Goal: Task Accomplishment & Management: Use online tool/utility

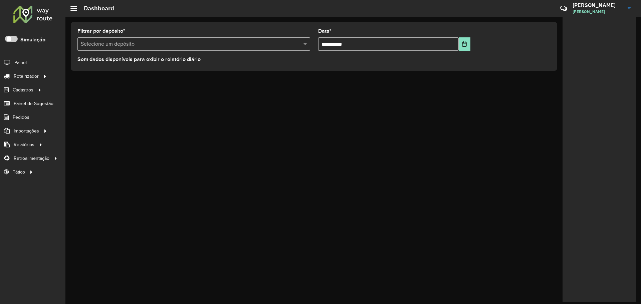
drag, startPoint x: 326, startPoint y: 118, endPoint x: 335, endPoint y: 114, distance: 10.8
click at [327, 118] on div "**********" at bounding box center [353, 160] width 576 height 287
drag, startPoint x: 196, startPoint y: 119, endPoint x: 179, endPoint y: 101, distance: 24.8
click at [196, 118] on div "**********" at bounding box center [353, 160] width 576 height 287
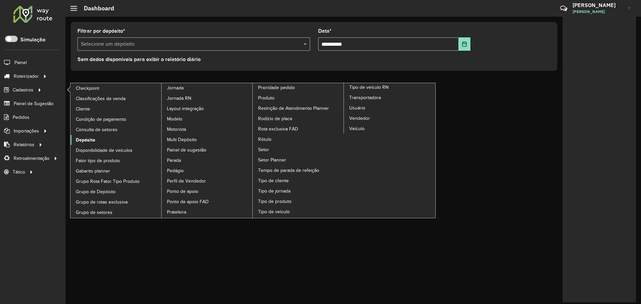
click at [90, 139] on span "Depósito" at bounding box center [85, 140] width 19 height 7
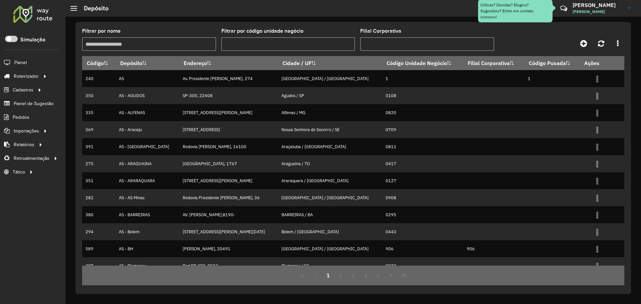
click at [182, 40] on input "Filtrar por nome" at bounding box center [149, 43] width 134 height 13
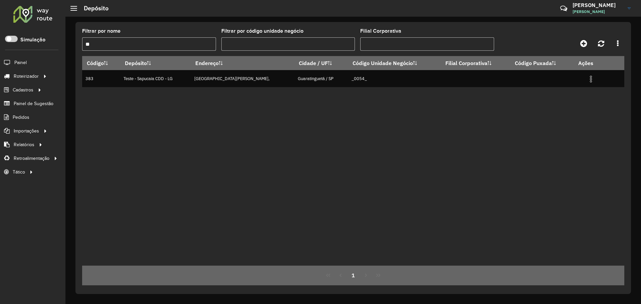
type input "**"
click at [516, 115] on div "Código Depósito Endereço Cidade / UF Código Unidade Negócio Filial Corporativa …" at bounding box center [353, 161] width 542 height 210
click at [293, 113] on div "Código Depósito Endereço Cidade / UF Código Unidade Negócio Filial Corporativa …" at bounding box center [353, 161] width 542 height 210
drag, startPoint x: 137, startPoint y: 78, endPoint x: 324, endPoint y: 93, distance: 187.6
click at [321, 93] on div "Código Depósito Endereço Cidade / UF Código Unidade Negócio Filial Corporativa …" at bounding box center [353, 161] width 542 height 210
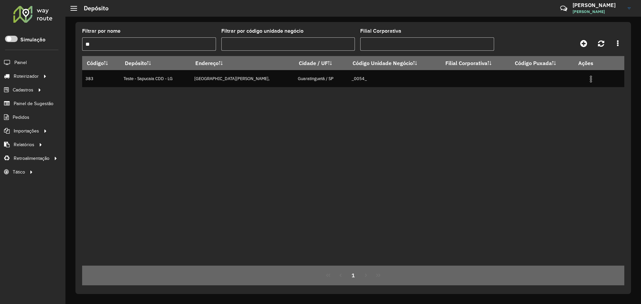
click at [366, 115] on div "Código Depósito Endereço Cidade / UF Código Unidade Negócio Filial Corporativa …" at bounding box center [353, 161] width 542 height 210
drag, startPoint x: 357, startPoint y: 80, endPoint x: 377, endPoint y: 101, distance: 28.8
click at [377, 80] on td "_0054_" at bounding box center [394, 78] width 93 height 17
click at [372, 110] on div "Código Depósito Endereço Cidade / UF Código Unidade Negócio Filial Corporativa …" at bounding box center [353, 161] width 542 height 210
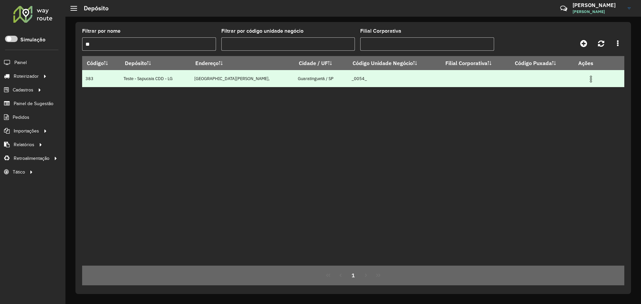
click at [594, 78] on img at bounding box center [591, 79] width 8 height 8
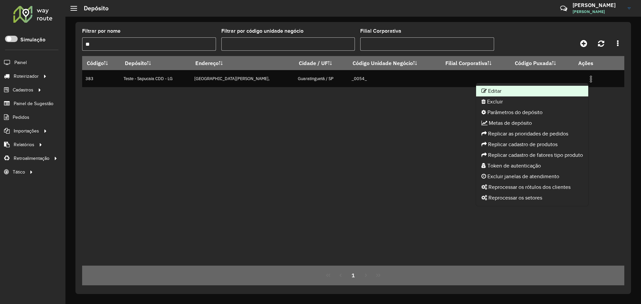
click at [562, 93] on li "Editar" at bounding box center [532, 91] width 112 height 11
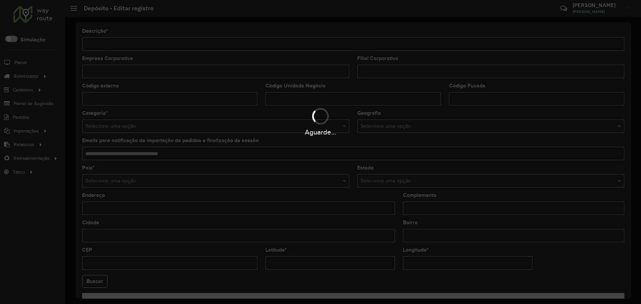
type input "**********"
type input "******"
type input "**********"
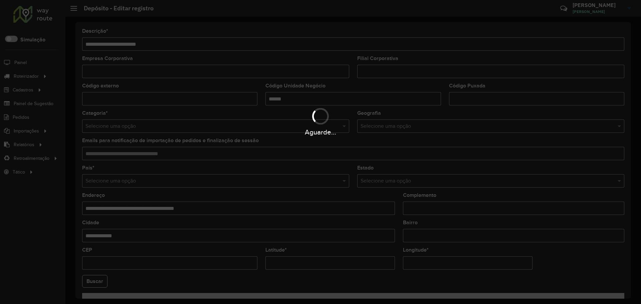
type input "**********"
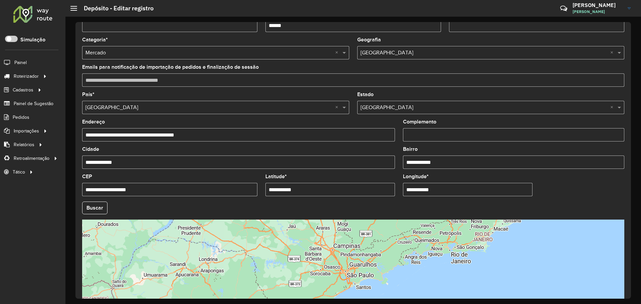
scroll to position [125, 0]
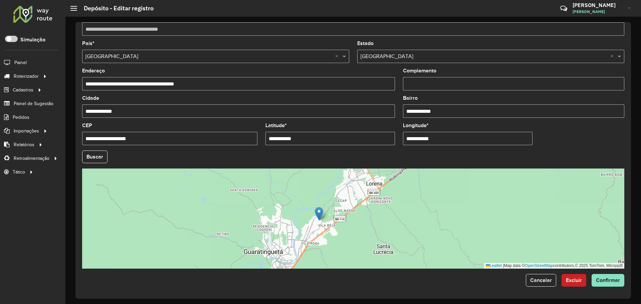
drag, startPoint x: 396, startPoint y: 208, endPoint x: 349, endPoint y: 220, distance: 48.1
click at [349, 220] on div "Leaflet | Map data © OpenStreetMap contributors,© 2025 TomTom, Microsoft" at bounding box center [353, 219] width 542 height 100
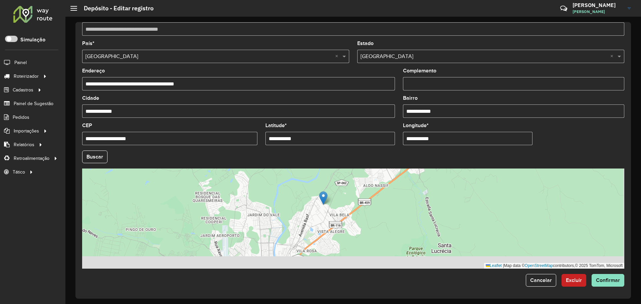
drag, startPoint x: 324, startPoint y: 212, endPoint x: 294, endPoint y: 195, distance: 34.1
click at [294, 195] on div "Leaflet | Map data © OpenStreetMap contributors,© 2025 TomTom, Microsoft" at bounding box center [353, 219] width 542 height 100
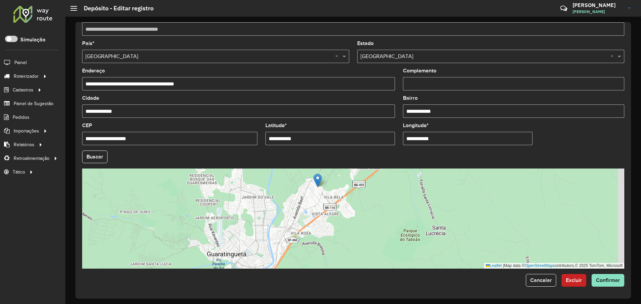
drag, startPoint x: 285, startPoint y: 209, endPoint x: 278, endPoint y: 183, distance: 27.5
click at [278, 183] on div "Leaflet | Map data © OpenStreetMap contributors,© 2025 TomTom, Microsoft" at bounding box center [353, 219] width 542 height 100
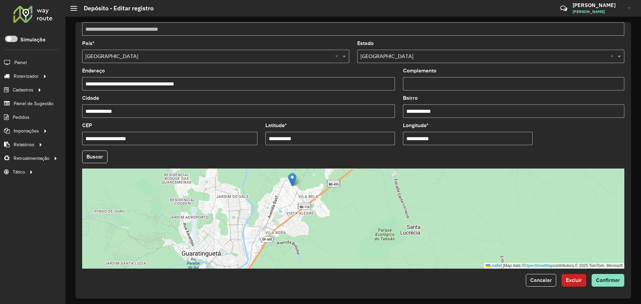
drag, startPoint x: 273, startPoint y: 204, endPoint x: 250, endPoint y: 212, distance: 25.1
click at [250, 212] on div "Leaflet | Map data © OpenStreetMap contributors,© 2025 TomTom, Microsoft" at bounding box center [353, 219] width 542 height 100
drag, startPoint x: 315, startPoint y: 138, endPoint x: 199, endPoint y: 127, distance: 116.4
click at [199, 127] on formly-group "**********" at bounding box center [353, 155] width 550 height 228
paste input "********"
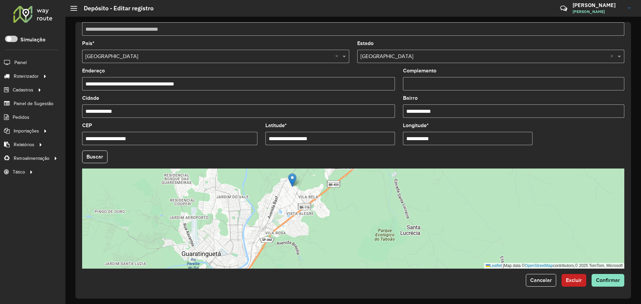
type input "**********"
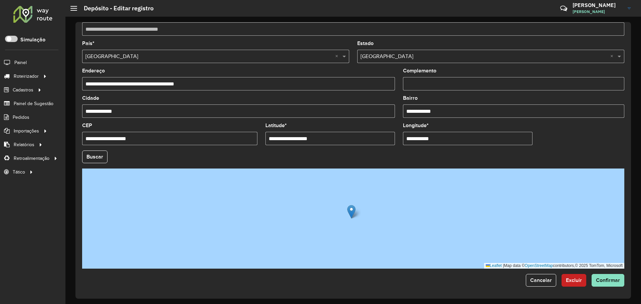
click at [439, 139] on input "**********" at bounding box center [468, 138] width 130 height 13
drag, startPoint x: 441, startPoint y: 136, endPoint x: 337, endPoint y: 133, distance: 103.9
click at [337, 133] on formly-group "**********" at bounding box center [353, 155] width 550 height 228
paste input "*******"
type input "**********"
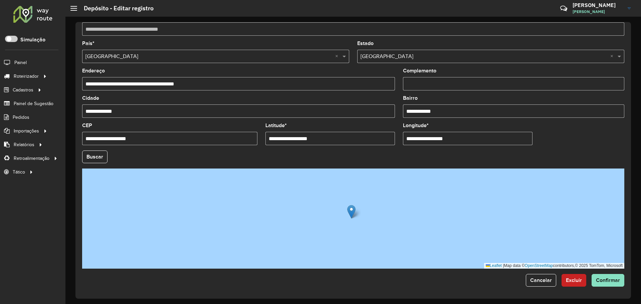
click at [555, 135] on formly-group "**********" at bounding box center [353, 155] width 550 height 228
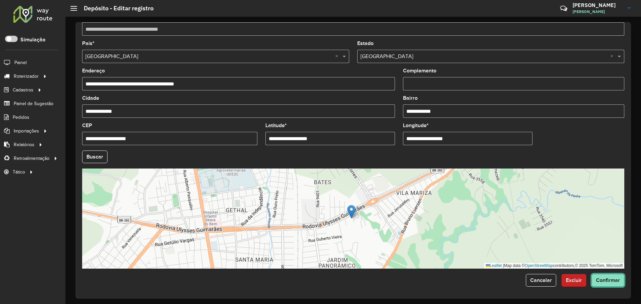
click at [611, 278] on span "Confirmar" at bounding box center [608, 280] width 24 height 6
click at [606, 283] on span "Confirmar" at bounding box center [608, 280] width 24 height 6
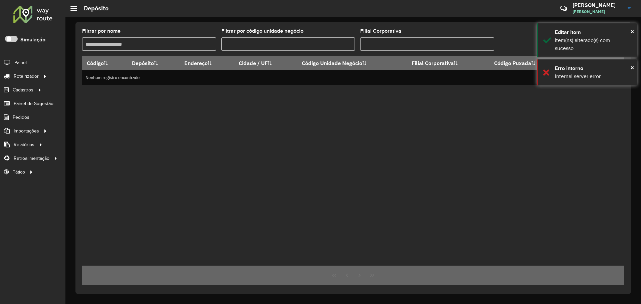
type input "**"
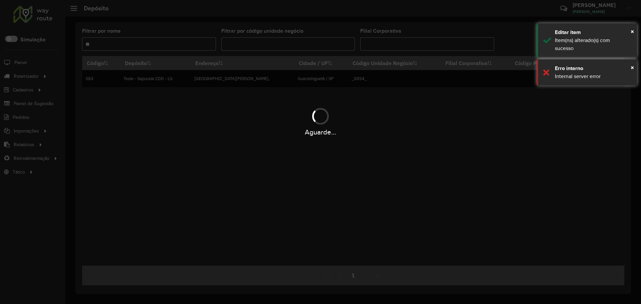
click at [383, 127] on div "Aguarde..." at bounding box center [320, 132] width 641 height 10
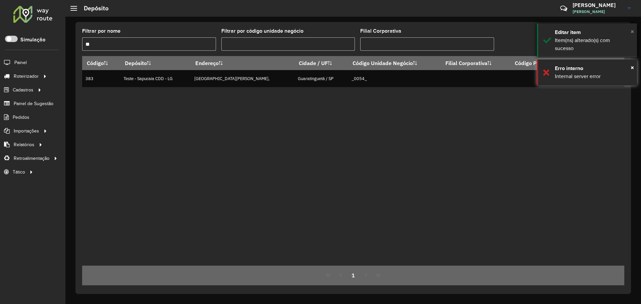
click at [632, 34] on span "×" at bounding box center [632, 31] width 3 height 7
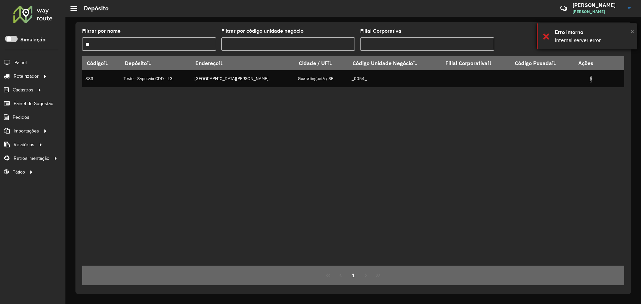
click at [631, 33] on span "×" at bounding box center [632, 31] width 3 height 7
click at [385, 143] on div "Código Depósito Endereço Cidade / UF Código Unidade Negócio Filial Corporativa …" at bounding box center [353, 161] width 542 height 210
click at [353, 140] on div "Código Depósito Endereço Cidade / UF Código Unidade Negócio Filial Corporativa …" at bounding box center [353, 161] width 542 height 210
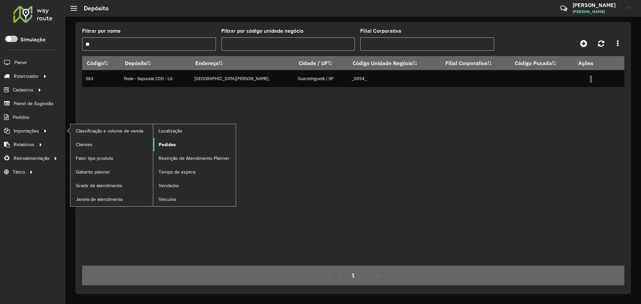
click at [166, 146] on span "Pedidos" at bounding box center [167, 144] width 17 height 7
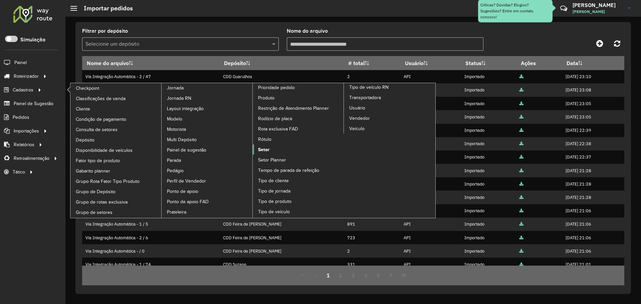
click at [261, 149] on span "Setor" at bounding box center [263, 149] width 11 height 7
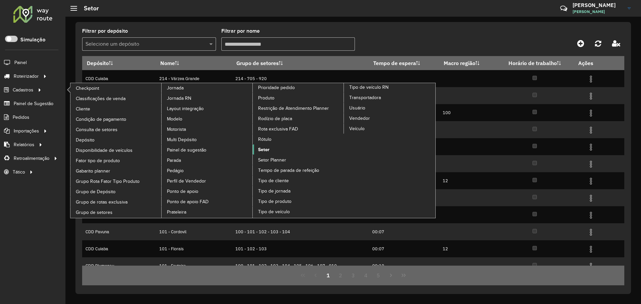
click at [266, 149] on span "Setor" at bounding box center [263, 149] width 11 height 7
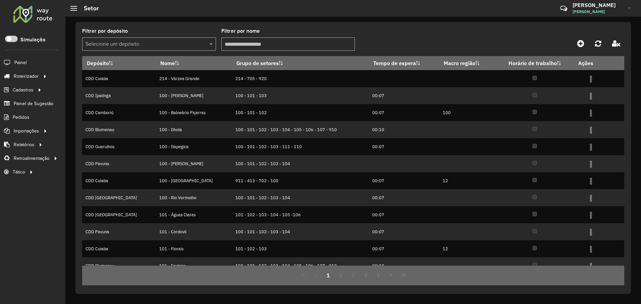
click at [415, 17] on div "Filtrar por depósito Selecione um depósito Filtrar por nome Depósito Nome Grupo…" at bounding box center [353, 160] width 576 height 287
click at [166, 39] on div "Selecione um depósito" at bounding box center [149, 43] width 134 height 13
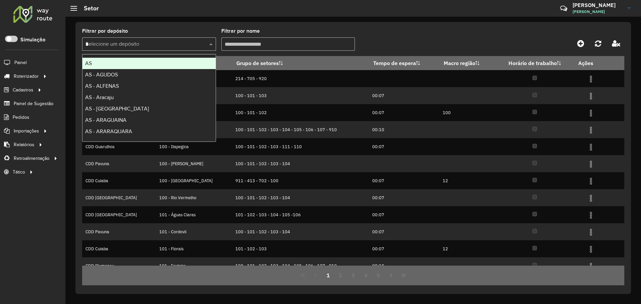
type input "**"
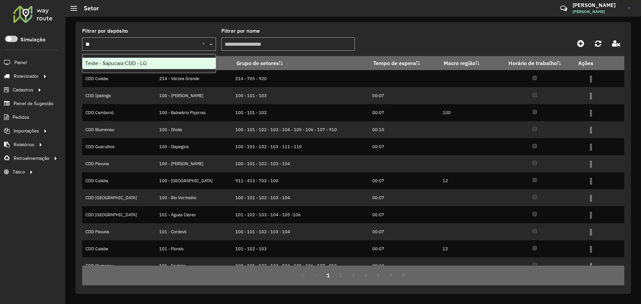
click at [173, 65] on div "Teste - Sapucaia CDD - LG" at bounding box center [148, 63] width 133 height 11
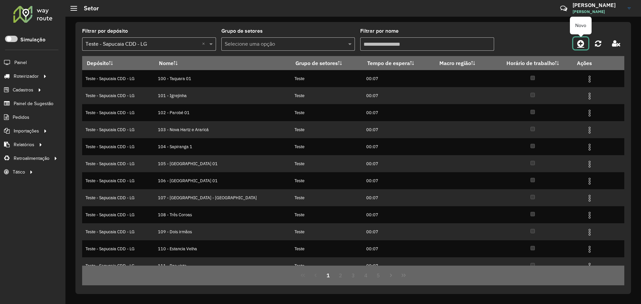
click at [583, 42] on icon at bounding box center [580, 43] width 7 height 8
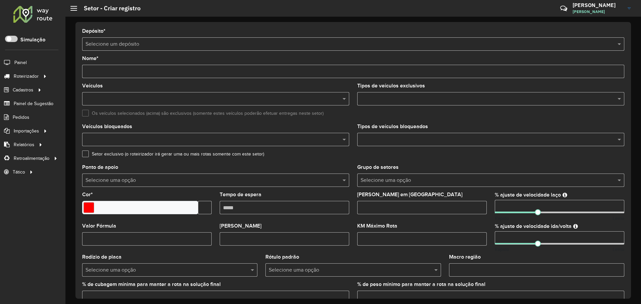
click at [215, 44] on input "text" at bounding box center [346, 44] width 522 height 8
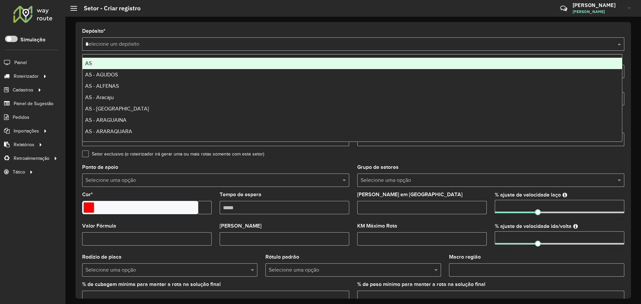
type input "**"
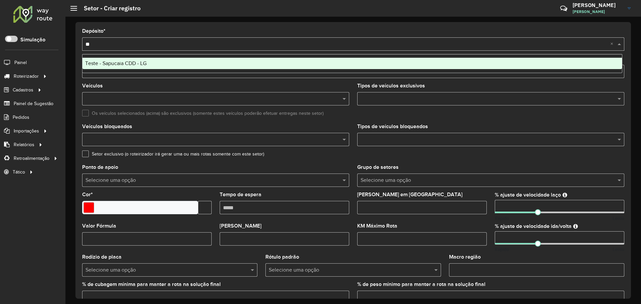
click at [211, 63] on div "Teste - Sapucaia CDD - LG" at bounding box center [352, 63] width 540 height 11
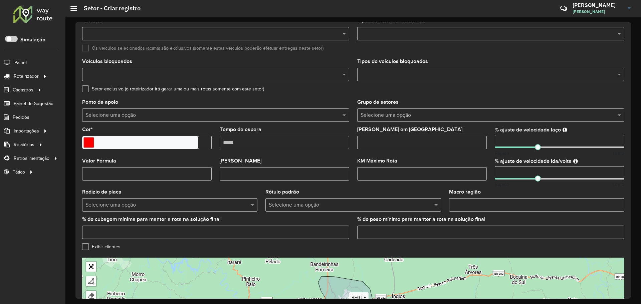
scroll to position [154, 0]
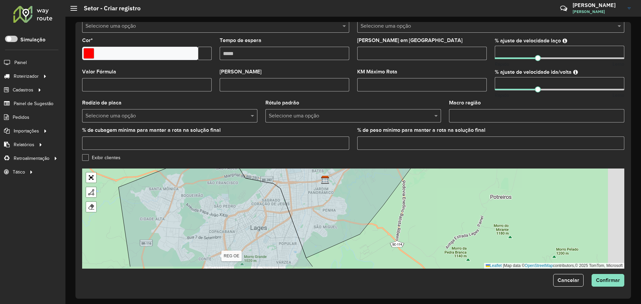
drag, startPoint x: 368, startPoint y: 202, endPoint x: 283, endPoint y: 188, distance: 86.0
click at [283, 188] on icon at bounding box center [320, 202] width 188 height 112
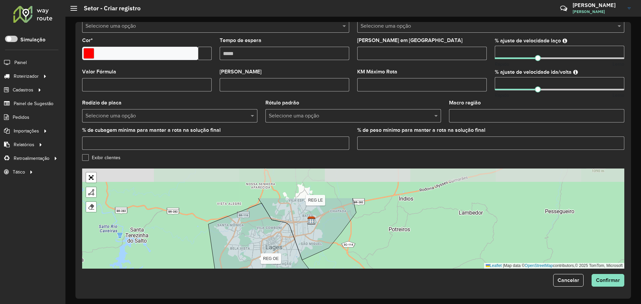
drag, startPoint x: 302, startPoint y: 193, endPoint x: 316, endPoint y: 231, distance: 40.4
click at [316, 231] on icon at bounding box center [307, 229] width 98 height 62
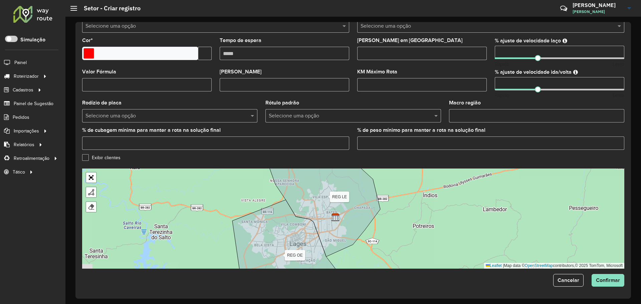
drag, startPoint x: 352, startPoint y: 192, endPoint x: 369, endPoint y: 183, distance: 19.1
click at [369, 183] on icon at bounding box center [324, 206] width 111 height 102
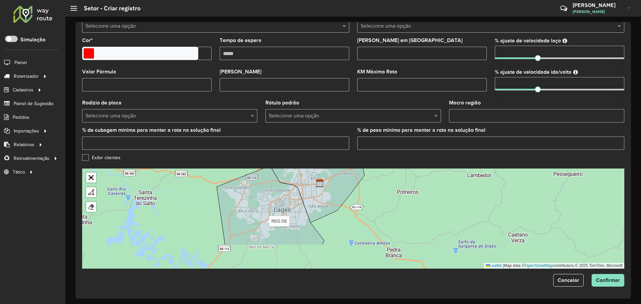
drag, startPoint x: 381, startPoint y: 213, endPoint x: 362, endPoint y: 170, distance: 47.7
click at [362, 170] on div "100 - Taquara 01 101 - Igrejinha 102 - Parobé 01 103 - Nova Hartz e Araricá 104…" at bounding box center [353, 219] width 542 height 100
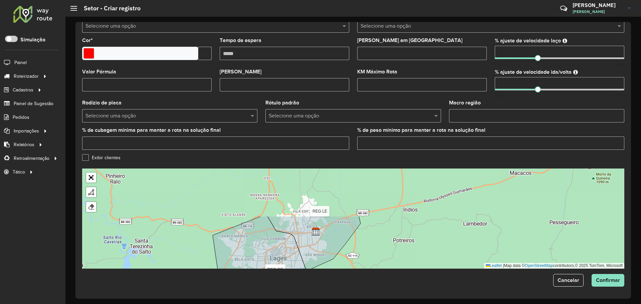
drag, startPoint x: 363, startPoint y: 178, endPoint x: 364, endPoint y: 236, distance: 58.1
click at [364, 236] on div "100 - Taquara 01 101 - Igrejinha 102 - Parobé 01 103 - Nova Hartz e Araricá 104…" at bounding box center [353, 219] width 542 height 100
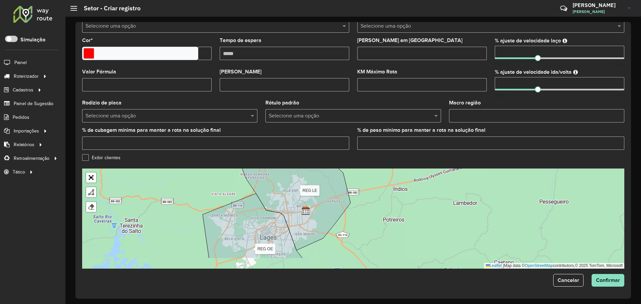
drag, startPoint x: 368, startPoint y: 234, endPoint x: 358, endPoint y: 213, distance: 23.3
click at [358, 213] on div "100 - Taquara 01 101 - Igrejinha 102 - Parobé 01 103 - Nova Hartz e Araricá 104…" at bounding box center [353, 219] width 542 height 100
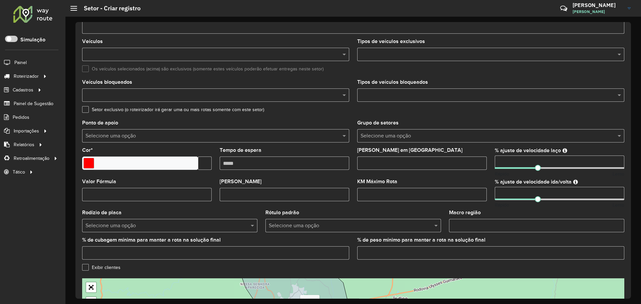
scroll to position [0, 0]
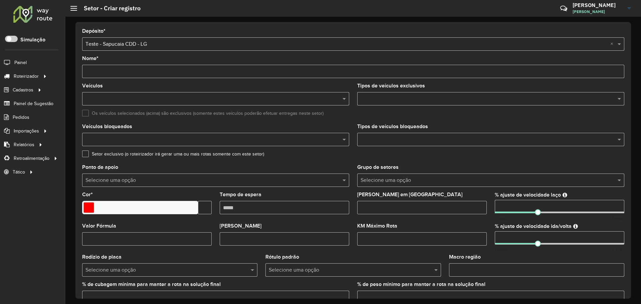
click at [325, 27] on div "Depósito * Selecione um depósito × Teste - Sapucaia CDD - LG × Nome * Veículos …" at bounding box center [353, 160] width 556 height 277
click at [109, 76] on link "Entregas" at bounding box center [111, 75] width 82 height 13
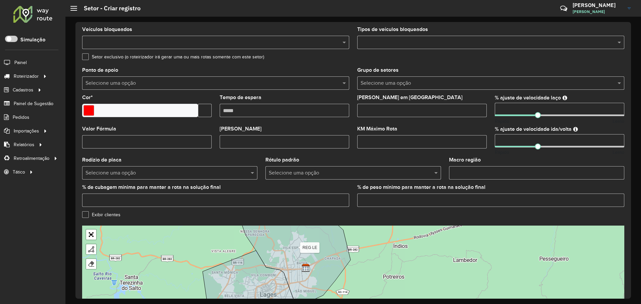
scroll to position [154, 0]
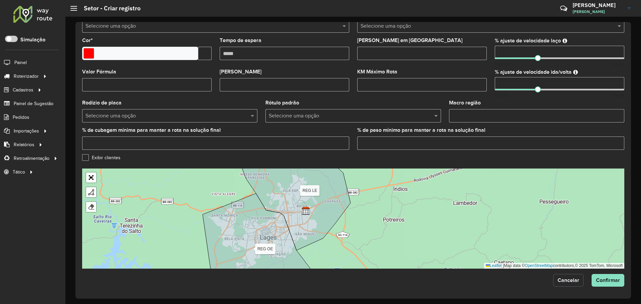
click at [572, 282] on span "Cancelar" at bounding box center [569, 280] width 22 height 6
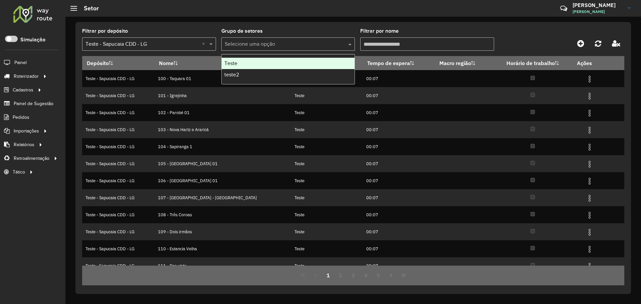
click at [264, 44] on input "text" at bounding box center [282, 44] width 114 height 8
click at [315, 23] on div "Filtrar por depósito Selecione um depósito × Teste - Sapucaia CDD - LG × Grupo …" at bounding box center [353, 158] width 556 height 272
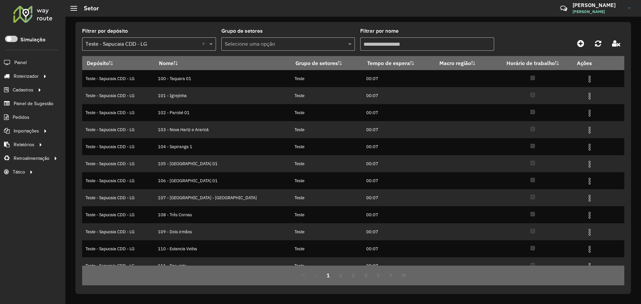
click at [383, 42] on input "Filtrar por nome" at bounding box center [427, 43] width 134 height 13
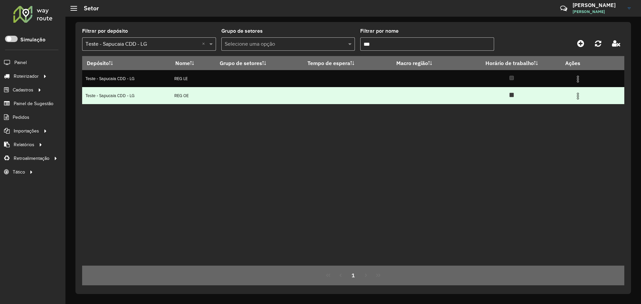
type input "***"
click at [226, 94] on td at bounding box center [259, 95] width 88 height 17
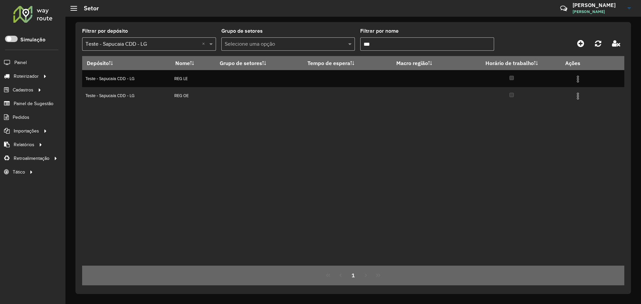
click at [214, 106] on div "Depósito Nome Grupo de setores Tempo de espera Macro região Horário de trabalho…" at bounding box center [353, 161] width 542 height 210
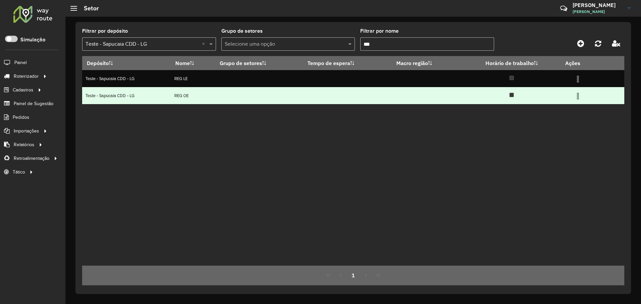
click at [504, 94] on td at bounding box center [511, 95] width 97 height 17
click at [582, 97] on img at bounding box center [578, 96] width 8 height 8
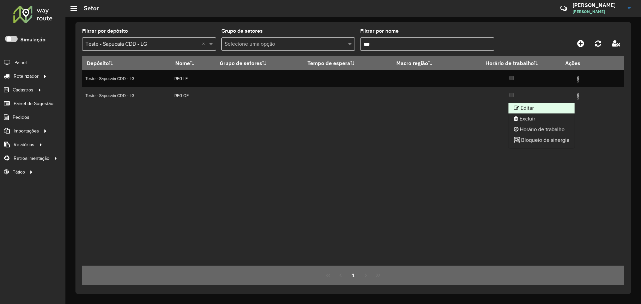
click at [541, 109] on li "Editar" at bounding box center [541, 108] width 66 height 11
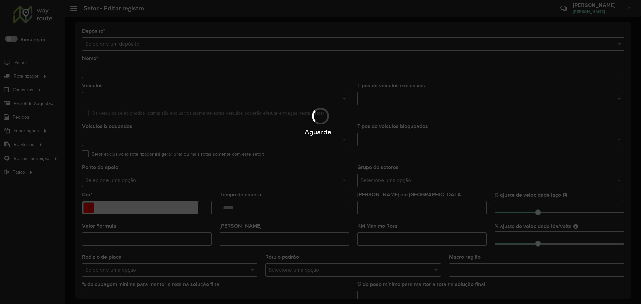
type input "******"
type input "*******"
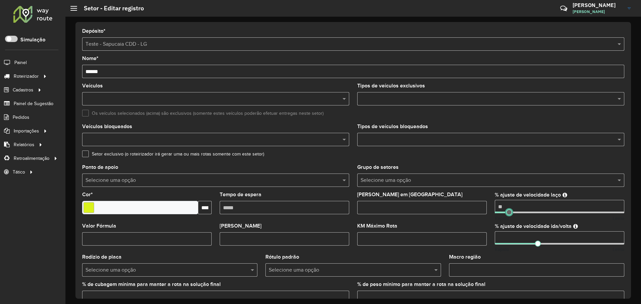
type input "****"
drag, startPoint x: 537, startPoint y: 213, endPoint x: 487, endPoint y: 212, distance: 49.1
click at [487, 212] on formly-group "Veículos Tipos de veículos exclusivos Os veículos selecionados (acima) são excl…" at bounding box center [353, 196] width 550 height 226
type input "****"
drag, startPoint x: 536, startPoint y: 243, endPoint x: 474, endPoint y: 242, distance: 62.1
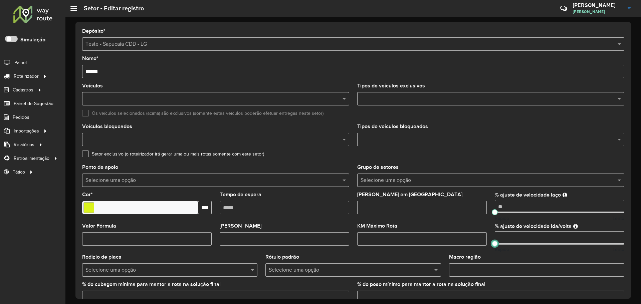
click at [475, 242] on formly-group "Veículos Tipos de veículos exclusivos Os veículos selecionados (acima) são excl…" at bounding box center [353, 196] width 550 height 226
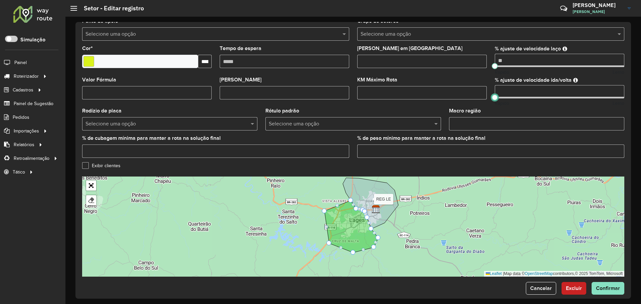
scroll to position [154, 0]
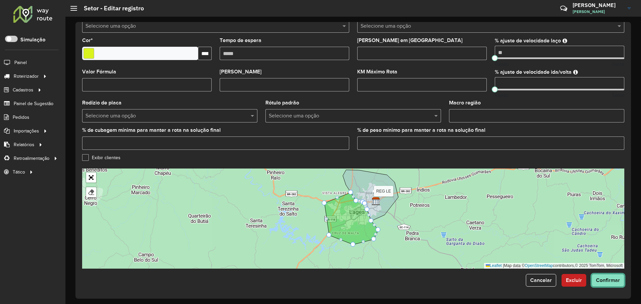
click at [611, 287] on button "Confirmar" at bounding box center [608, 280] width 33 height 13
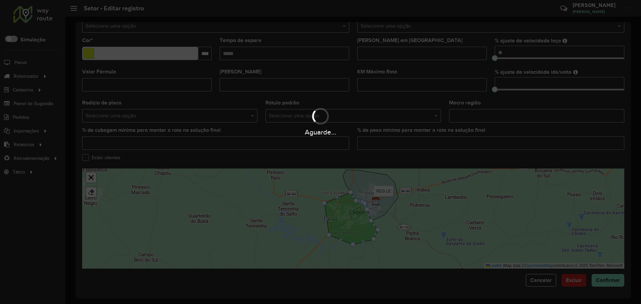
click at [607, 278] on div "Aguarde..." at bounding box center [320, 152] width 641 height 304
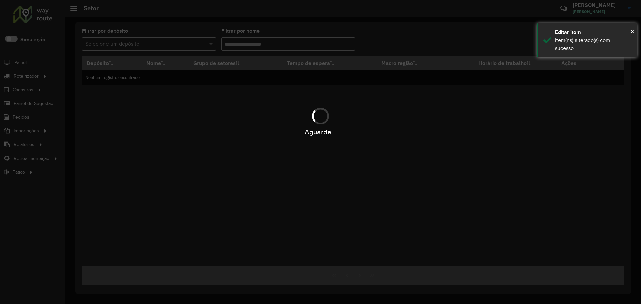
type input "***"
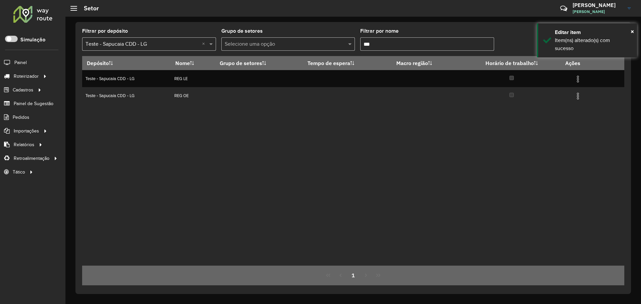
click at [363, 157] on div "Depósito Nome Grupo de setores Tempo de espera Macro região Horário de trabalho…" at bounding box center [353, 161] width 542 height 210
click at [356, 158] on div "Depósito Nome Grupo de setores Tempo de espera Macro região Horário de trabalho…" at bounding box center [353, 161] width 542 height 210
click at [90, 75] on span "Entregas" at bounding box center [85, 76] width 19 height 7
drag, startPoint x: 300, startPoint y: 113, endPoint x: 313, endPoint y: 111, distance: 12.8
click at [300, 113] on div "Depósito Nome Grupo de setores Tempo de espera Macro região Horário de trabalho…" at bounding box center [353, 161] width 542 height 210
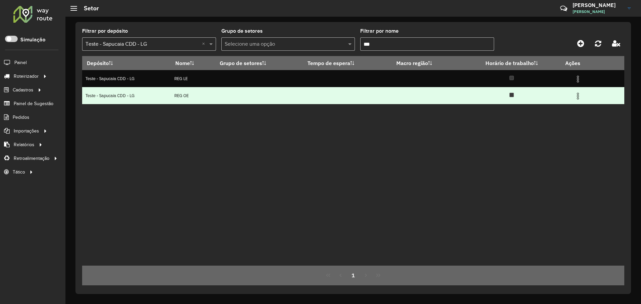
drag, startPoint x: 477, startPoint y: 95, endPoint x: 554, endPoint y: 91, distance: 76.6
click at [478, 95] on td at bounding box center [511, 95] width 97 height 17
click at [579, 94] on img at bounding box center [578, 96] width 8 height 8
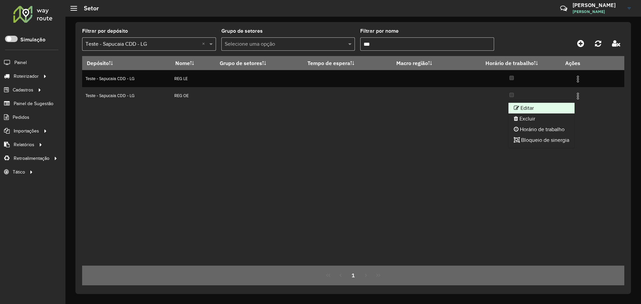
click at [542, 106] on li "Editar" at bounding box center [541, 108] width 66 height 11
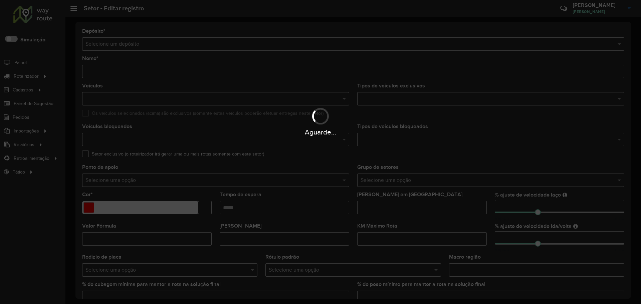
type input "******"
type input "*******"
type input "****"
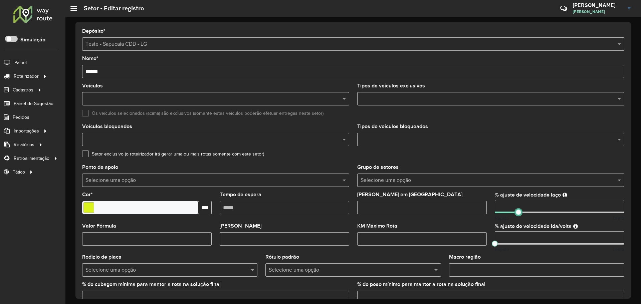
drag, startPoint x: 495, startPoint y: 212, endPoint x: 513, endPoint y: 212, distance: 17.7
click at [516, 214] on span at bounding box center [519, 212] width 6 height 6
click at [507, 206] on input "***" at bounding box center [560, 206] width 130 height 13
type input "**"
type input "***"
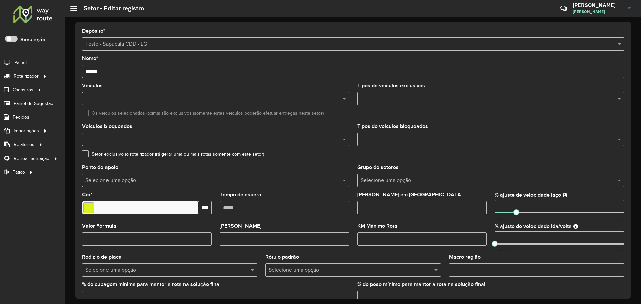
drag, startPoint x: 509, startPoint y: 204, endPoint x: 477, endPoint y: 202, distance: 32.1
click at [477, 202] on formly-group "Veículos Tipos de veículos exclusivos Os veículos selecionados (acima) são excl…" at bounding box center [353, 196] width 550 height 226
drag, startPoint x: 519, startPoint y: 241, endPoint x: 458, endPoint y: 236, distance: 60.6
click at [456, 235] on formly-group "Veículos Tipos de veículos exclusivos Os veículos selecionados (acima) são excl…" at bounding box center [353, 196] width 550 height 226
paste input "number"
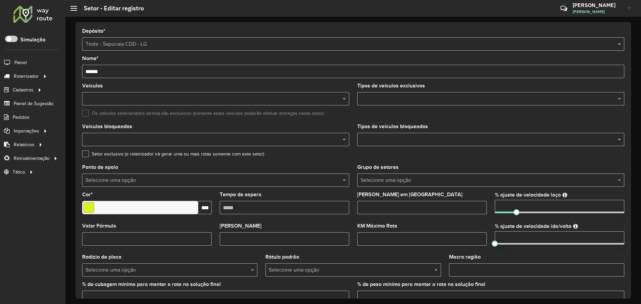
type input "***"
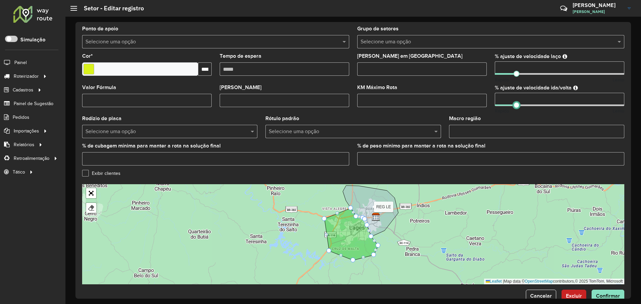
scroll to position [154, 0]
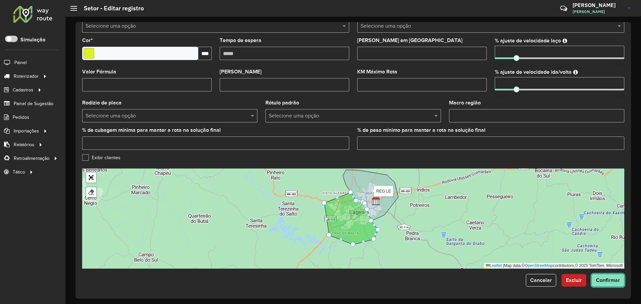
click at [606, 283] on button "Confirmar" at bounding box center [608, 280] width 33 height 13
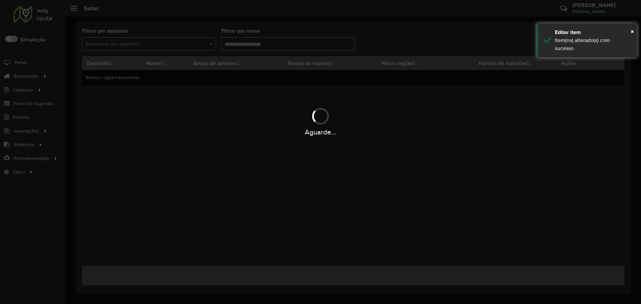
type input "***"
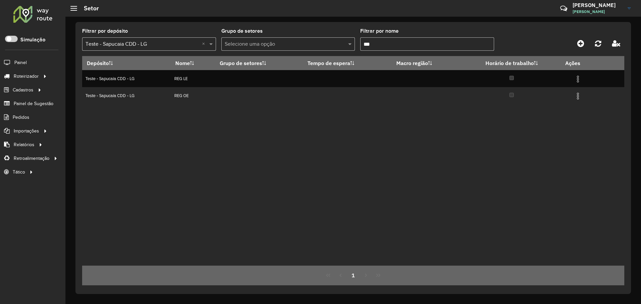
click at [448, 123] on div "Depósito Nome Grupo de setores Tempo de espera Macro região Horário de trabalho…" at bounding box center [353, 161] width 542 height 210
click at [488, 131] on div "Depósito Nome Grupo de setores Tempo de espera Macro região Horário de trabalho…" at bounding box center [353, 161] width 542 height 210
click at [251, 151] on div "Depósito Nome Grupo de setores Tempo de espera Macro região Horário de trabalho…" at bounding box center [353, 161] width 542 height 210
click at [90, 77] on span "Entregas" at bounding box center [85, 76] width 19 height 7
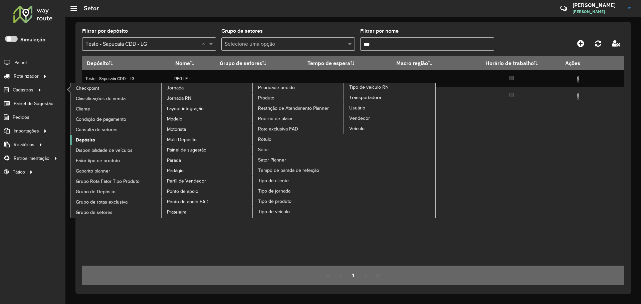
click at [87, 135] on link "Depósito" at bounding box center [115, 140] width 91 height 10
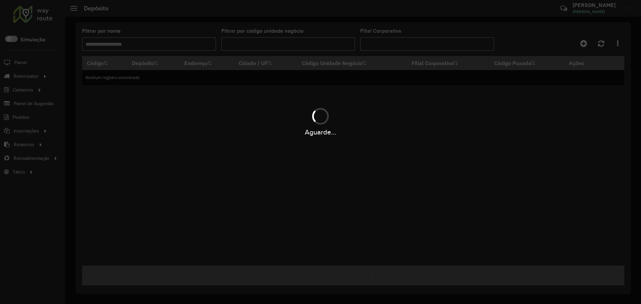
click at [505, 128] on div "Aguarde..." at bounding box center [320, 122] width 641 height 32
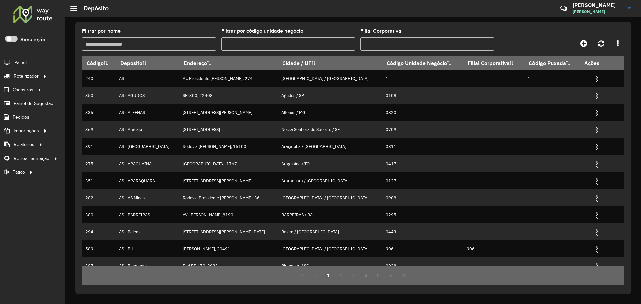
click at [180, 46] on input "Filtrar por nome" at bounding box center [149, 43] width 134 height 13
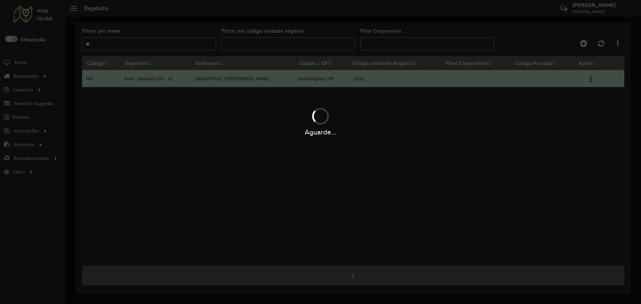
type input "**"
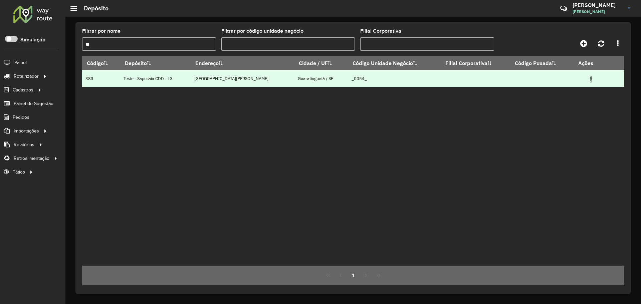
click at [592, 79] on img at bounding box center [591, 79] width 8 height 8
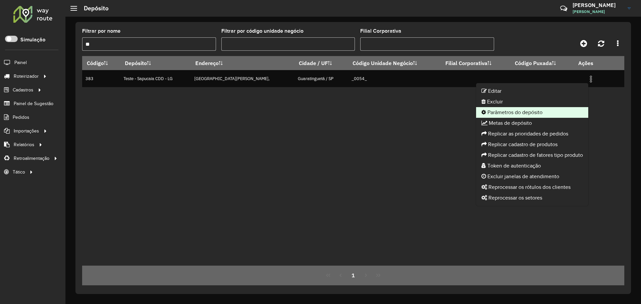
click at [517, 110] on li "Parâmetros do depósito" at bounding box center [532, 112] width 112 height 11
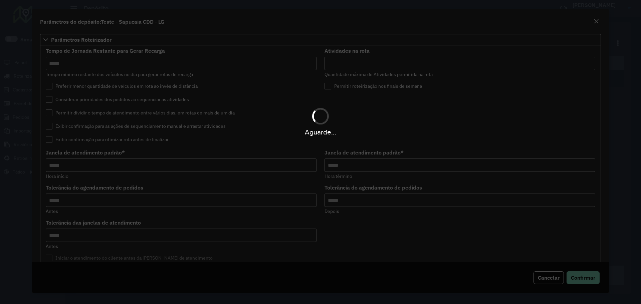
type input "*****"
type input "**"
type input "*****"
type input "**"
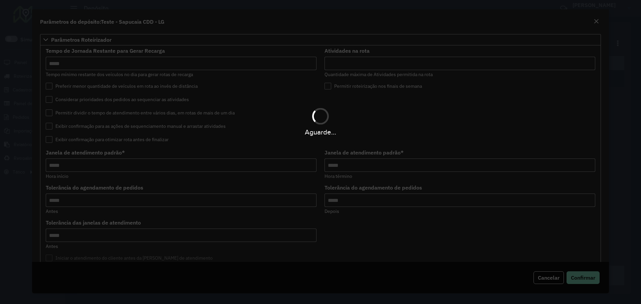
type input "*"
type input "**"
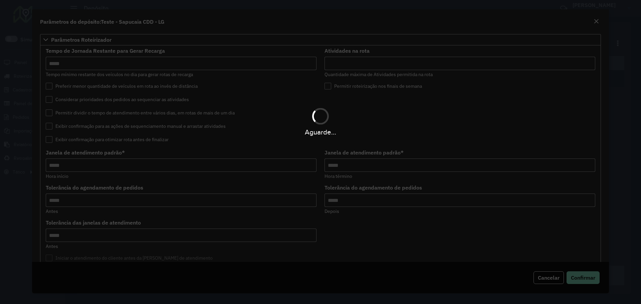
type input "**"
type input "***"
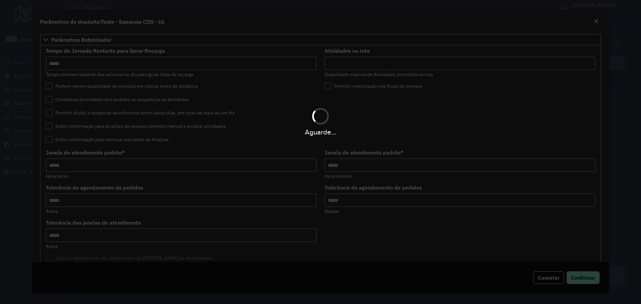
type input "*****"
type input "**"
type input "****"
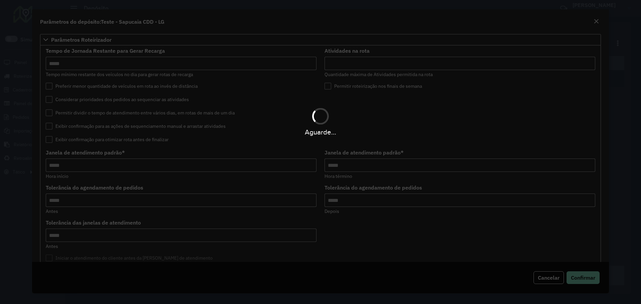
type input "**"
type input "***"
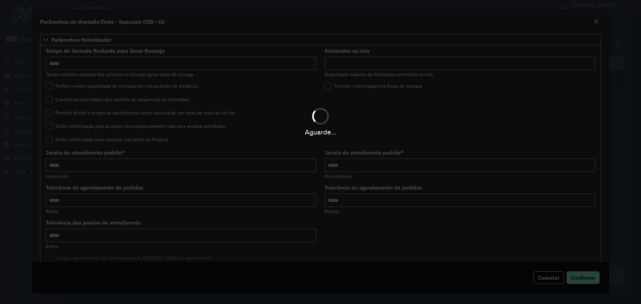
type input "*"
type input "**"
type input "****"
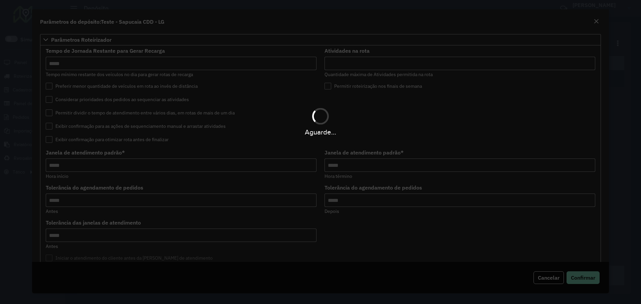
type input "******"
type input "**"
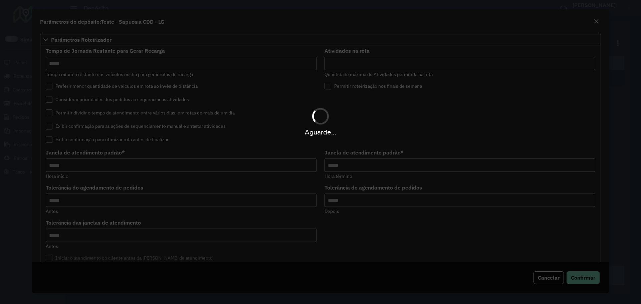
type input "**"
type input "*****"
type input "********"
type input "*"
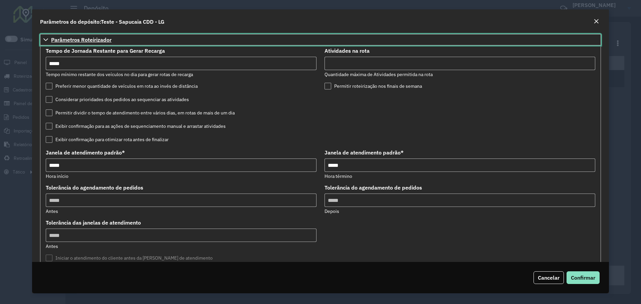
click at [64, 39] on span "Parâmetros Roteirizador" at bounding box center [81, 39] width 60 height 5
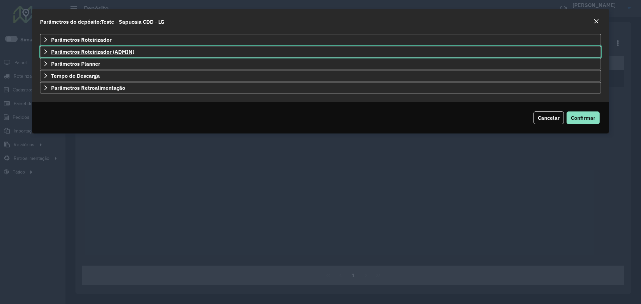
click at [79, 51] on span "Parâmetros Roteirizador (ADMIN)" at bounding box center [92, 51] width 83 height 5
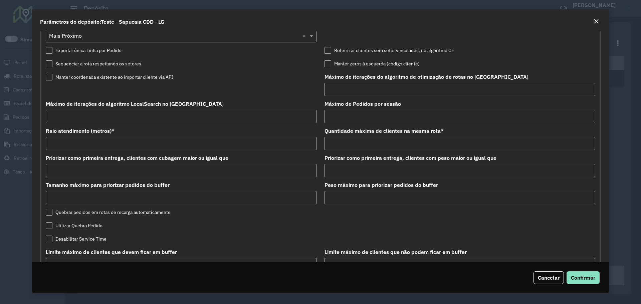
scroll to position [467, 0]
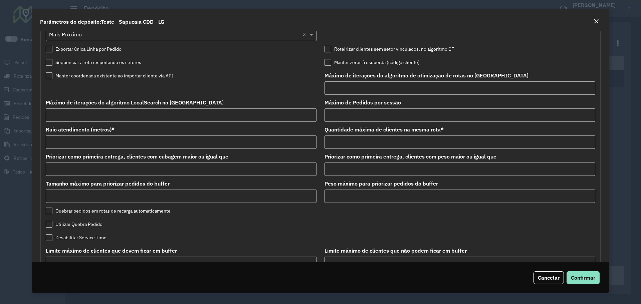
drag, startPoint x: 356, startPoint y: 142, endPoint x: 291, endPoint y: 133, distance: 65.2
drag, startPoint x: 353, startPoint y: 144, endPoint x: 311, endPoint y: 140, distance: 41.9
type input "**"
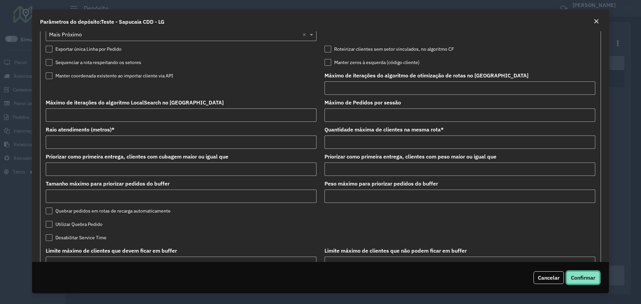
click at [591, 280] on span "Confirmar" at bounding box center [583, 277] width 24 height 7
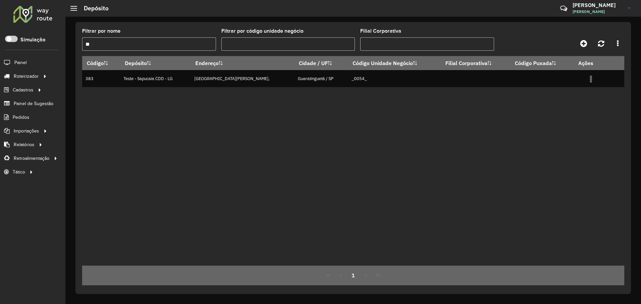
click at [393, 141] on div "Código Depósito Endereço Cidade / UF Código Unidade Negócio Filial Corporativa …" at bounding box center [353, 161] width 542 height 210
drag, startPoint x: 346, startPoint y: 222, endPoint x: 343, endPoint y: 220, distance: 3.8
click at [343, 220] on div "Código Depósito Endereço Cidade / UF Código Unidade Negócio Filial Corporativa …" at bounding box center [353, 161] width 542 height 210
click at [531, 158] on div "Código Depósito Endereço Cidade / UF Código Unidade Negócio Filial Corporativa …" at bounding box center [353, 161] width 542 height 210
drag, startPoint x: 331, startPoint y: 146, endPoint x: 355, endPoint y: 128, distance: 30.2
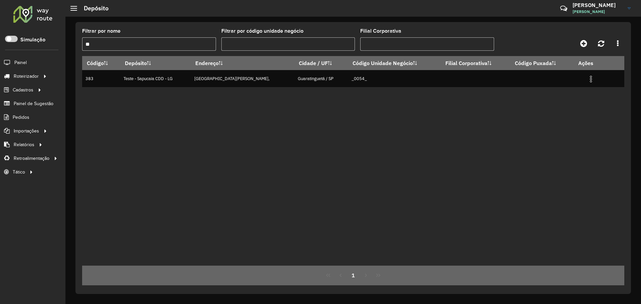
click at [331, 146] on div "Código Depósito Endereço Cidade / UF Código Unidade Negócio Filial Corporativa …" at bounding box center [353, 161] width 542 height 210
click at [342, 138] on div "Código Depósito Endereço Cidade / UF Código Unidade Negócio Filial Corporativa …" at bounding box center [353, 161] width 542 height 210
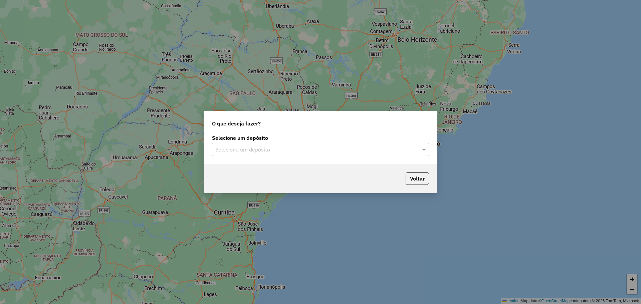
click at [330, 145] on div "Selecione um depósito" at bounding box center [320, 149] width 217 height 13
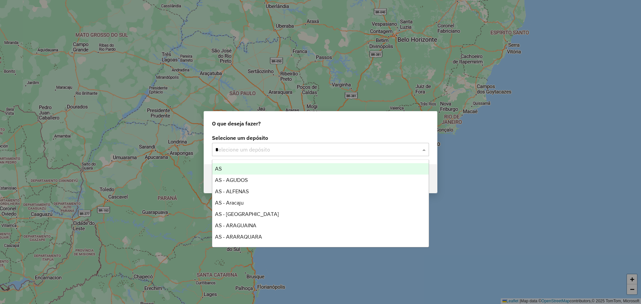
type input "**"
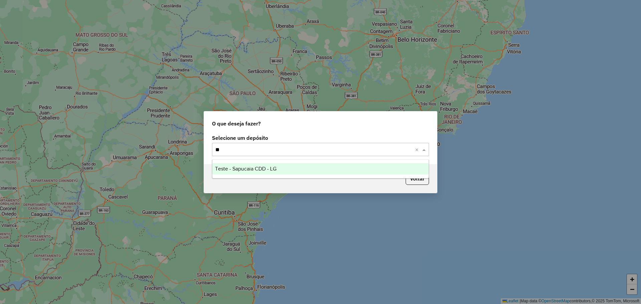
click at [319, 171] on div "Teste - Sapucaia CDD - LG" at bounding box center [320, 168] width 216 height 11
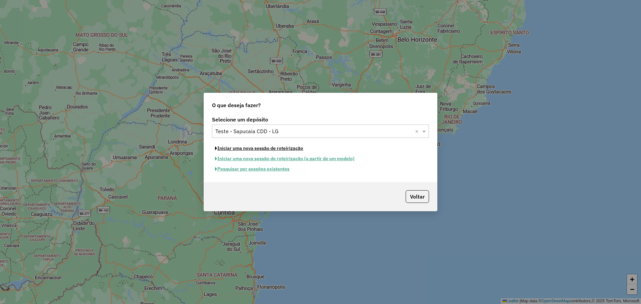
click at [293, 148] on button "Iniciar uma nova sessão de roteirização" at bounding box center [259, 148] width 94 height 10
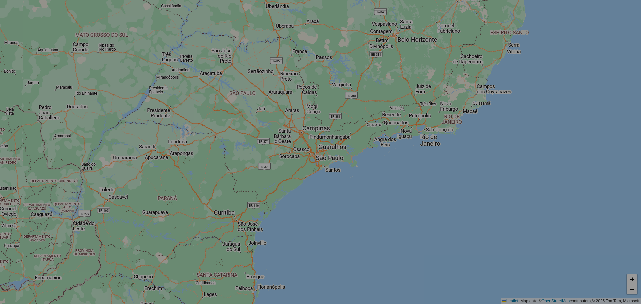
select select "*"
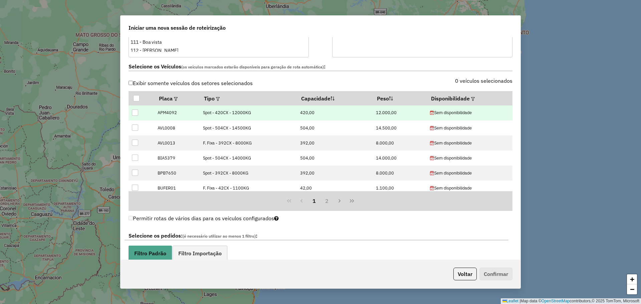
scroll to position [167, 0]
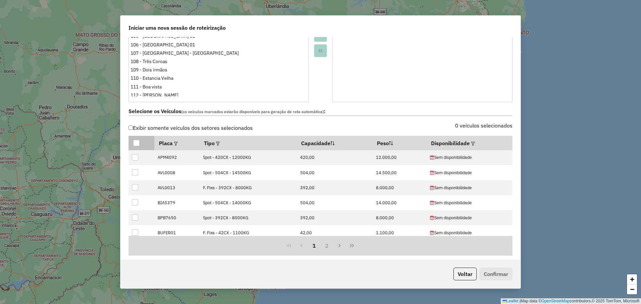
click at [138, 142] on div at bounding box center [136, 143] width 6 height 6
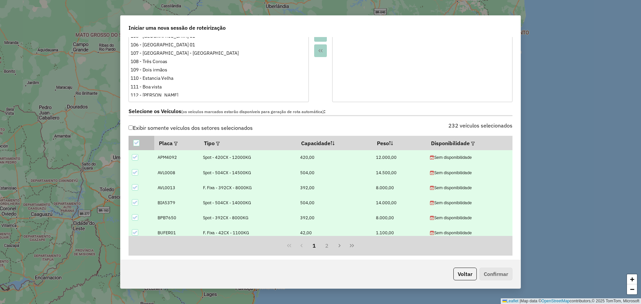
click at [137, 142] on icon at bounding box center [136, 143] width 5 height 5
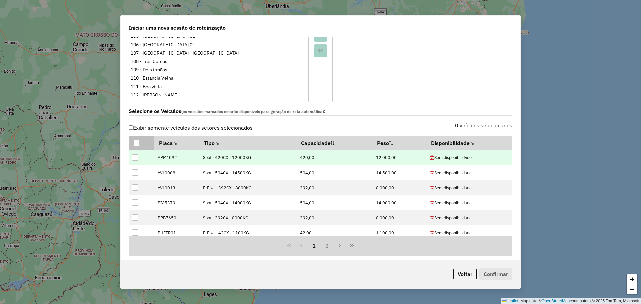
click at [138, 158] on div at bounding box center [135, 157] width 6 height 6
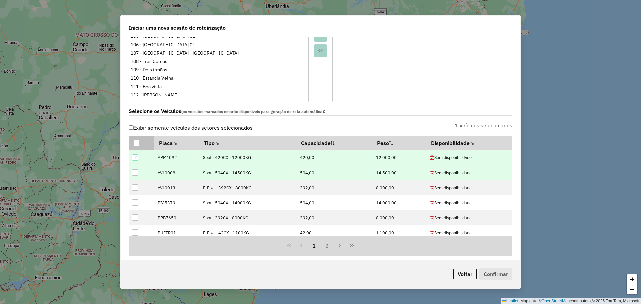
click at [133, 173] on div at bounding box center [135, 172] width 6 height 6
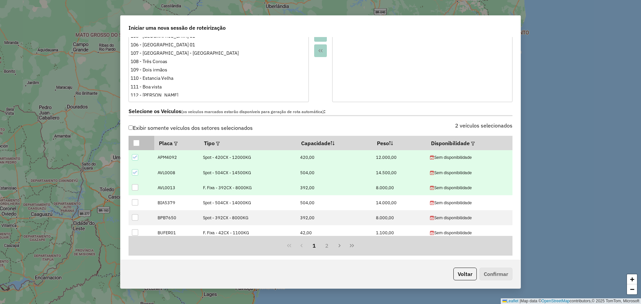
click at [136, 187] on div at bounding box center [135, 187] width 6 height 6
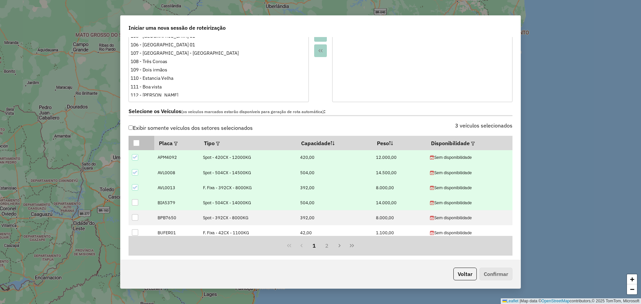
click at [135, 203] on div at bounding box center [135, 202] width 6 height 6
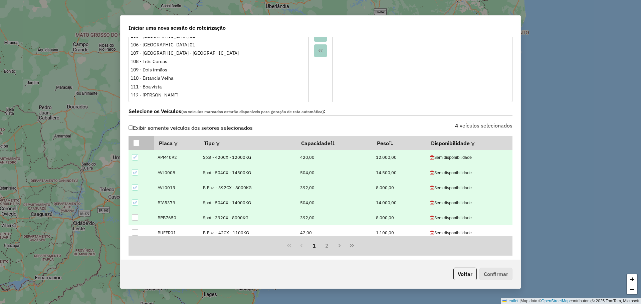
click at [134, 220] on div at bounding box center [135, 217] width 6 height 6
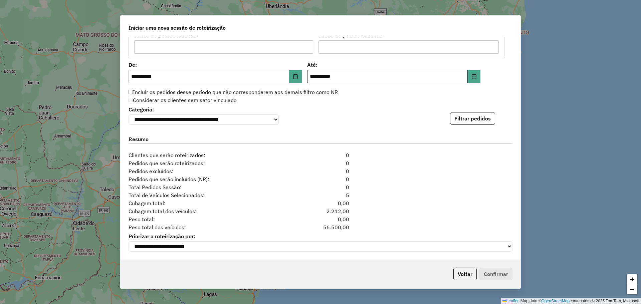
scroll to position [633, 0]
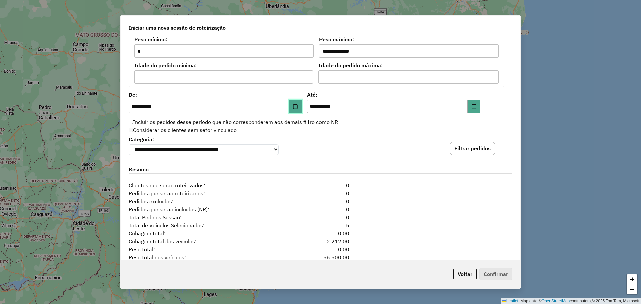
click at [293, 109] on icon "Choose Date" at bounding box center [295, 106] width 4 height 5
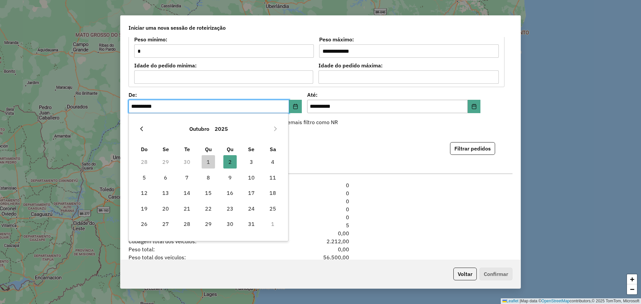
click at [144, 129] on button "Previous Month" at bounding box center [141, 129] width 11 height 11
click at [164, 160] on span "1" at bounding box center [165, 161] width 13 height 13
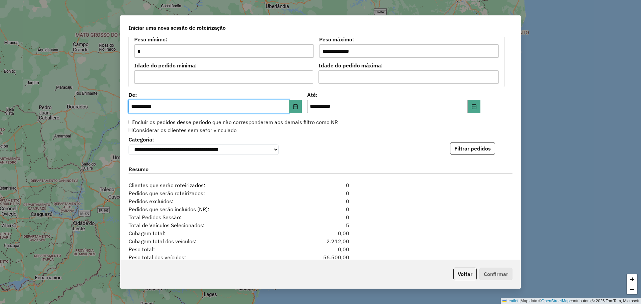
click at [368, 148] on div "**********" at bounding box center [321, 145] width 384 height 20
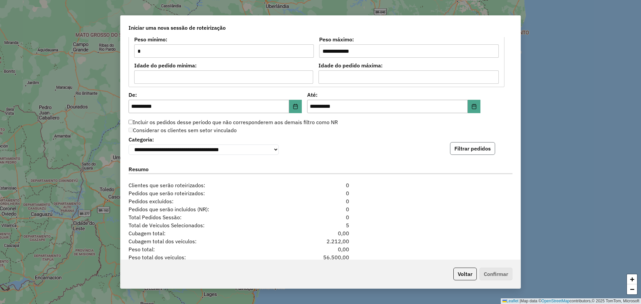
click at [474, 148] on button "Filtrar pedidos" at bounding box center [472, 148] width 45 height 13
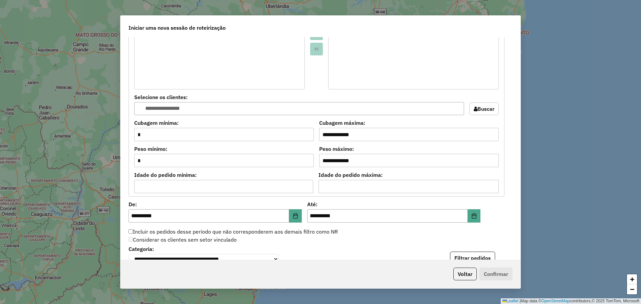
scroll to position [568, 0]
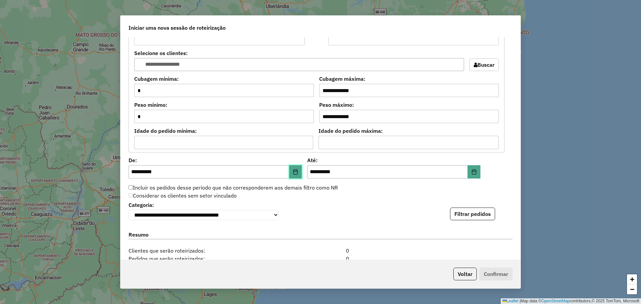
click at [298, 170] on button "Choose Date" at bounding box center [295, 171] width 13 height 13
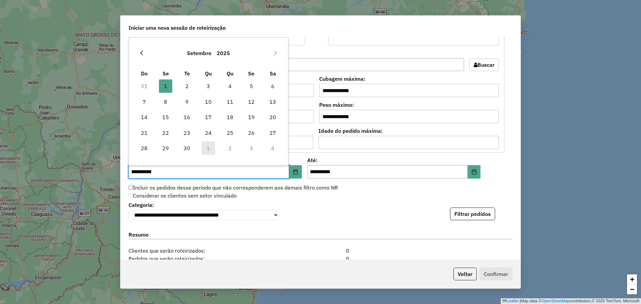
click at [145, 52] on button "Previous Month" at bounding box center [141, 53] width 11 height 11
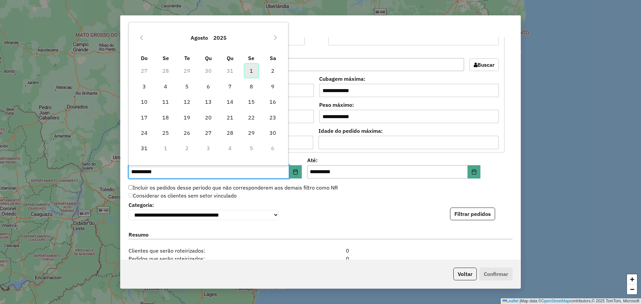
click at [250, 73] on span "1" at bounding box center [251, 70] width 13 height 13
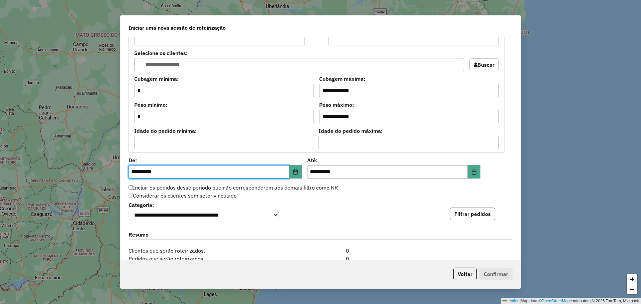
click at [470, 220] on button "Filtrar pedidos" at bounding box center [472, 214] width 45 height 13
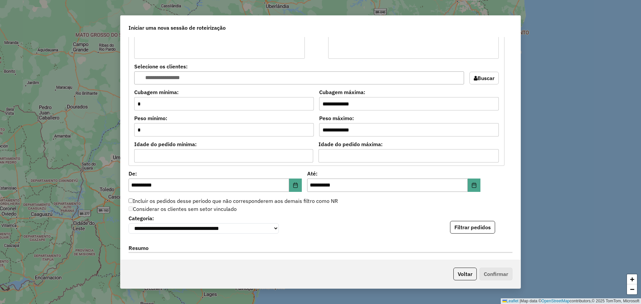
scroll to position [634, 0]
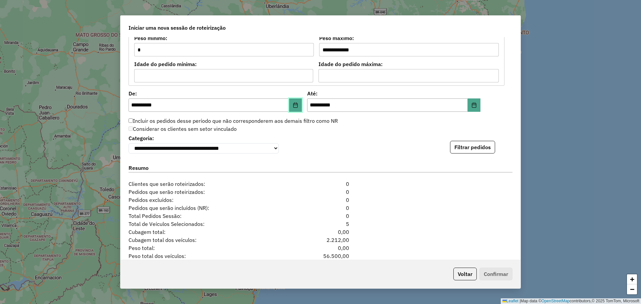
click at [293, 107] on icon "Choose Date" at bounding box center [295, 105] width 5 height 5
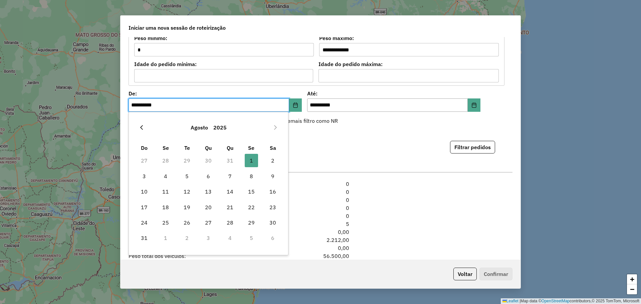
click at [145, 126] on button "Previous Month" at bounding box center [141, 127] width 11 height 11
click at [187, 164] on span "1" at bounding box center [186, 160] width 13 height 13
type input "**********"
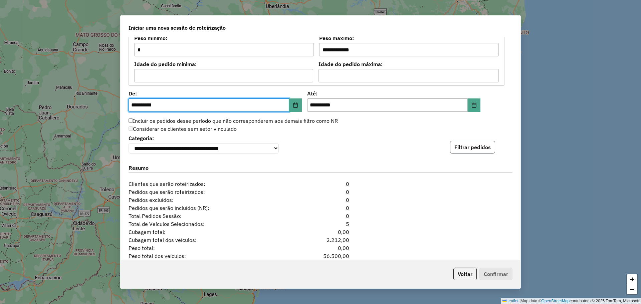
click at [468, 150] on button "Filtrar pedidos" at bounding box center [472, 147] width 45 height 13
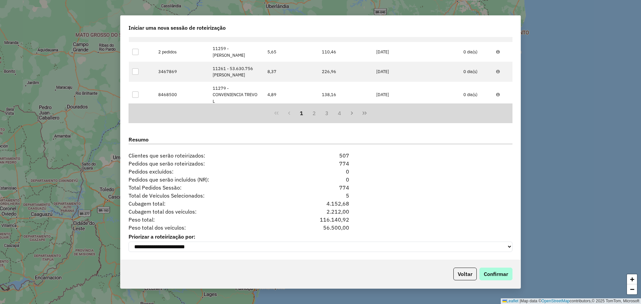
scroll to position [804, 0]
click at [504, 271] on button "Confirmar" at bounding box center [495, 274] width 33 height 13
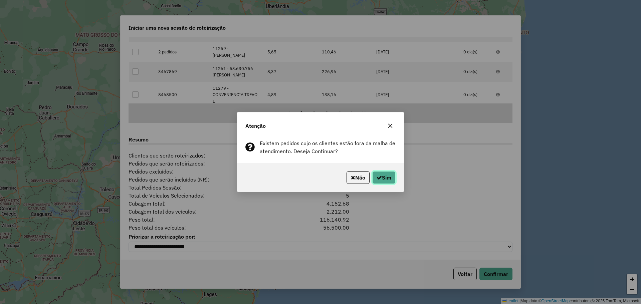
click at [383, 179] on button "Sim" at bounding box center [383, 177] width 23 height 13
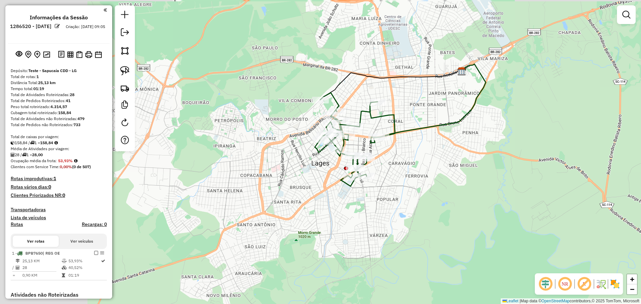
click at [424, 164] on div "Janela de atendimento Grade de atendimento Capacidade Transportadoras Veículos …" at bounding box center [320, 152] width 641 height 304
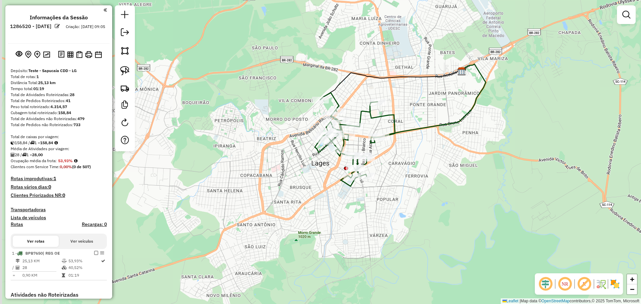
click at [351, 233] on div "Janela de atendimento Grade de atendimento Capacidade Transportadoras Veículos …" at bounding box center [320, 152] width 641 height 304
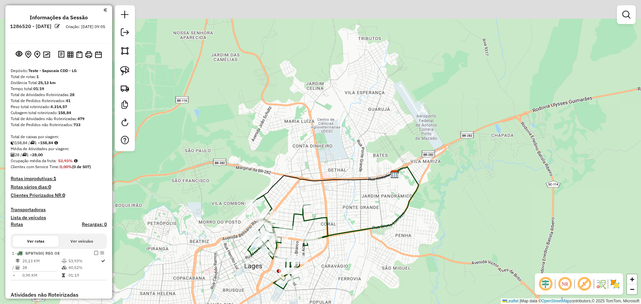
drag, startPoint x: 344, startPoint y: 132, endPoint x: 341, endPoint y: 158, distance: 26.2
click at [346, 186] on div "Janela de atendimento Grade de atendimento Capacidade Transportadoras Veículos …" at bounding box center [320, 152] width 641 height 304
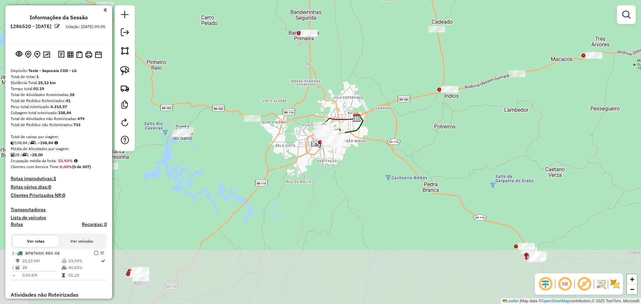
drag, startPoint x: 340, startPoint y: 154, endPoint x: 342, endPoint y: 97, distance: 56.8
click at [342, 97] on div "Janela de atendimento Grade de atendimento Capacidade Transportadoras Veículos …" at bounding box center [320, 152] width 641 height 304
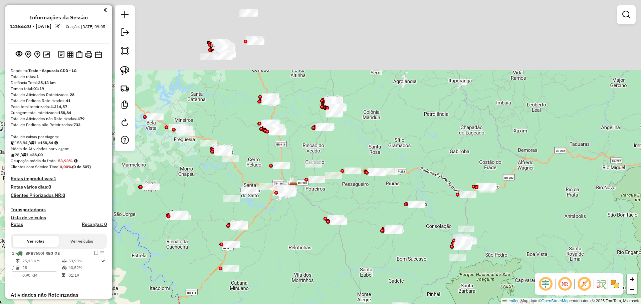
drag, startPoint x: 300, startPoint y: 227, endPoint x: 261, endPoint y: 164, distance: 75.0
click at [301, 235] on div "Janela de atendimento Grade de atendimento Capacidade Transportadoras Veículos …" at bounding box center [320, 152] width 641 height 304
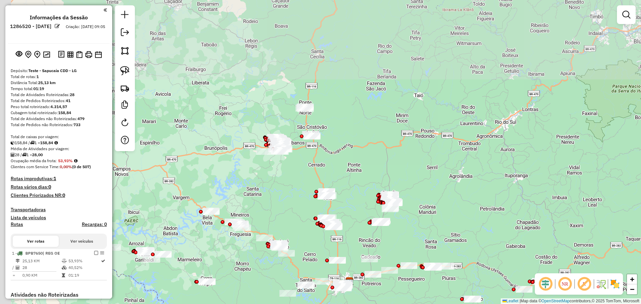
drag, startPoint x: 233, startPoint y: 95, endPoint x: 269, endPoint y: 143, distance: 60.8
click at [287, 182] on div "Janela de atendimento Grade de atendimento Capacidade Transportadoras Veículos …" at bounding box center [320, 152] width 641 height 304
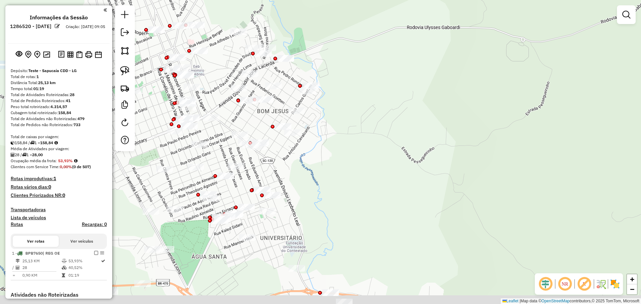
drag, startPoint x: 343, startPoint y: 153, endPoint x: 350, endPoint y: 110, distance: 43.3
click at [350, 110] on div "Janela de atendimento Grade de atendimento Capacidade Transportadoras Veículos …" at bounding box center [320, 152] width 641 height 304
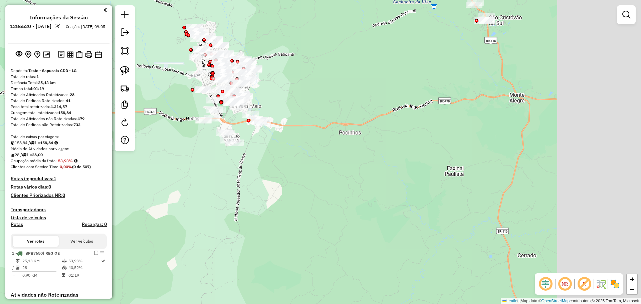
drag, startPoint x: 292, startPoint y: 91, endPoint x: 338, endPoint y: 95, distance: 45.9
click at [291, 91] on div "Janela de atendimento Grade de atendimento Capacidade Transportadoras Veículos …" at bounding box center [320, 152] width 641 height 304
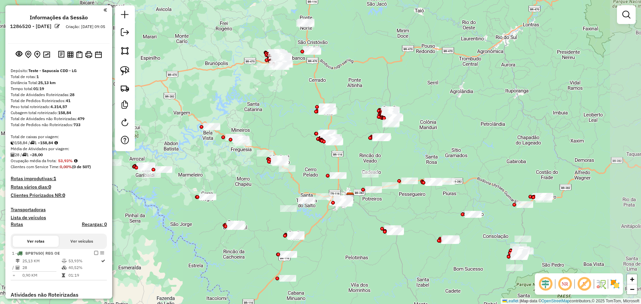
drag, startPoint x: 394, startPoint y: 113, endPoint x: 353, endPoint y: 107, distance: 40.8
click at [347, 74] on div "Janela de atendimento Grade de atendimento Capacidade Transportadoras Veículos …" at bounding box center [320, 152] width 641 height 304
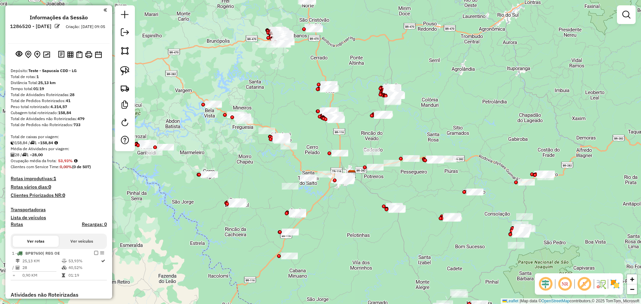
drag, startPoint x: 435, startPoint y: 203, endPoint x: 338, endPoint y: 139, distance: 116.1
click at [442, 189] on div "Janela de atendimento Grade de atendimento Capacidade Transportadoras Veículos …" at bounding box center [320, 152] width 641 height 304
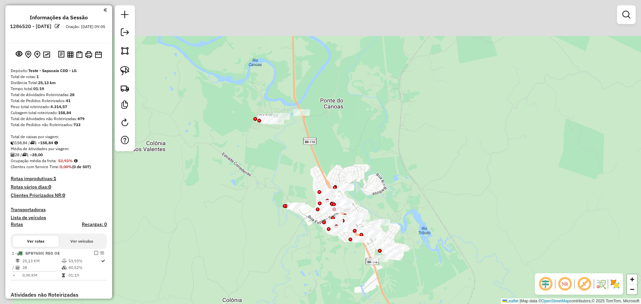
drag, startPoint x: 344, startPoint y: 72, endPoint x: 361, endPoint y: 189, distance: 118.1
click at [361, 190] on div "Janela de atendimento Grade de atendimento Capacidade Transportadoras Veículos …" at bounding box center [320, 152] width 641 height 304
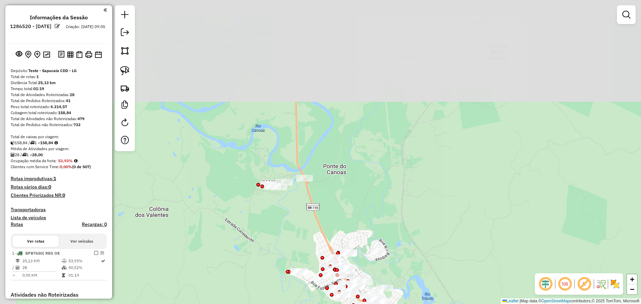
drag, startPoint x: 363, startPoint y: 101, endPoint x: 350, endPoint y: 119, distance: 22.4
click at [365, 194] on div "Janela de atendimento Grade de atendimento Capacidade Transportadoras Veículos …" at bounding box center [320, 152] width 641 height 304
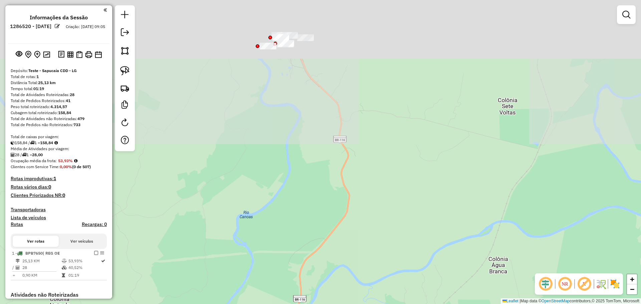
drag, startPoint x: 346, startPoint y: 206, endPoint x: 355, endPoint y: 90, distance: 116.5
click at [344, 211] on div "Janela de atendimento Grade de atendimento Capacidade Transportadoras Veículos …" at bounding box center [320, 152] width 641 height 304
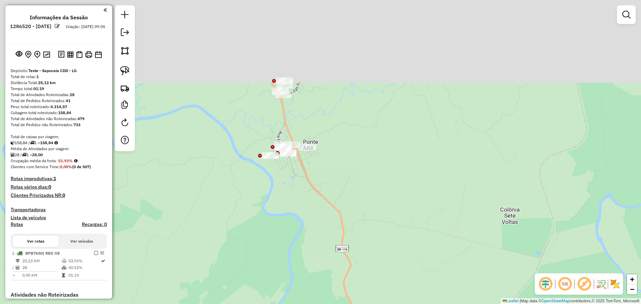
drag, startPoint x: 355, startPoint y: 90, endPoint x: 337, endPoint y: 172, distance: 84.5
click at [357, 194] on div "Janela de atendimento Grade de atendimento Capacidade Transportadoras Veículos …" at bounding box center [320, 152] width 641 height 304
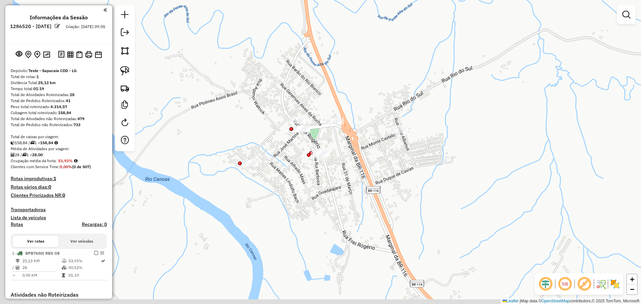
drag, startPoint x: 359, startPoint y: 120, endPoint x: 378, endPoint y: 118, distance: 19.8
click at [378, 118] on div "Janela de atendimento Grade de atendimento Capacidade Transportadoras Veículos …" at bounding box center [320, 152] width 641 height 304
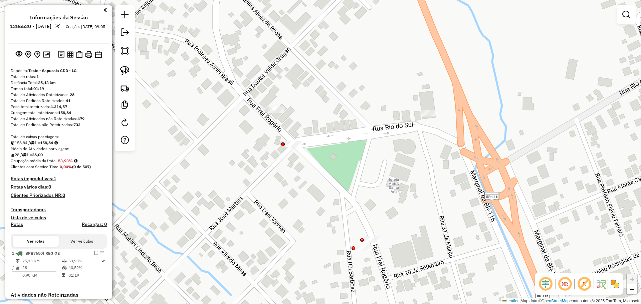
click at [384, 142] on div "Janela de atendimento Grade de atendimento Capacidade Transportadoras Veículos …" at bounding box center [320, 152] width 641 height 304
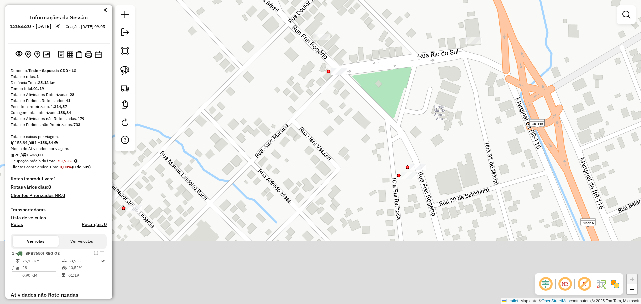
drag, startPoint x: 414, startPoint y: 89, endPoint x: 351, endPoint y: 135, distance: 77.5
click at [416, 84] on div "Janela de atendimento Grade de atendimento Capacidade Transportadoras Veículos …" at bounding box center [320, 152] width 641 height 304
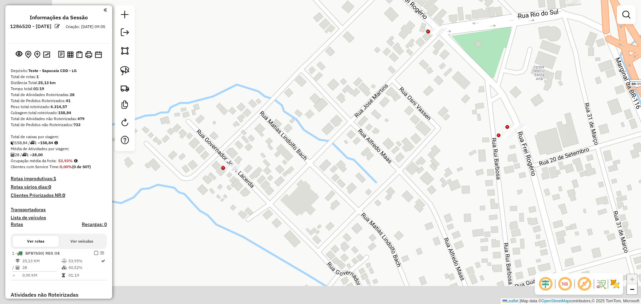
drag, startPoint x: 277, startPoint y: 164, endPoint x: 283, endPoint y: 160, distance: 8.0
click at [376, 127] on div "Janela de atendimento Grade de atendimento Capacidade Transportadoras Veículos …" at bounding box center [320, 152] width 641 height 304
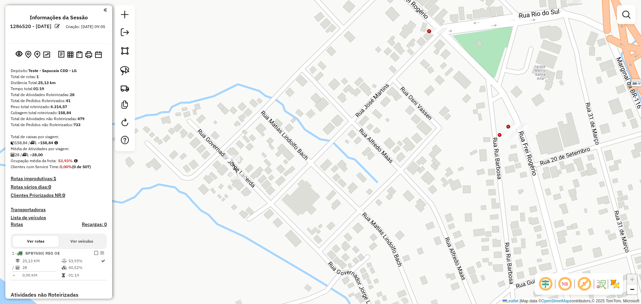
click at [228, 155] on div "Janela de atendimento Grade de atendimento Capacidade Transportadoras Veículos …" at bounding box center [320, 152] width 641 height 304
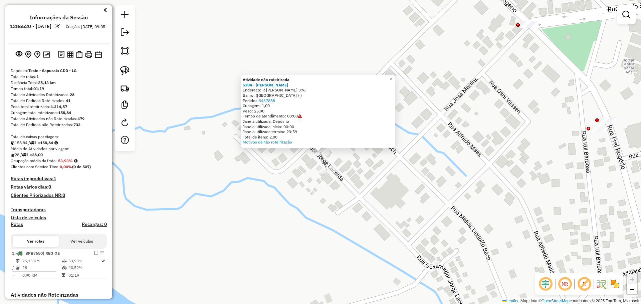
click at [324, 165] on div "Atividade não roteirizada 5304 - TARCISIO BATISTA ABR Endereço: R JORGE LACERDA…" at bounding box center [320, 152] width 641 height 304
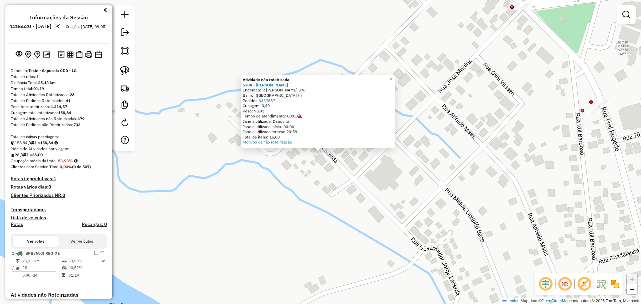
drag, startPoint x: 256, startPoint y: 111, endPoint x: 280, endPoint y: 118, distance: 25.3
click at [276, 115] on div "Atividade não roteirizada 5304 - TARCISIO BATISTA ABR Endereço: R JORGE LACERDA…" at bounding box center [318, 111] width 151 height 68
click at [280, 121] on div "Janela utilizada: Depósito" at bounding box center [318, 121] width 151 height 5
click at [272, 101] on link "3467887" at bounding box center [267, 100] width 16 height 5
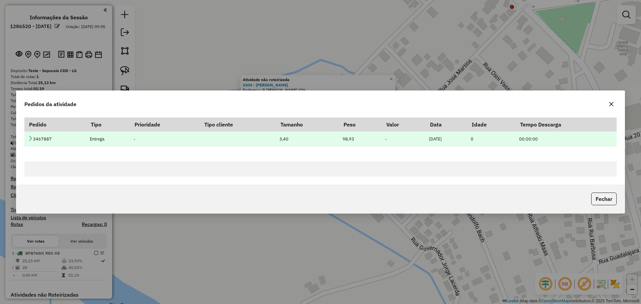
click at [34, 134] on td "3467887" at bounding box center [55, 139] width 62 height 15
click at [32, 137] on icon at bounding box center [30, 138] width 5 height 5
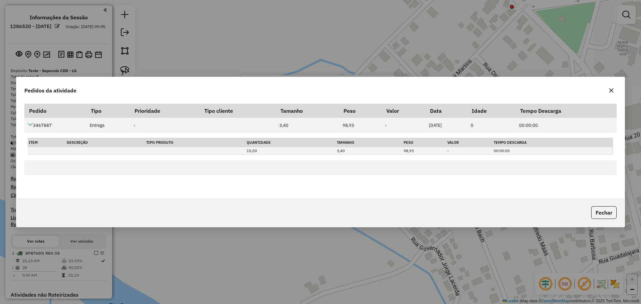
click at [613, 91] on icon "button" at bounding box center [611, 90] width 4 height 4
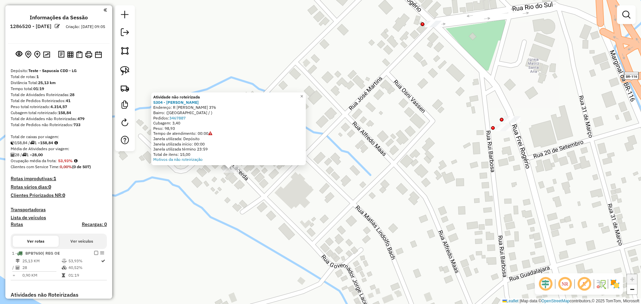
drag, startPoint x: 437, startPoint y: 130, endPoint x: 394, endPoint y: 138, distance: 43.5
click at [385, 138] on div "Atividade não roteirizada 5304 - TARCISIO BATISTA ABR Endereço: R JORGE LACERDA…" at bounding box center [320, 152] width 641 height 304
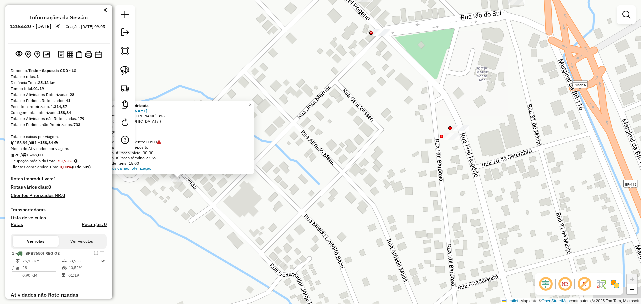
click at [403, 153] on div "Atividade não roteirizada 5304 - TARCISIO BATISTA ABR Endereço: R JORGE LACERDA…" at bounding box center [320, 152] width 641 height 304
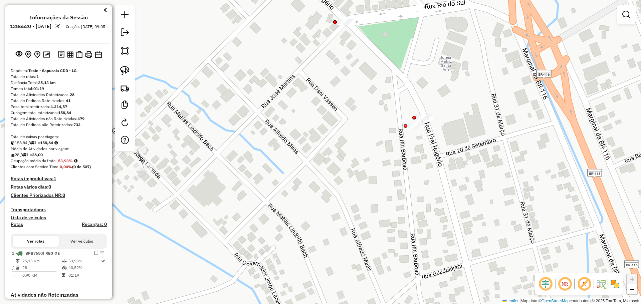
drag, startPoint x: 396, startPoint y: 174, endPoint x: 328, endPoint y: 186, distance: 69.2
click at [329, 185] on div "Janela de atendimento Grade de atendimento Capacidade Transportadoras Veículos …" at bounding box center [320, 152] width 641 height 304
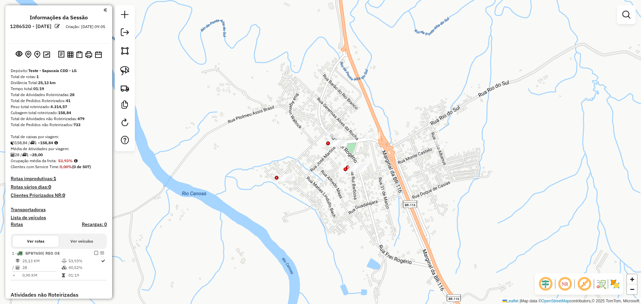
drag, startPoint x: 371, startPoint y: 154, endPoint x: 364, endPoint y: 165, distance: 13.5
click at [364, 165] on div "Janela de atendimento Grade de atendimento Capacidade Transportadoras Veículos …" at bounding box center [320, 152] width 641 height 304
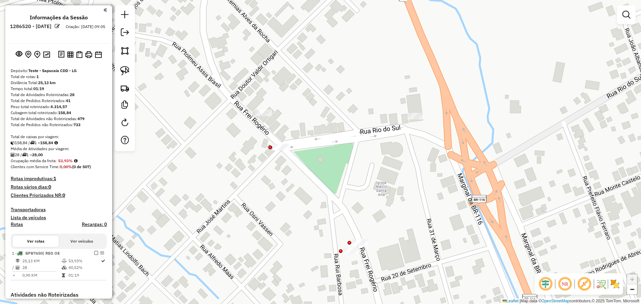
drag, startPoint x: 326, startPoint y: 158, endPoint x: 335, endPoint y: 164, distance: 9.9
click at [377, 168] on div "Janela de atendimento Grade de atendimento Capacidade Transportadoras Veículos …" at bounding box center [320, 152] width 641 height 304
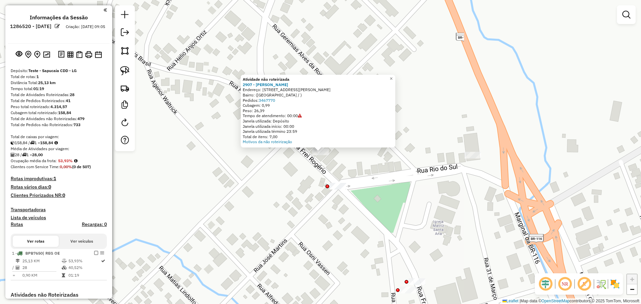
drag, startPoint x: 268, startPoint y: 89, endPoint x: 321, endPoint y: 90, distance: 52.4
click at [321, 90] on div "Endereço: [STREET_ADDRESS][PERSON_NAME]" at bounding box center [318, 89] width 151 height 5
click at [321, 91] on div "Endereço: [STREET_ADDRESS][PERSON_NAME]" at bounding box center [318, 89] width 151 height 5
click at [336, 181] on div "Atividade não roteirizada 2907 - ANA PAULA FERREIRA Endereço: R JOSE MARTINS 20…" at bounding box center [320, 152] width 641 height 304
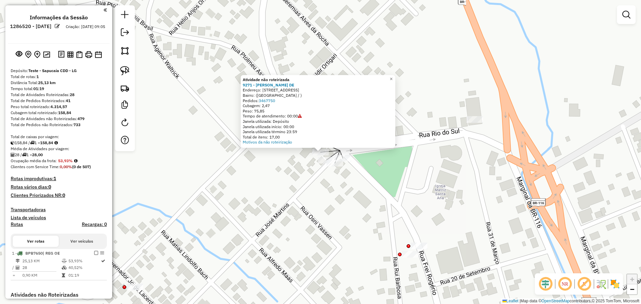
drag, startPoint x: 331, startPoint y: 186, endPoint x: 336, endPoint y: 174, distance: 12.3
click at [332, 186] on div "Atividade não roteirizada 9271 - JEFFERSON LARSEN DE Endereço: R ALFREDO MASS 1…" at bounding box center [320, 152] width 641 height 304
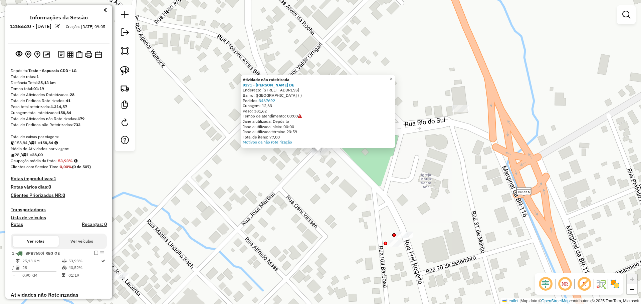
click at [330, 184] on div "Atividade não roteirizada 9271 - JEFFERSON LARSEN DE Endereço: R ALFREDO MASS 1…" at bounding box center [320, 152] width 641 height 304
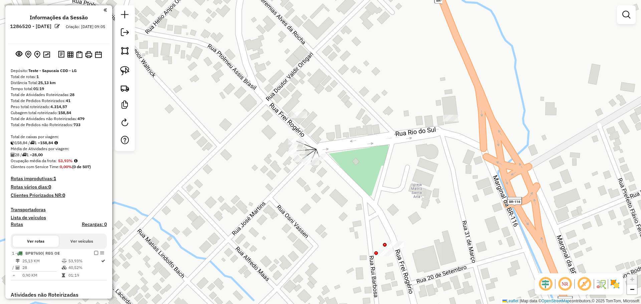
drag, startPoint x: 332, startPoint y: 179, endPoint x: 323, endPoint y: 189, distance: 13.5
click at [323, 189] on div "Janela de atendimento Grade de atendimento Capacidade Transportadoras Veículos …" at bounding box center [320, 152] width 641 height 304
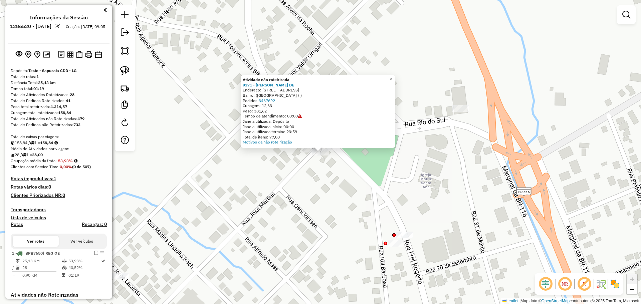
click at [305, 168] on div "Atividade não roteirizada 9271 - JEFFERSON LARSEN DE Endereço: R ALFREDO MASS 1…" at bounding box center [320, 152] width 641 height 304
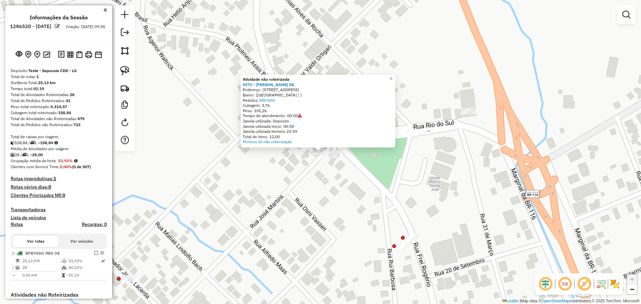
click at [307, 168] on div "Atividade não roteirizada 9271 - JEFFERSON LARSEN DE Endereço: R ALFREDO MASS 1…" at bounding box center [320, 152] width 641 height 304
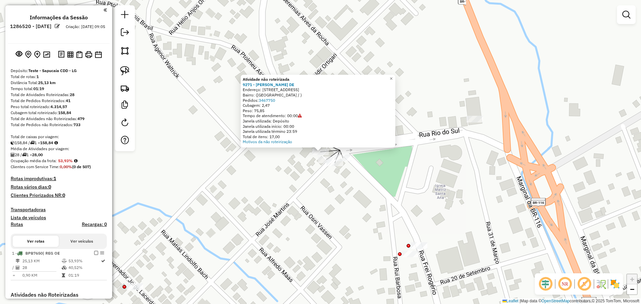
click at [293, 176] on div "Atividade não roteirizada 9271 - JEFFERSON LARSEN DE Endereço: R ALFREDO MASS 1…" at bounding box center [320, 152] width 641 height 304
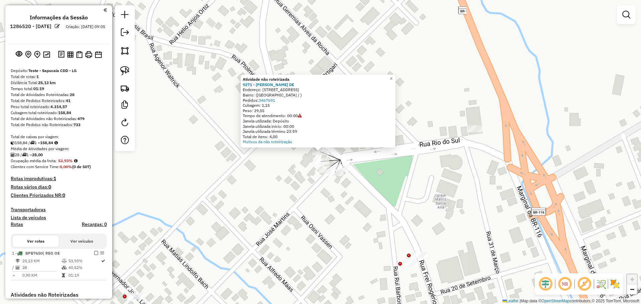
click at [294, 186] on div "Atividade não roteirizada 9271 - JEFFERSON LARSEN DE Endereço: R ALFREDO MASS 1…" at bounding box center [320, 152] width 641 height 304
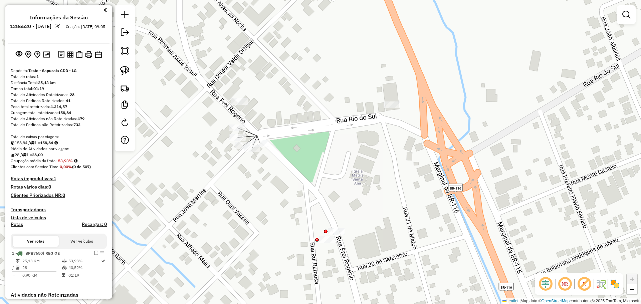
drag, startPoint x: 233, startPoint y: 178, endPoint x: 228, endPoint y: 175, distance: 6.6
click at [220, 174] on div "Janela de atendimento Grade de atendimento Capacidade Transportadoras Veículos …" at bounding box center [320, 152] width 641 height 304
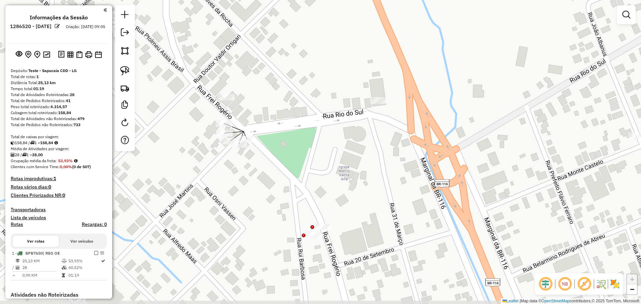
click at [288, 132] on div "Janela de atendimento Grade de atendimento Capacidade Transportadoras Veículos …" at bounding box center [320, 152] width 641 height 304
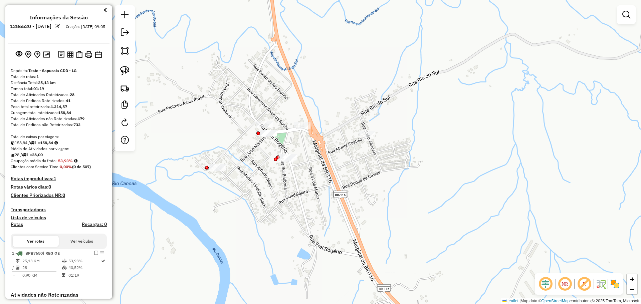
drag, startPoint x: 340, startPoint y: 158, endPoint x: 360, endPoint y: 148, distance: 22.8
click at [340, 158] on div "Janela de atendimento Grade de atendimento Capacidade Transportadoras Veículos …" at bounding box center [320, 152] width 641 height 304
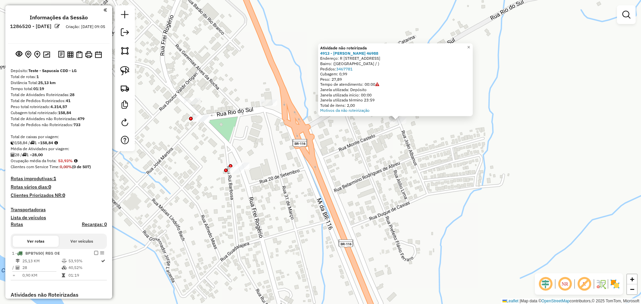
click at [351, 169] on div "Atividade não roteirizada 4913 - RENILDO GARCIA 46988 Endereço: R RUA JO�O ALNA…" at bounding box center [320, 152] width 641 height 304
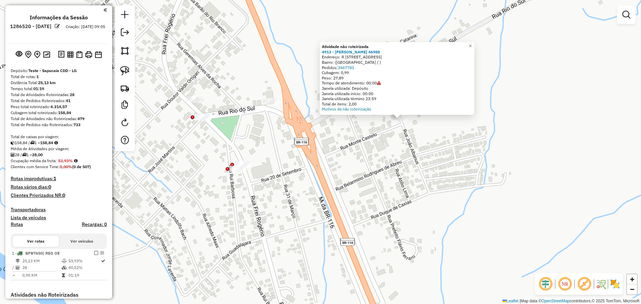
drag, startPoint x: 285, startPoint y: 173, endPoint x: 252, endPoint y: 167, distance: 33.6
click at [284, 173] on div "Atividade não roteirizada 4913 - RENILDO GARCIA 46988 Endereço: R RUA JO�O ALNA…" at bounding box center [320, 152] width 641 height 304
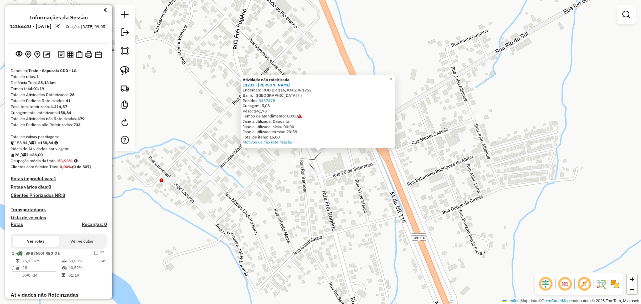
drag, startPoint x: 285, startPoint y: 172, endPoint x: 291, endPoint y: 171, distance: 5.7
click at [286, 172] on div "Atividade não roteirizada 11233 - LUIZ FERNANDO BASTOS Endereço: ROD BR 116, KM…" at bounding box center [320, 152] width 641 height 304
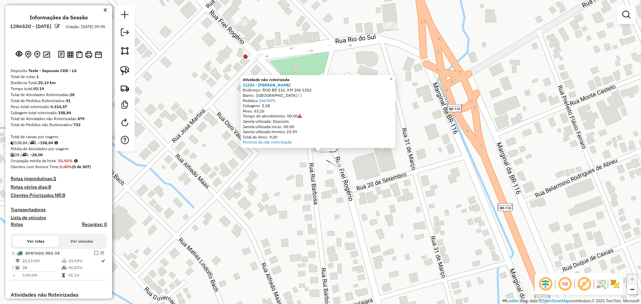
click at [285, 185] on div "Atividade não roteirizada 11233 - LUIZ FERNANDO BASTOS Endereço: ROD BR 116, KM…" at bounding box center [320, 152] width 641 height 304
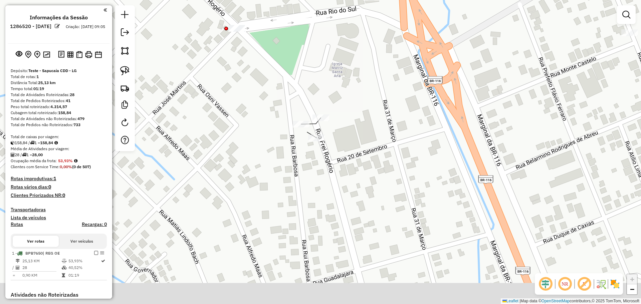
drag, startPoint x: 297, startPoint y: 204, endPoint x: 277, endPoint y: 175, distance: 35.1
click at [277, 175] on div "Janela de atendimento Grade de atendimento Capacidade Transportadoras Veículos …" at bounding box center [320, 152] width 641 height 304
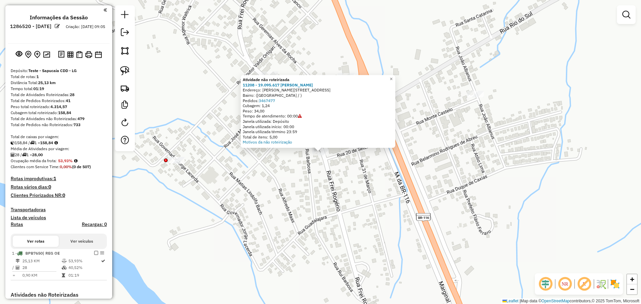
drag, startPoint x: 305, startPoint y: 178, endPoint x: 305, endPoint y: 171, distance: 6.7
click at [305, 178] on div "Atividade não roteirizada 11208 - 19.095.617 EDSON FER Endereço: R FREI ROGERIO…" at bounding box center [320, 152] width 641 height 304
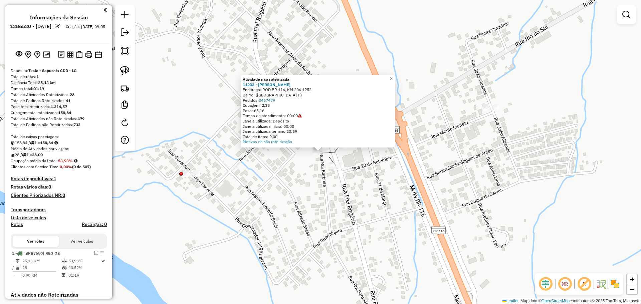
click at [298, 171] on div "Atividade não roteirizada 11233 - LUIZ FERNANDO BASTOS Endereço: ROD BR 116, KM…" at bounding box center [320, 152] width 641 height 304
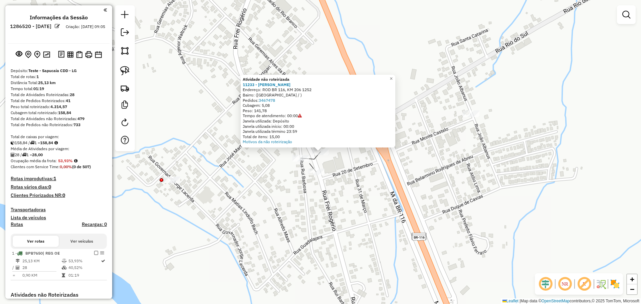
drag, startPoint x: 265, startPoint y: 117, endPoint x: 295, endPoint y: 123, distance: 31.0
click at [295, 123] on div "Atividade não roteirizada 11233 - LUIZ FERNANDO BASTOS Endereço: ROD BR 116, KM…" at bounding box center [318, 111] width 151 height 68
click at [293, 126] on div "Janela utilizada início: 00:00" at bounding box center [318, 126] width 151 height 5
click at [280, 140] on link "Motivos da não roteirização" at bounding box center [267, 141] width 49 height 5
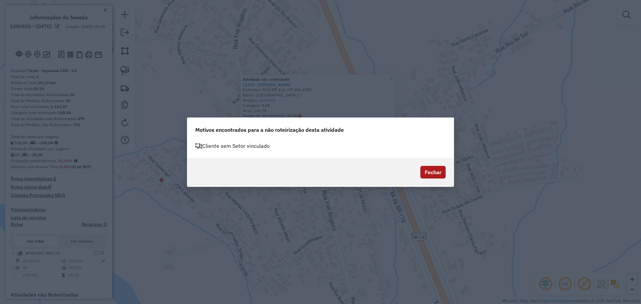
click at [424, 173] on button "Fechar" at bounding box center [432, 172] width 25 height 13
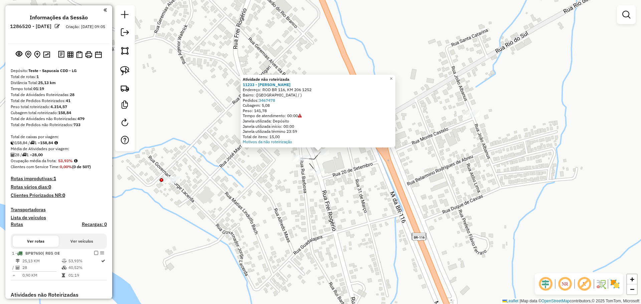
drag, startPoint x: 407, startPoint y: 222, endPoint x: 383, endPoint y: 224, distance: 23.7
click at [405, 221] on div "Atividade não roteirizada 11233 - LUIZ FERNANDO BASTOS Endereço: ROD BR 116, KM…" at bounding box center [320, 152] width 641 height 304
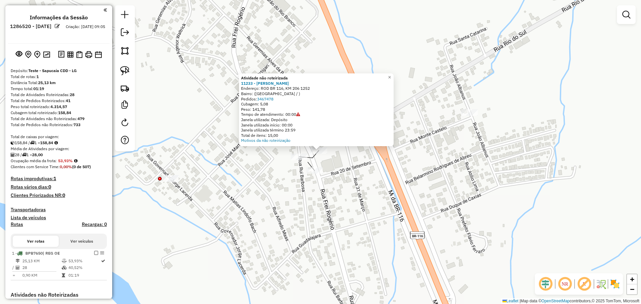
drag, startPoint x: 383, startPoint y: 224, endPoint x: 325, endPoint y: 149, distance: 94.2
click at [328, 144] on div "Atividade não roteirizada 11233 - LUIZ FERNANDO BASTOS Endereço: ROD BR 116, KM…" at bounding box center [320, 152] width 641 height 304
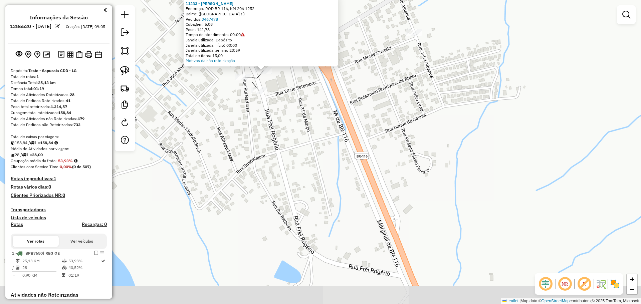
click at [355, 176] on div "Atividade não roteirizada 11233 - LUIZ FERNANDO BASTOS Endereço: ROD BR 116, KM…" at bounding box center [320, 152] width 641 height 304
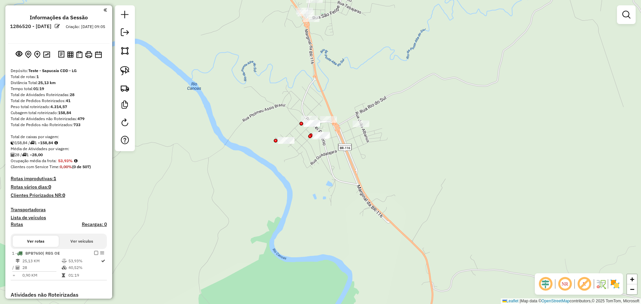
drag, startPoint x: 367, startPoint y: 144, endPoint x: 372, endPoint y: 205, distance: 61.3
click at [374, 212] on div "Janela de atendimento Grade de atendimento Capacidade Transportadoras Veículos …" at bounding box center [320, 152] width 641 height 304
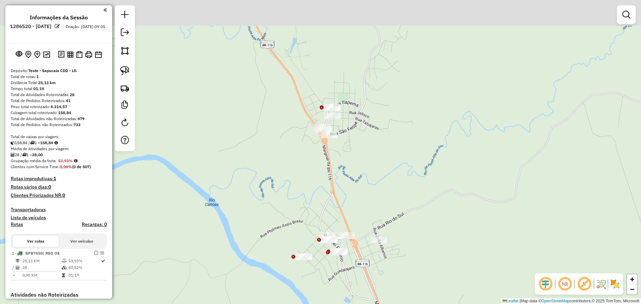
drag, startPoint x: 345, startPoint y: 120, endPoint x: 315, endPoint y: 107, distance: 33.4
click at [313, 64] on div "Janela de atendimento Grade de atendimento Capacidade Transportadoras Veículos …" at bounding box center [320, 152] width 641 height 304
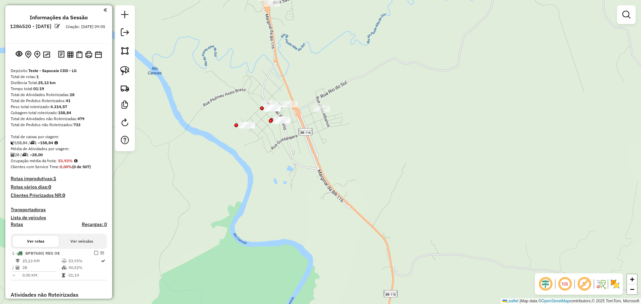
drag, startPoint x: 309, startPoint y: 162, endPoint x: 303, endPoint y: 152, distance: 11.8
click at [302, 152] on div "Janela de atendimento Grade de atendimento Capacidade Transportadoras Veículos …" at bounding box center [320, 152] width 641 height 304
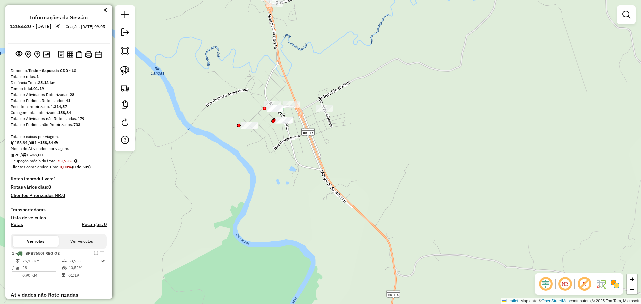
drag, startPoint x: 334, startPoint y: 166, endPoint x: 339, endPoint y: 163, distance: 5.2
click at [291, 98] on div "Janela de atendimento Grade de atendimento Capacidade Transportadoras Veículos …" at bounding box center [320, 152] width 641 height 304
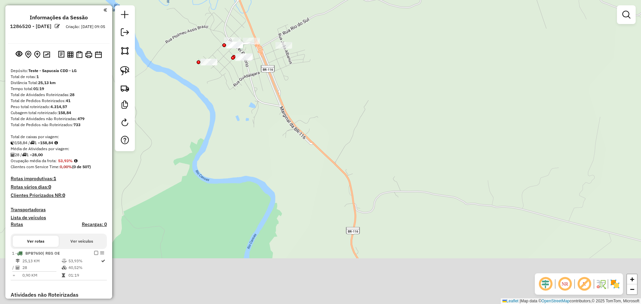
drag, startPoint x: 339, startPoint y: 163, endPoint x: 330, endPoint y: 143, distance: 22.1
click at [307, 114] on div "Janela de atendimento Grade de atendimento Capacidade Transportadoras Veículos …" at bounding box center [320, 152] width 641 height 304
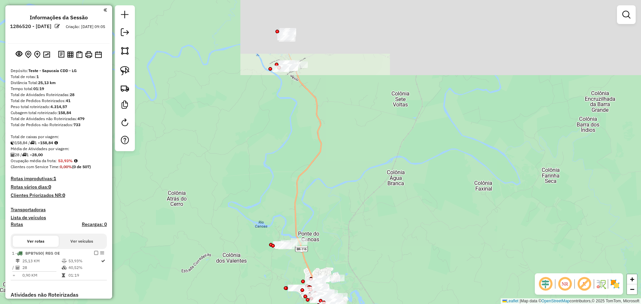
click at [354, 129] on div "Janela de atendimento Grade de atendimento Capacidade Transportadoras Veículos …" at bounding box center [320, 152] width 641 height 304
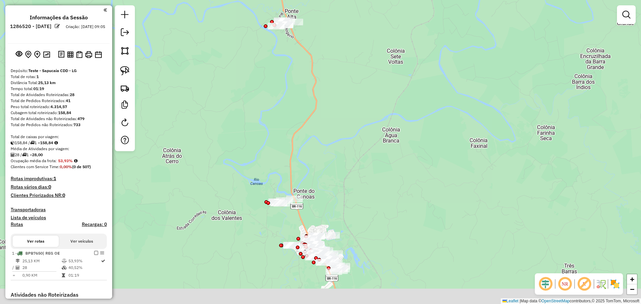
drag, startPoint x: 330, startPoint y: 133, endPoint x: 340, endPoint y: 98, distance: 35.7
click at [327, 103] on div "Janela de atendimento Grade de atendimento Capacidade Transportadoras Veículos …" at bounding box center [320, 152] width 641 height 304
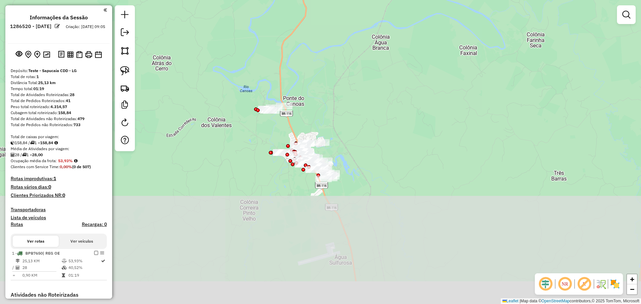
drag, startPoint x: 340, startPoint y: 98, endPoint x: 353, endPoint y: 137, distance: 41.4
click at [339, 98] on div "Janela de atendimento Grade de atendimento Capacidade Transportadoras Veículos …" at bounding box center [320, 152] width 641 height 304
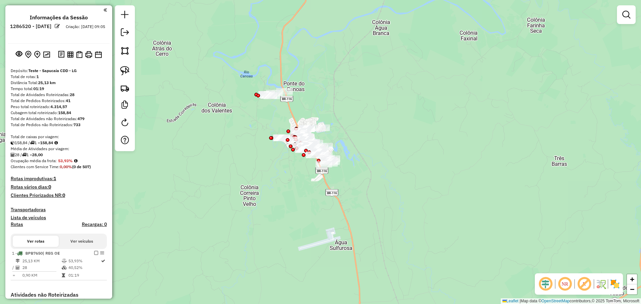
drag, startPoint x: 400, startPoint y: 201, endPoint x: 387, endPoint y: 176, distance: 27.8
click at [351, 117] on div "Janela de atendimento Grade de atendimento Capacidade Transportadoras Veículos …" at bounding box center [320, 152] width 641 height 304
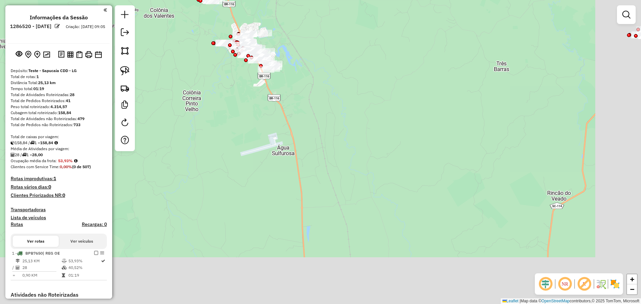
drag, startPoint x: 387, startPoint y: 176, endPoint x: 358, endPoint y: 125, distance: 58.6
click at [343, 111] on div "Janela de atendimento Grade de atendimento Capacidade Transportadoras Veículos …" at bounding box center [320, 152] width 641 height 304
click at [358, 128] on div "Janela de atendimento Grade de atendimento Capacidade Transportadoras Veículos …" at bounding box center [320, 152] width 641 height 304
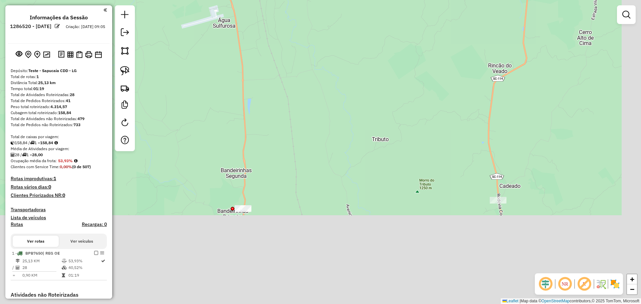
drag, startPoint x: 363, startPoint y: 121, endPoint x: 345, endPoint y: 120, distance: 17.4
click at [364, 107] on div "Janela de atendimento Grade de atendimento Capacidade Transportadoras Veículos …" at bounding box center [320, 152] width 641 height 304
click at [365, 110] on div "Janela de atendimento Grade de atendimento Capacidade Transportadoras Veículos …" at bounding box center [320, 152] width 641 height 304
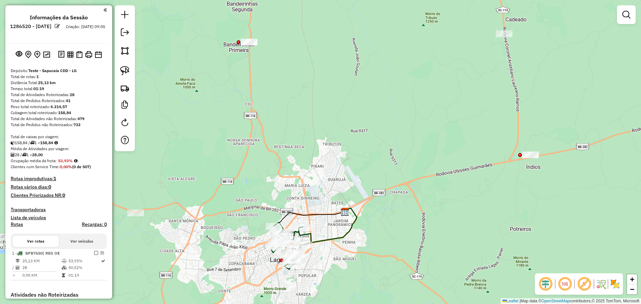
drag, startPoint x: 291, startPoint y: 139, endPoint x: 311, endPoint y: 78, distance: 64.1
click at [310, 79] on div "Janela de atendimento Grade de atendimento Capacidade Transportadoras Veículos …" at bounding box center [320, 152] width 641 height 304
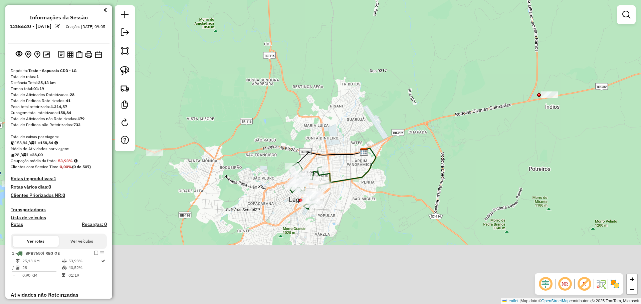
click at [282, 111] on div "Janela de atendimento Grade de atendimento Capacidade Transportadoras Veículos …" at bounding box center [320, 152] width 641 height 304
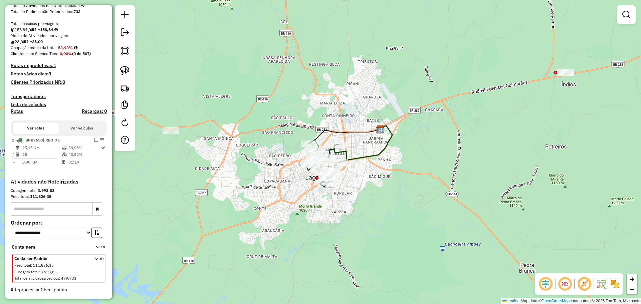
scroll to position [13, 0]
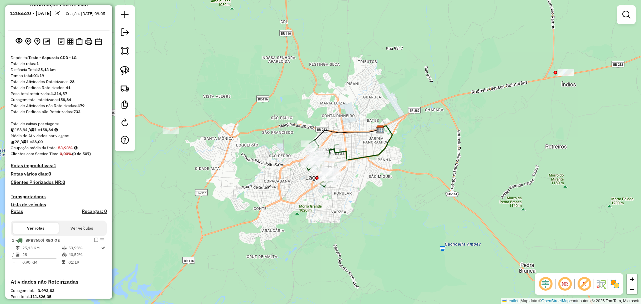
click at [612, 287] on img at bounding box center [615, 284] width 11 height 11
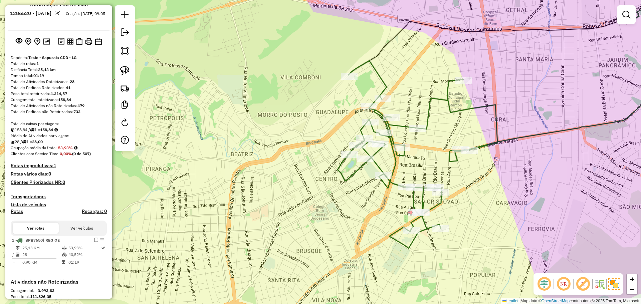
drag, startPoint x: 420, startPoint y: 66, endPoint x: 417, endPoint y: 68, distance: 3.5
click at [417, 68] on div "Janela de atendimento Grade de atendimento Capacidade Transportadoras Veículos …" at bounding box center [320, 152] width 641 height 304
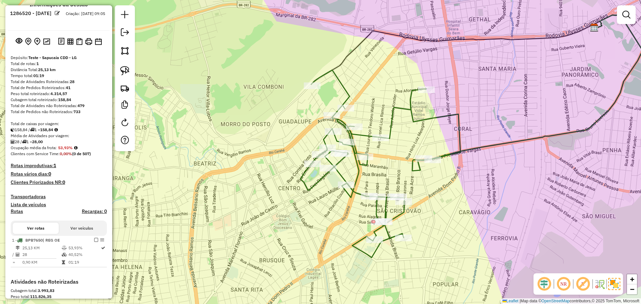
drag, startPoint x: 410, startPoint y: 84, endPoint x: 375, endPoint y: 91, distance: 35.1
click at [375, 91] on div "Janela de atendimento Grade de atendimento Capacidade Transportadoras Veículos …" at bounding box center [320, 152] width 641 height 304
click at [347, 95] on icon at bounding box center [380, 164] width 160 height 188
select select "**********"
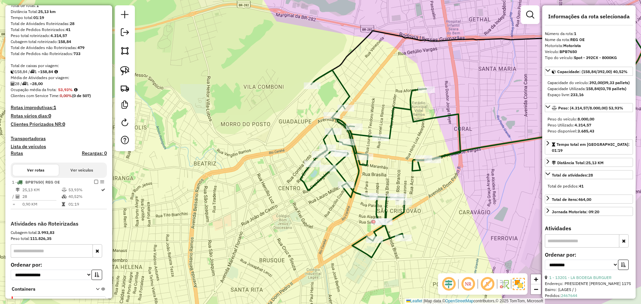
scroll to position [113, 0]
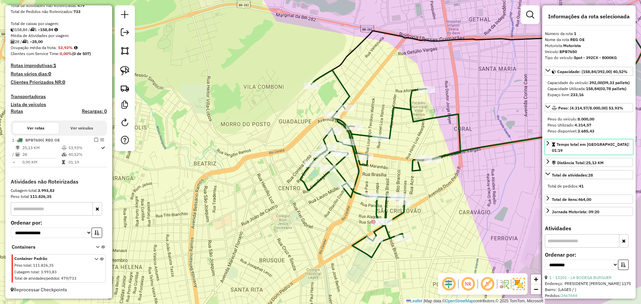
click at [549, 146] on icon at bounding box center [547, 143] width 5 height 5
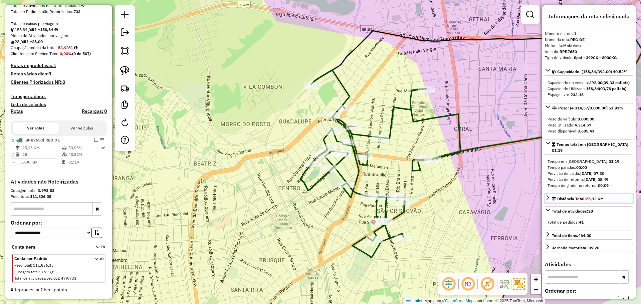
click at [551, 203] on link "Distância Total: 25,13 KM" at bounding box center [589, 198] width 88 height 9
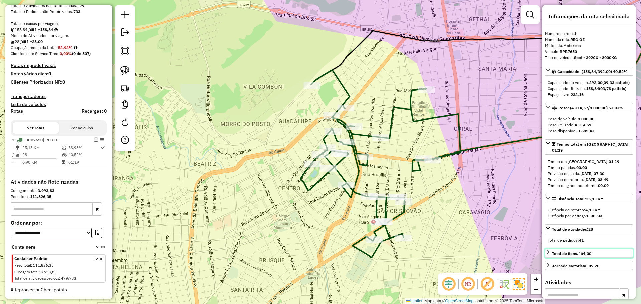
click at [560, 257] on div "Total de itens: 464,00" at bounding box center [571, 254] width 39 height 6
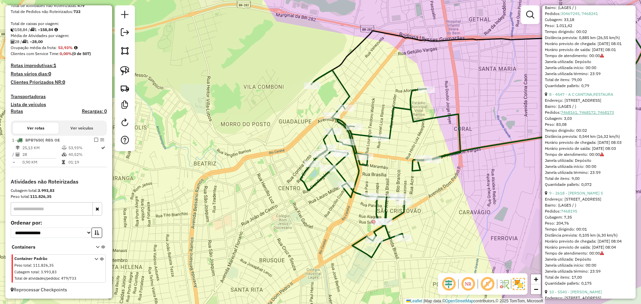
scroll to position [968, 0]
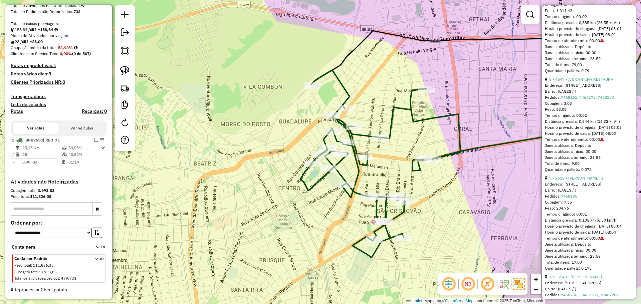
drag, startPoint x: 577, startPoint y: 172, endPoint x: 618, endPoint y: 170, distance: 41.4
click at [618, 125] on div "Distância prevista: 0,544 km (16,32 km/h)" at bounding box center [589, 122] width 88 height 6
click at [609, 131] on div "Horário previsto de chegada: [DATE] 08:03" at bounding box center [589, 128] width 88 height 6
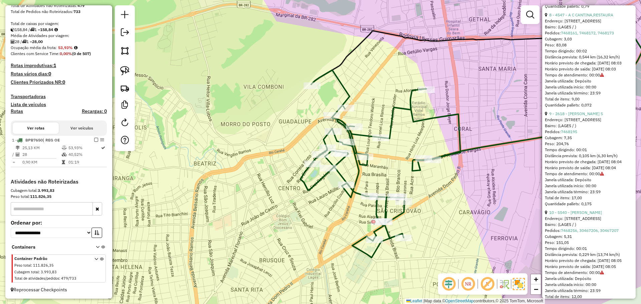
scroll to position [1068, 0]
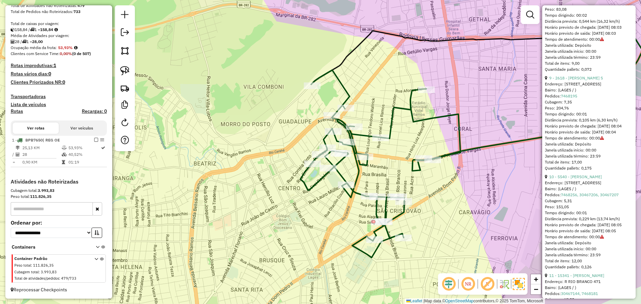
drag, startPoint x: 579, startPoint y: 173, endPoint x: 613, endPoint y: 176, distance: 33.9
click at [613, 123] on div "Distância prevista: 0,105 km (6,30 km/h)" at bounding box center [589, 120] width 88 height 6
click at [596, 129] on div "Horário previsto de chegada: [DATE] 08:04" at bounding box center [589, 126] width 88 height 6
drag, startPoint x: 567, startPoint y: 168, endPoint x: 590, endPoint y: 168, distance: 23.0
click at [589, 117] on div "Tempo dirigindo: 00:01" at bounding box center [589, 114] width 88 height 6
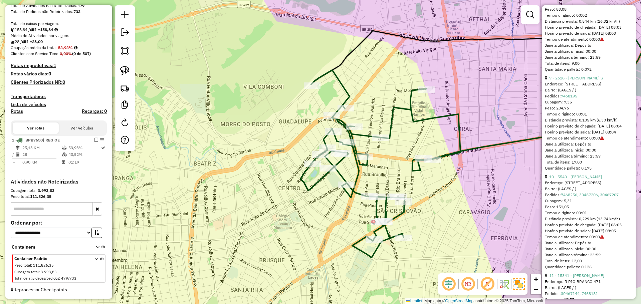
click at [586, 129] on div "Horário previsto de chegada: [DATE] 08:04" at bounding box center [589, 126] width 88 height 6
drag, startPoint x: 578, startPoint y: 191, endPoint x: 599, endPoint y: 190, distance: 21.4
click at [599, 135] on div "Horário previsto de saída: [DATE] 08:04" at bounding box center [589, 132] width 88 height 6
click at [589, 135] on div "Horário previsto de saída: [DATE] 08:04" at bounding box center [589, 132] width 88 height 6
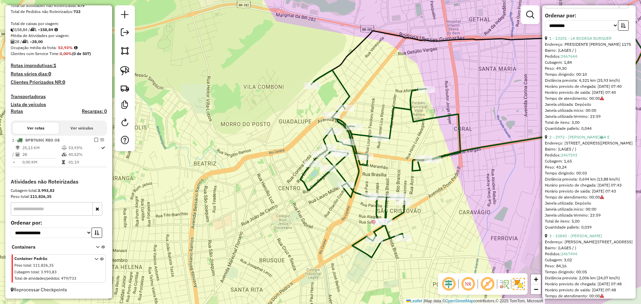
scroll to position [300, 0]
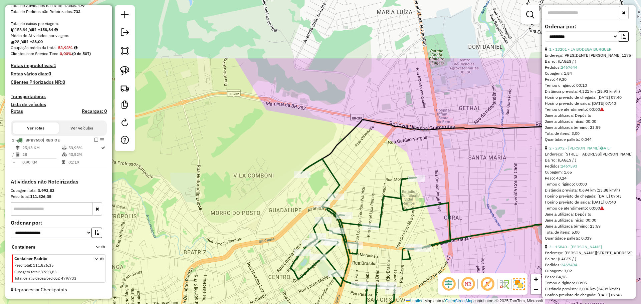
drag, startPoint x: 389, startPoint y: 78, endPoint x: 380, endPoint y: 154, distance: 76.7
click at [380, 165] on div "Janela de atendimento Grade de atendimento Capacidade Transportadoras Veículos …" at bounding box center [320, 152] width 641 height 304
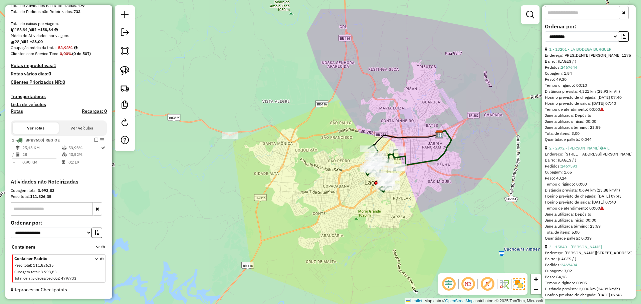
click at [334, 150] on div "Janela de atendimento Grade de atendimento Capacidade Transportadoras Veículos …" at bounding box center [320, 152] width 641 height 304
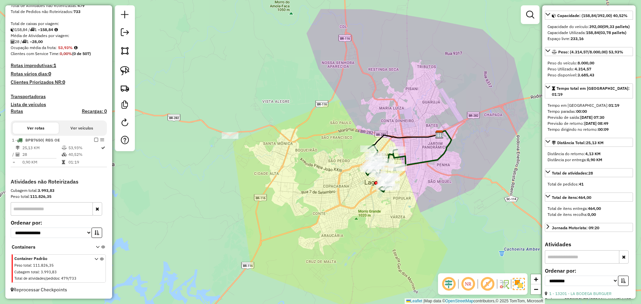
scroll to position [67, 0]
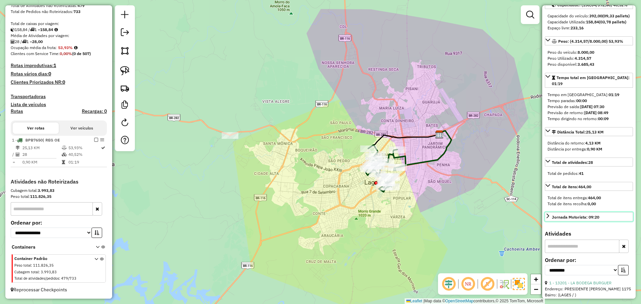
click at [549, 218] on icon at bounding box center [548, 216] width 3 height 5
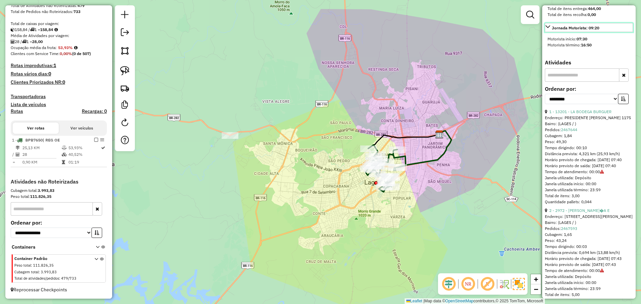
scroll to position [267, 0]
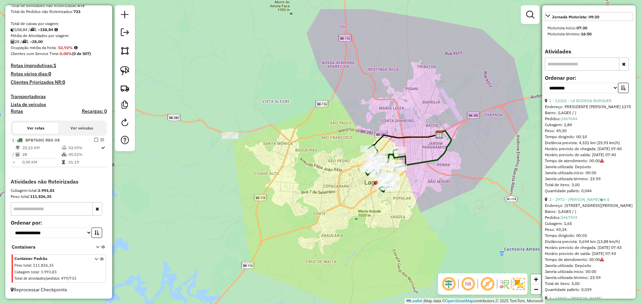
drag, startPoint x: 599, startPoint y: 149, endPoint x: 619, endPoint y: 149, distance: 20.4
click at [619, 146] on div "Distância prevista: 4,321 km (25,93 km/h)" at bounding box center [589, 143] width 88 height 6
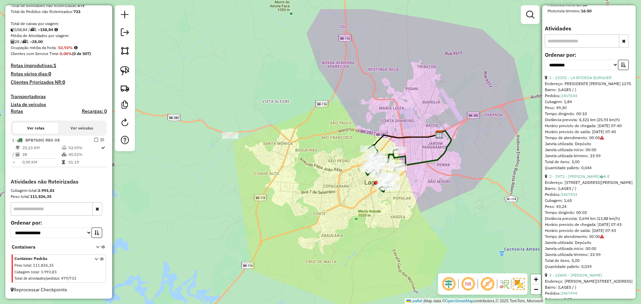
scroll to position [300, 0]
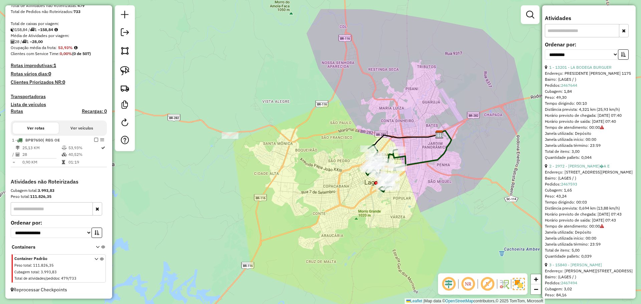
click at [600, 100] on div "Peso: 49,30" at bounding box center [589, 97] width 88 height 6
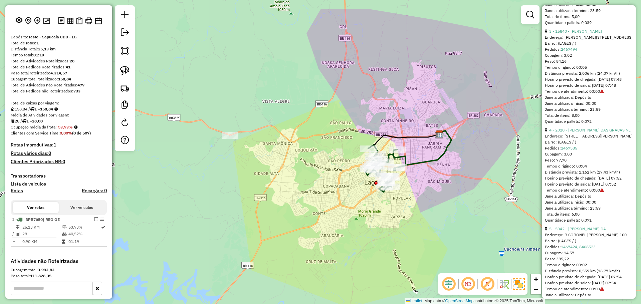
scroll to position [0, 0]
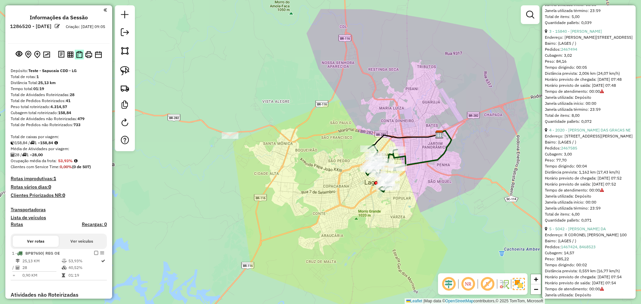
click at [76, 53] on img at bounding box center [79, 54] width 6 height 7
click at [276, 77] on div "Janela de atendimento Grade de atendimento Capacidade Transportadoras Veículos …" at bounding box center [320, 152] width 641 height 304
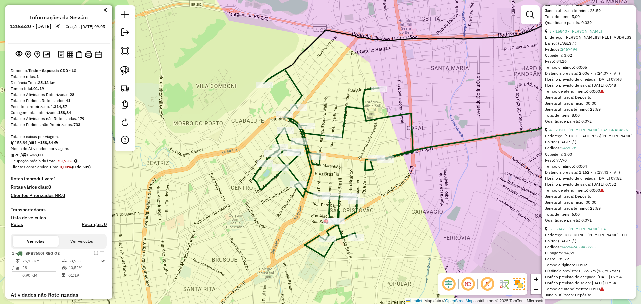
drag, startPoint x: 348, startPoint y: 83, endPoint x: 336, endPoint y: 75, distance: 14.3
click at [336, 75] on div "Janela de atendimento Grade de atendimento Capacidade Transportadoras Veículos …" at bounding box center [320, 152] width 641 height 304
click at [319, 72] on div "Janela de atendimento Grade de atendimento Capacidade Transportadoras Veículos …" at bounding box center [320, 152] width 641 height 304
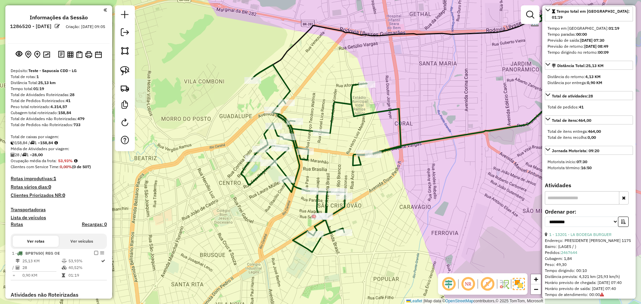
scroll to position [134, 0]
drag, startPoint x: 554, startPoint y: 167, endPoint x: 597, endPoint y: 173, distance: 43.2
click at [597, 173] on div "Motorista início: 07:30 Motorista término: 16:50" at bounding box center [589, 164] width 88 height 17
click at [592, 170] on strong "16:50" at bounding box center [586, 167] width 11 height 5
drag, startPoint x: 601, startPoint y: 174, endPoint x: 551, endPoint y: 170, distance: 50.3
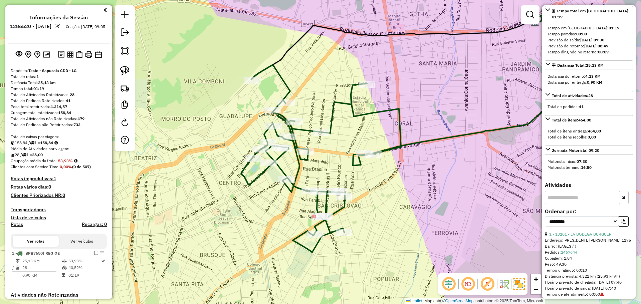
click at [551, 170] on div "Motorista início: 07:30 Motorista término: 16:50" at bounding box center [589, 164] width 88 height 17
click at [571, 165] on div "Motorista início: 07:30" at bounding box center [589, 162] width 83 height 6
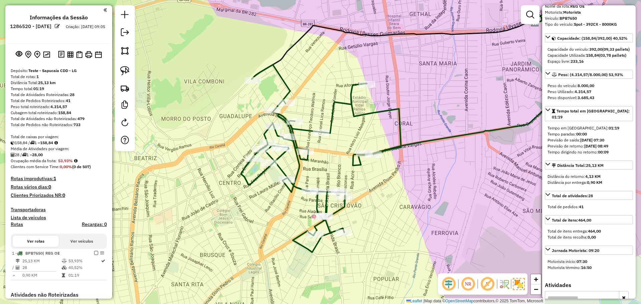
scroll to position [0, 0]
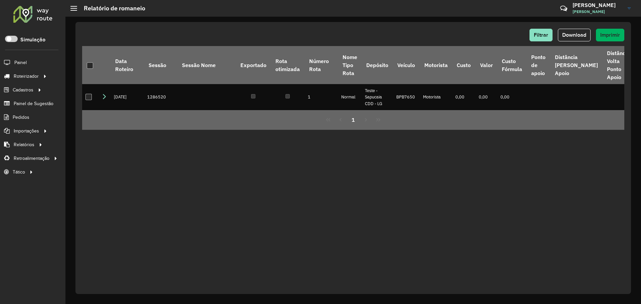
drag, startPoint x: 224, startPoint y: 146, endPoint x: 198, endPoint y: 137, distance: 27.1
click at [222, 144] on div "Filtrar Download Imprimir Data Roteiro Sessão Sessão Nome Exportado Rota otimiz…" at bounding box center [353, 158] width 556 height 272
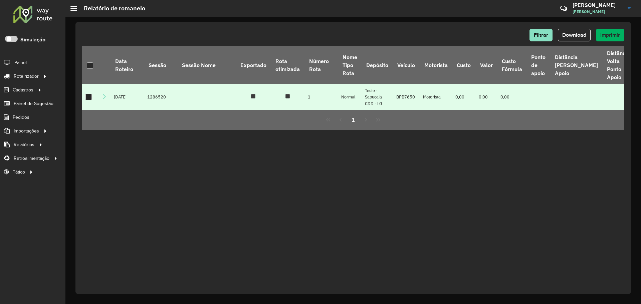
click at [101, 98] on icon at bounding box center [103, 96] width 5 height 5
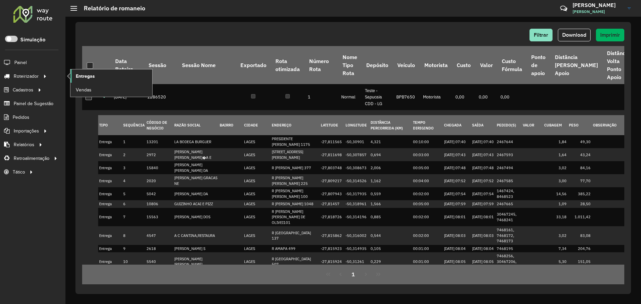
click at [108, 74] on link "Entregas" at bounding box center [111, 75] width 82 height 13
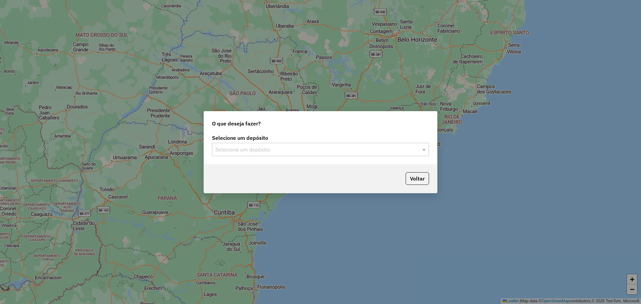
click at [288, 146] on input "text" at bounding box center [313, 150] width 197 height 8
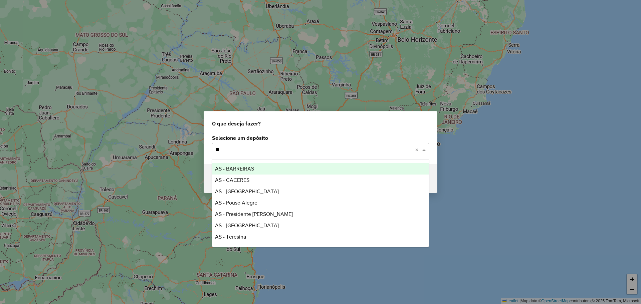
type input "*"
type input "**"
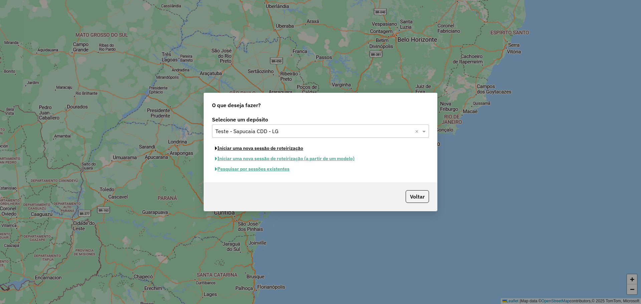
click at [284, 146] on button "Iniciar uma nova sessão de roteirização" at bounding box center [259, 148] width 94 height 10
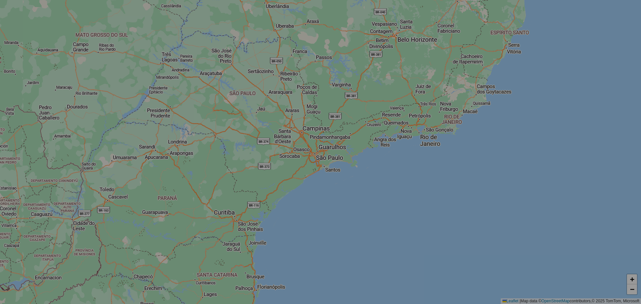
select select "*"
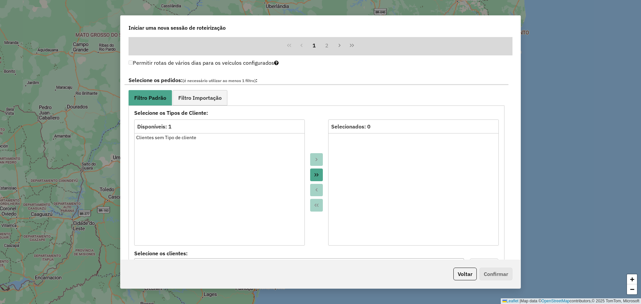
scroll to position [200, 0]
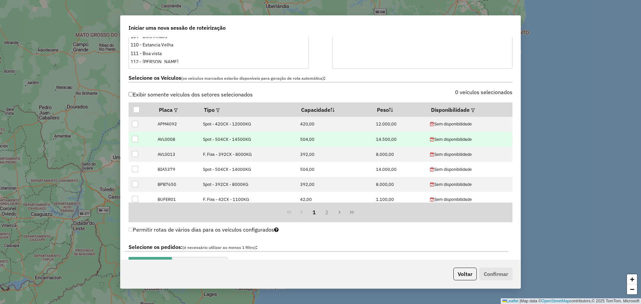
click at [135, 121] on div at bounding box center [135, 124] width 6 height 6
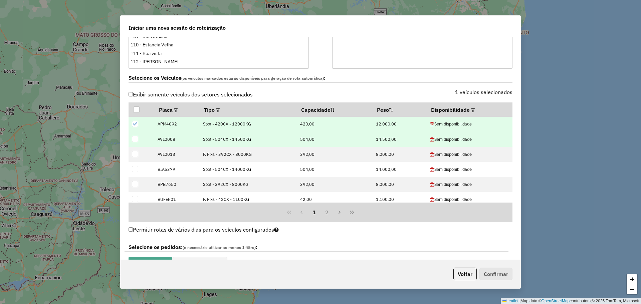
click at [137, 138] on div at bounding box center [135, 139] width 6 height 6
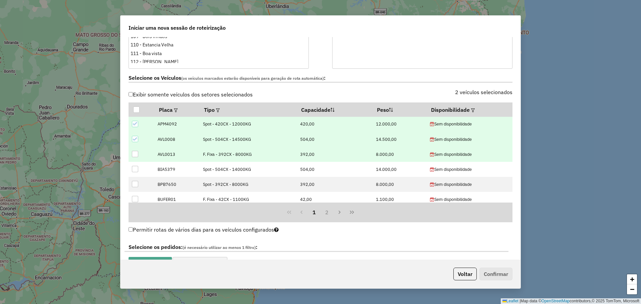
click at [137, 155] on div at bounding box center [135, 154] width 6 height 6
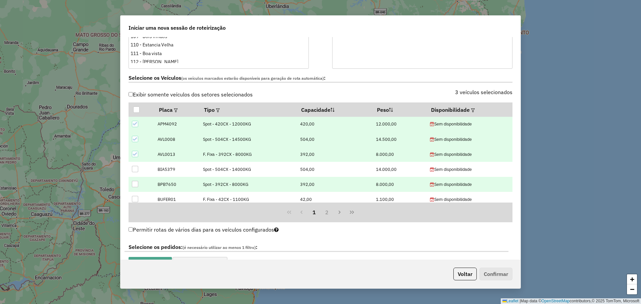
drag, startPoint x: 135, startPoint y: 169, endPoint x: 138, endPoint y: 189, distance: 19.6
click at [135, 169] on div at bounding box center [135, 169] width 6 height 6
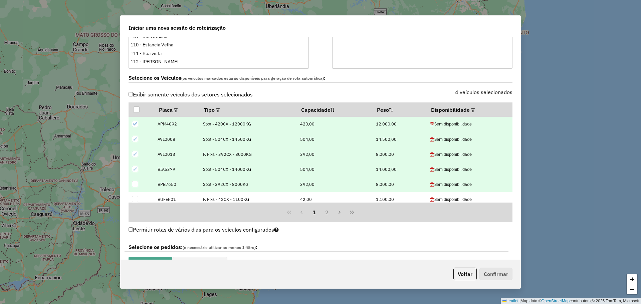
click at [137, 186] on div at bounding box center [135, 184] width 6 height 6
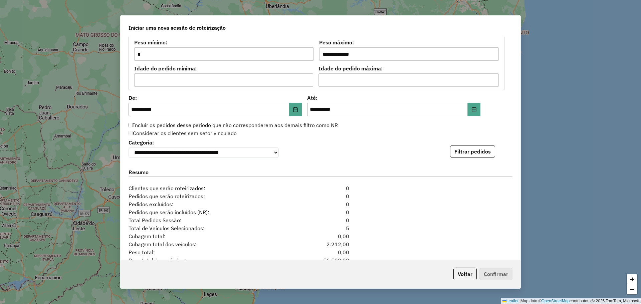
scroll to position [666, 0]
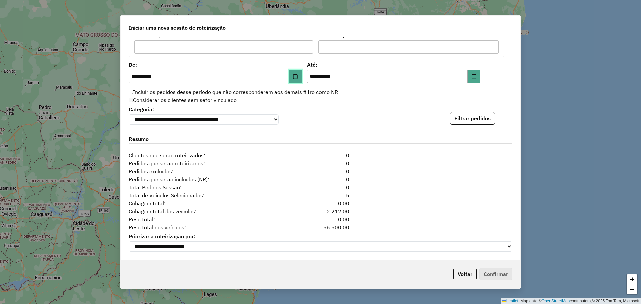
click at [294, 74] on icon "Choose Date" at bounding box center [295, 76] width 4 height 5
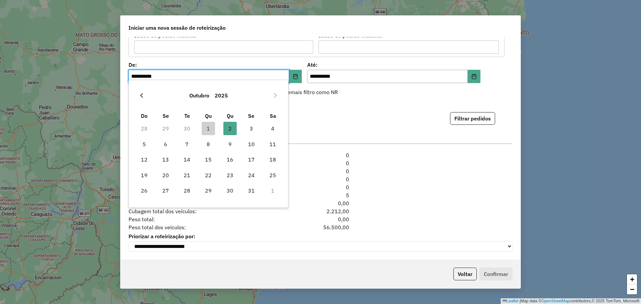
click at [142, 96] on icon "Previous Month" at bounding box center [141, 95] width 3 height 5
click at [189, 130] on span "1" at bounding box center [186, 128] width 13 height 13
type input "**********"
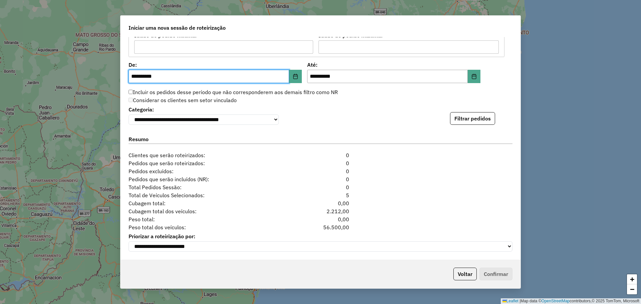
click at [472, 122] on button "Filtrar pedidos" at bounding box center [472, 118] width 45 height 13
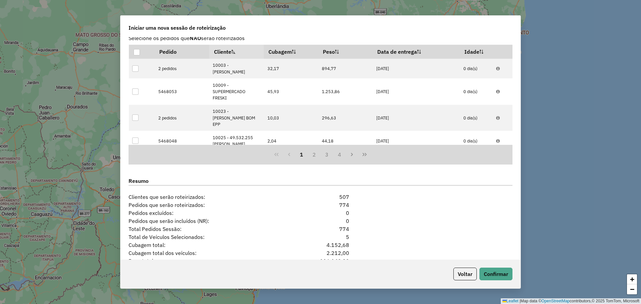
scroll to position [804, 0]
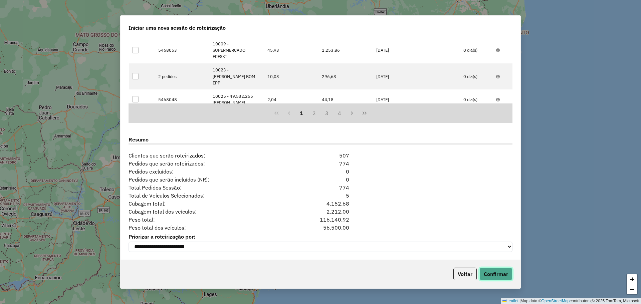
click at [506, 272] on button "Confirmar" at bounding box center [495, 274] width 33 height 13
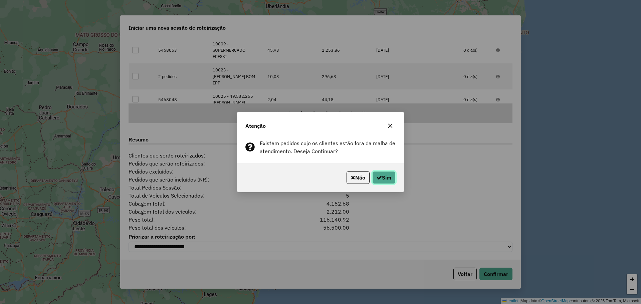
click at [383, 176] on button "Sim" at bounding box center [383, 177] width 23 height 13
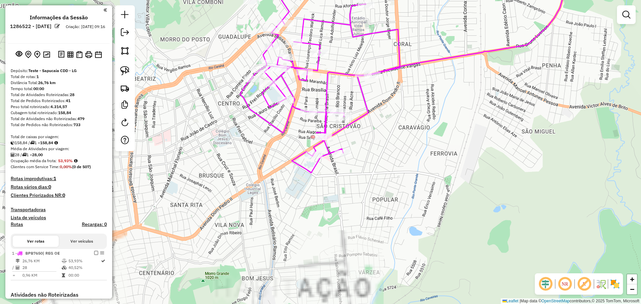
click at [363, 116] on icon at bounding box center [320, 79] width 160 height 188
select select "**********"
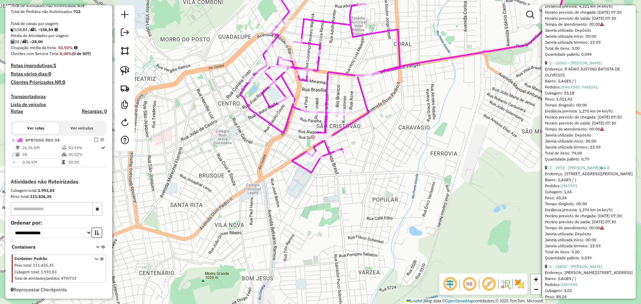
scroll to position [401, 0]
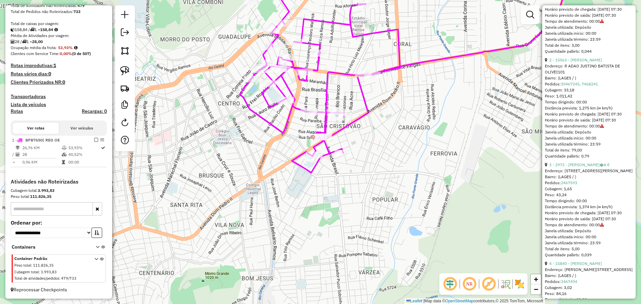
drag, startPoint x: 598, startPoint y: 231, endPoint x: 607, endPoint y: 232, distance: 8.7
click at [607, 210] on div "Distância prevista: 1,374 km (∞ km/h)" at bounding box center [589, 207] width 88 height 6
click at [602, 210] on div "Distância prevista: 1,374 km (∞ km/h)" at bounding box center [589, 207] width 88 height 6
click at [599, 210] on div "Distância prevista: 1,374 km (∞ km/h)" at bounding box center [589, 207] width 88 height 6
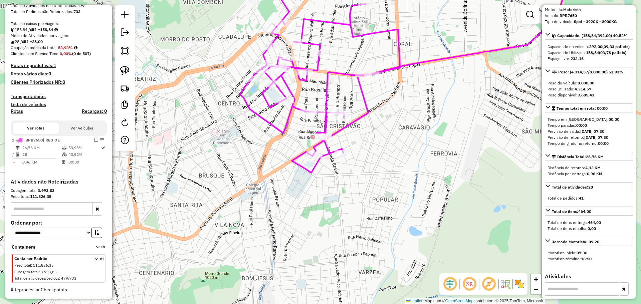
scroll to position [33, 0]
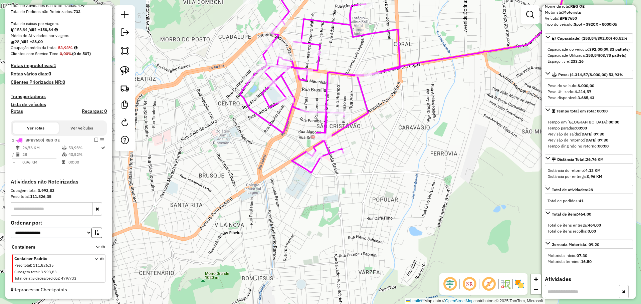
drag, startPoint x: 565, startPoint y: 137, endPoint x: 578, endPoint y: 136, distance: 12.7
click at [578, 125] on div "Tempo em rota: 00:00" at bounding box center [589, 122] width 83 height 6
click at [566, 131] on div "Tempo paradas: 00:00" at bounding box center [589, 128] width 83 height 6
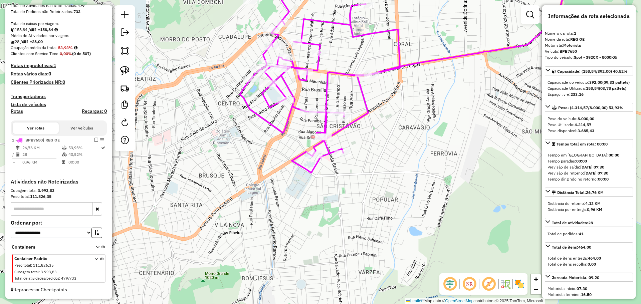
scroll to position [0, 0]
click at [576, 159] on div "Tempo em rota: 00:00" at bounding box center [589, 156] width 83 height 6
drag, startPoint x: 568, startPoint y: 168, endPoint x: 587, endPoint y: 167, distance: 19.1
click at [587, 159] on div "Tempo em rota: 00:00" at bounding box center [589, 156] width 83 height 6
click at [589, 165] on div "Tempo paradas: 00:00" at bounding box center [589, 162] width 83 height 6
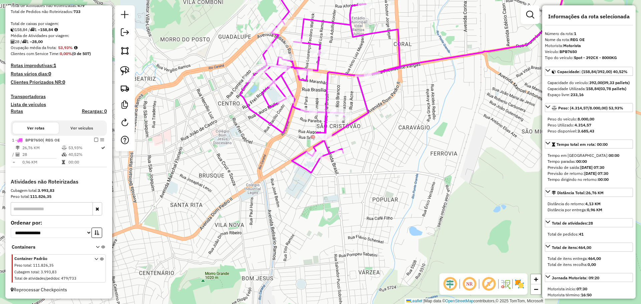
drag, startPoint x: 590, startPoint y: 173, endPoint x: 550, endPoint y: 169, distance: 40.6
click at [550, 169] on div "Tempo em rota: 00:00 Tempo paradas: 00:00 Previsão de saída: 02/10/2025 07:30 P…" at bounding box center [589, 167] width 88 height 35
click at [550, 159] on div "Tempo em rota: 00:00" at bounding box center [589, 156] width 83 height 6
click at [174, 125] on div "Janela de atendimento Grade de atendimento Capacidade Transportadoras Veículos …" at bounding box center [320, 152] width 641 height 304
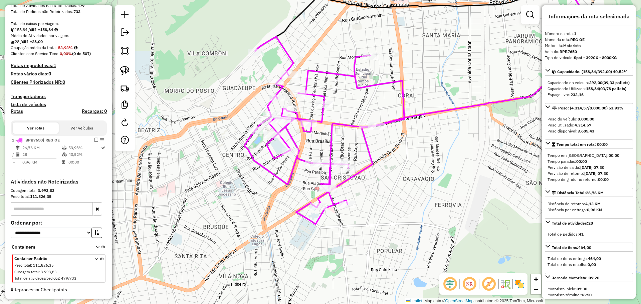
drag, startPoint x: 217, startPoint y: 63, endPoint x: 220, endPoint y: 95, distance: 32.8
click at [220, 95] on div "Janela de atendimento Grade de atendimento Capacidade Transportadoras Veículos …" at bounding box center [320, 152] width 641 height 304
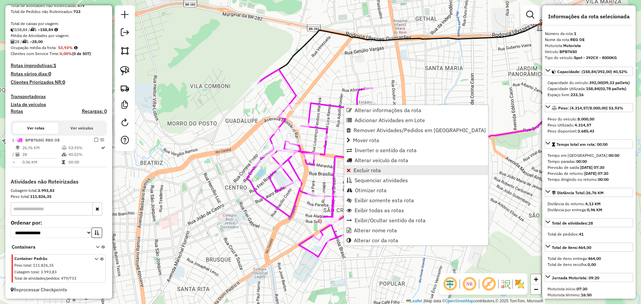
click at [366, 171] on span "Excluir rota" at bounding box center [367, 170] width 27 height 5
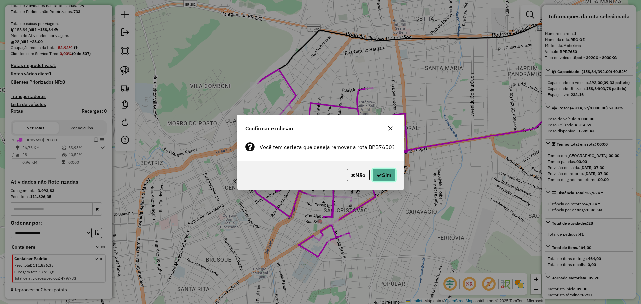
click at [385, 172] on button "Sim" at bounding box center [383, 175] width 23 height 13
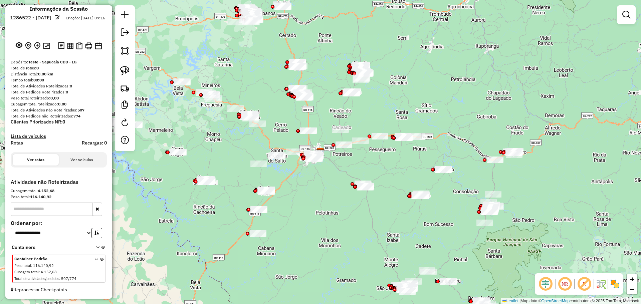
scroll to position [9, 0]
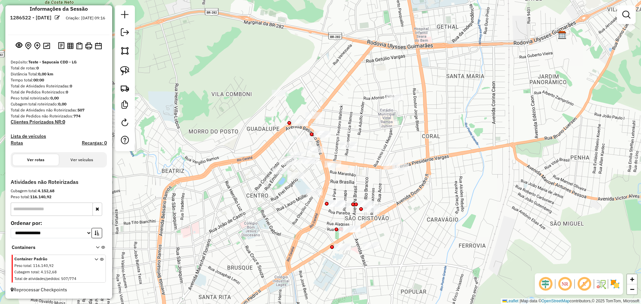
drag, startPoint x: 439, startPoint y: 90, endPoint x: 406, endPoint y: 132, distance: 53.1
click at [387, 133] on div "Janela de atendimento Grade de atendimento Capacidade Transportadoras Veículos …" at bounding box center [320, 152] width 641 height 304
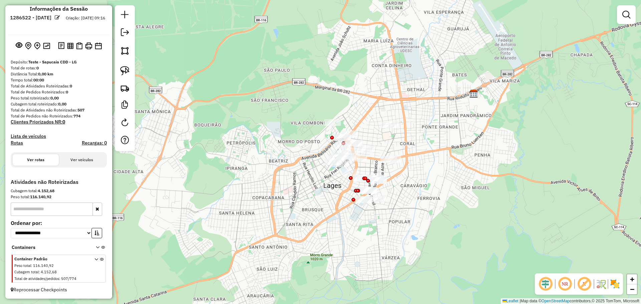
drag, startPoint x: 440, startPoint y: 132, endPoint x: 421, endPoint y: 142, distance: 21.4
click at [421, 142] on div "Janela de atendimento Grade de atendimento Capacidade Transportadoras Veículos …" at bounding box center [320, 152] width 641 height 304
click at [621, 283] on div "NR R" at bounding box center [579, 283] width 88 height 21
drag, startPoint x: 614, startPoint y: 285, endPoint x: 614, endPoint y: 274, distance: 10.7
click at [614, 285] on img at bounding box center [615, 284] width 11 height 11
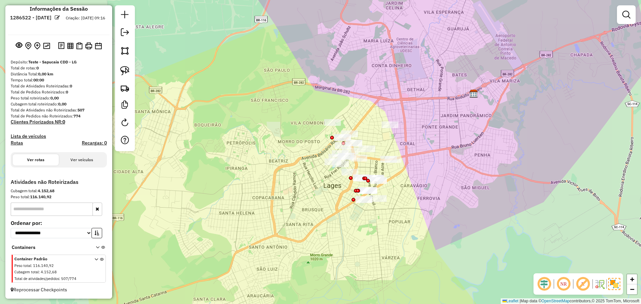
drag, startPoint x: 128, startPoint y: 69, endPoint x: 372, endPoint y: 95, distance: 245.8
click at [127, 69] on img at bounding box center [124, 70] width 9 height 9
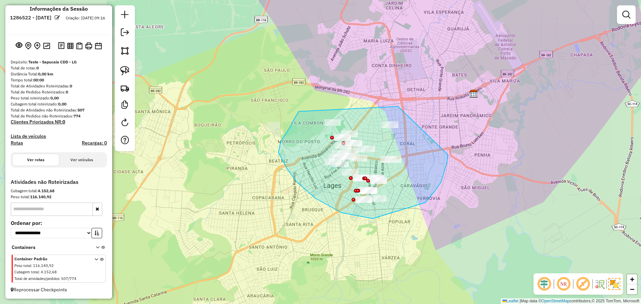
drag, startPoint x: 395, startPoint y: 107, endPoint x: 446, endPoint y: 139, distance: 60.7
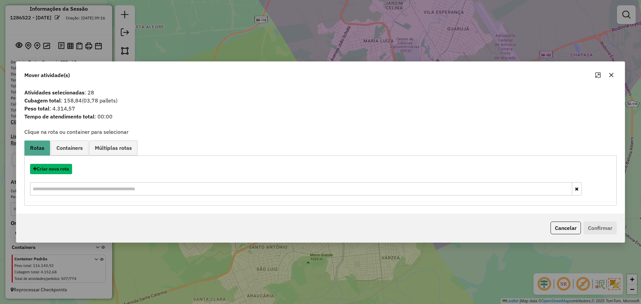
click at [55, 170] on button "Criar nova rota" at bounding box center [51, 169] width 42 height 10
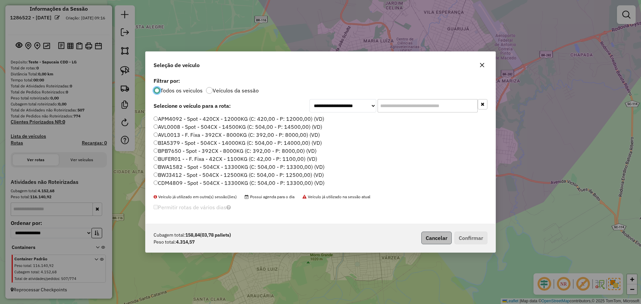
scroll to position [4, 2]
click at [195, 118] on label "APM4092 - Spot - 420CX - 12000KG (C: 420,00 - P: 12000,00) (VD)" at bounding box center [239, 119] width 171 height 8
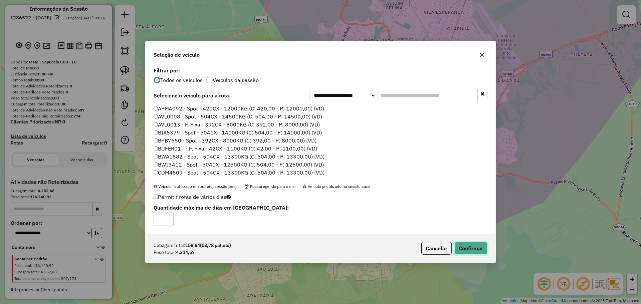
click at [477, 247] on button "Confirmar" at bounding box center [470, 248] width 33 height 13
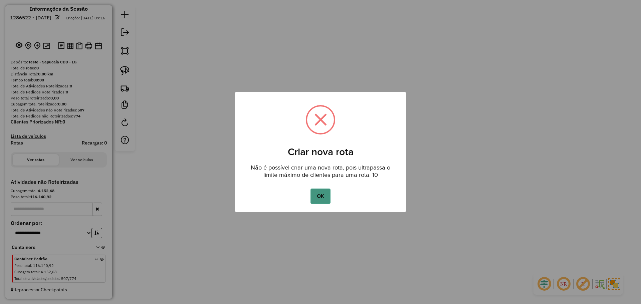
click at [320, 195] on button "OK" at bounding box center [321, 196] width 20 height 15
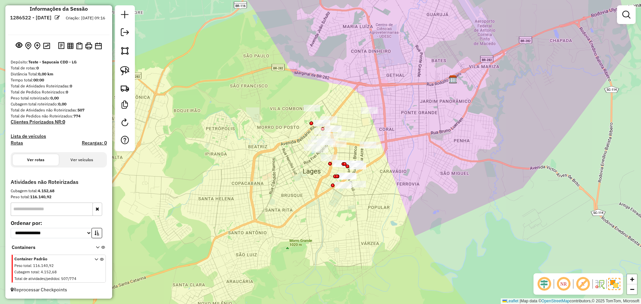
drag, startPoint x: 433, startPoint y: 146, endPoint x: 412, endPoint y: 131, distance: 25.2
click at [412, 131] on div "Janela de atendimento Grade de atendimento Capacidade Transportadoras Veículos …" at bounding box center [320, 152] width 641 height 304
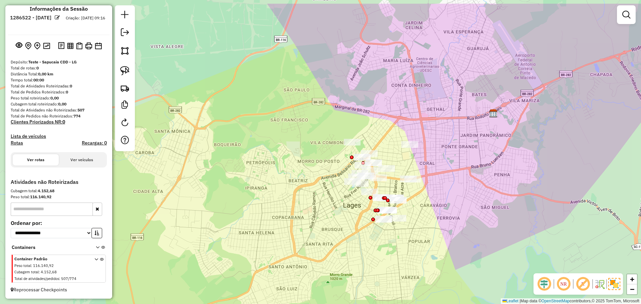
drag, startPoint x: 442, startPoint y: 147, endPoint x: 451, endPoint y: 172, distance: 26.5
click at [451, 172] on div "Janela de atendimento Grade de atendimento Capacidade Transportadoras Veículos …" at bounding box center [320, 152] width 641 height 304
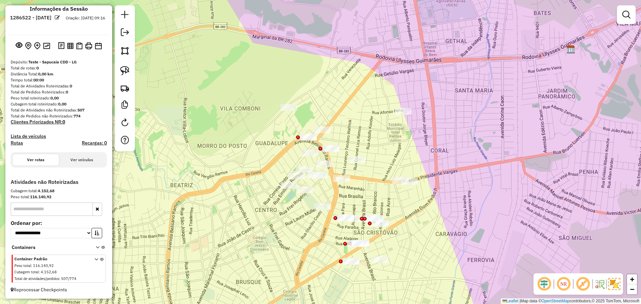
drag, startPoint x: 446, startPoint y: 121, endPoint x: 474, endPoint y: 1, distance: 123.1
click at [446, 121] on div "Janela de atendimento Grade de atendimento Capacidade Transportadoras Veículos …" at bounding box center [320, 152] width 641 height 304
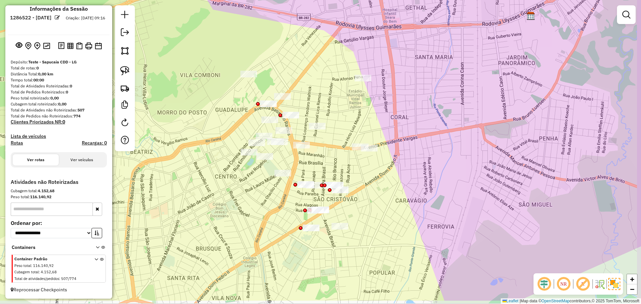
drag, startPoint x: 445, startPoint y: 136, endPoint x: 404, endPoint y: 102, distance: 52.8
click at [404, 102] on div "Janela de atendimento Grade de atendimento Capacidade Transportadoras Veículos …" at bounding box center [320, 152] width 641 height 304
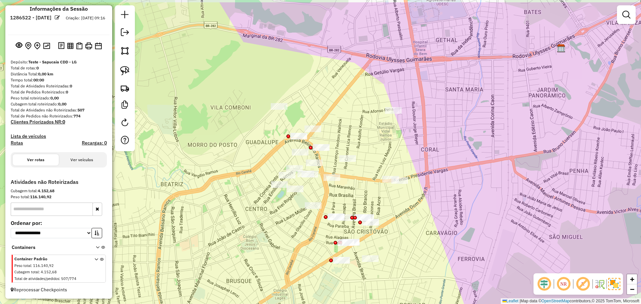
click at [420, 143] on div "Janela de atendimento Grade de atendimento Capacidade Transportadoras Veículos …" at bounding box center [320, 152] width 641 height 304
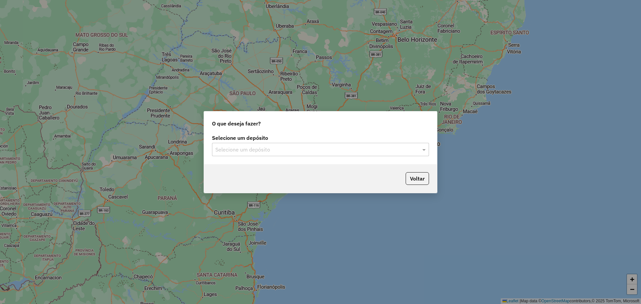
click at [314, 157] on div "Selecione um depósito Selecione um depósito" at bounding box center [320, 148] width 233 height 31
click at [312, 152] on input "text" at bounding box center [313, 150] width 197 height 8
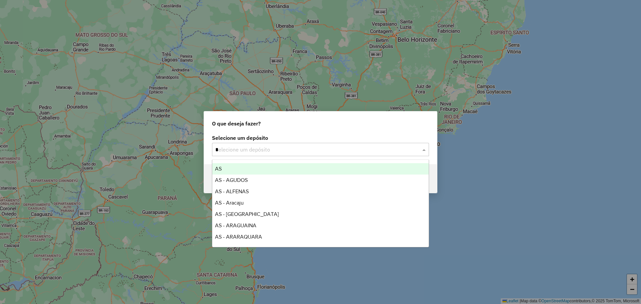
type input "**"
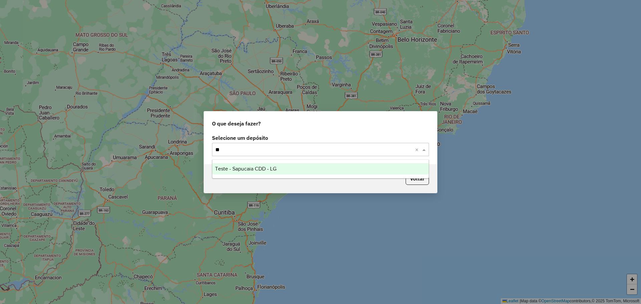
click at [293, 172] on div "Teste - Sapucaia CDD - LG" at bounding box center [320, 168] width 216 height 11
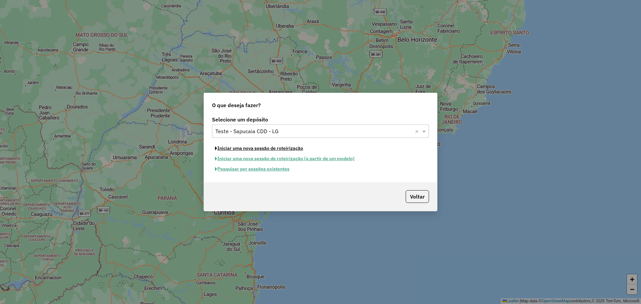
click at [262, 148] on button "Iniciar uma nova sessão de roteirização" at bounding box center [259, 148] width 94 height 10
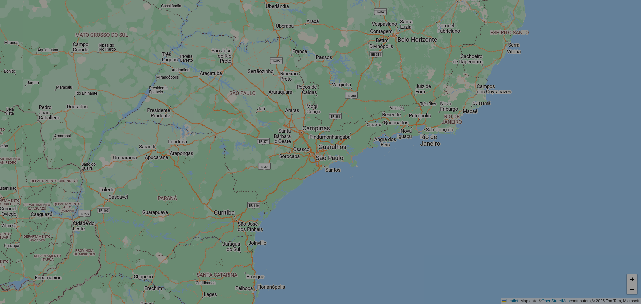
select select "*"
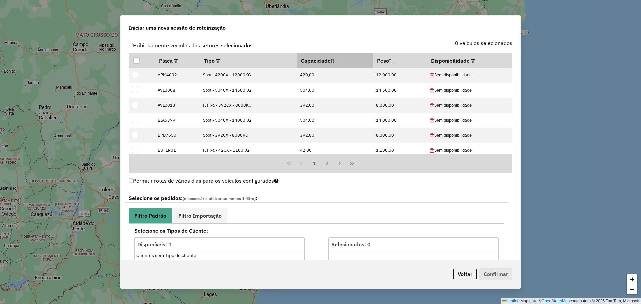
scroll to position [200, 0]
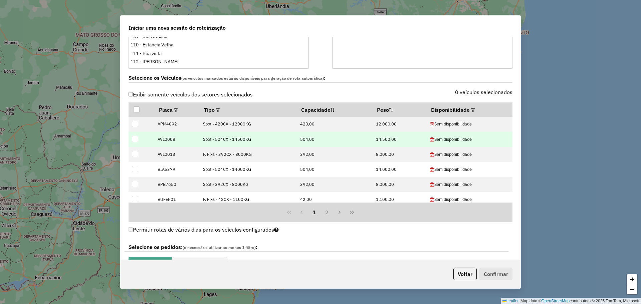
drag, startPoint x: 136, startPoint y: 125, endPoint x: 136, endPoint y: 140, distance: 15.0
click at [136, 125] on div at bounding box center [135, 124] width 6 height 6
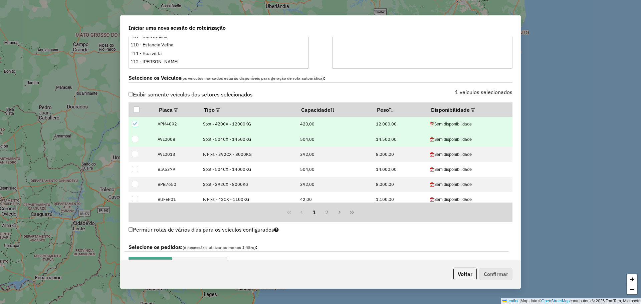
click at [136, 140] on div at bounding box center [135, 139] width 6 height 6
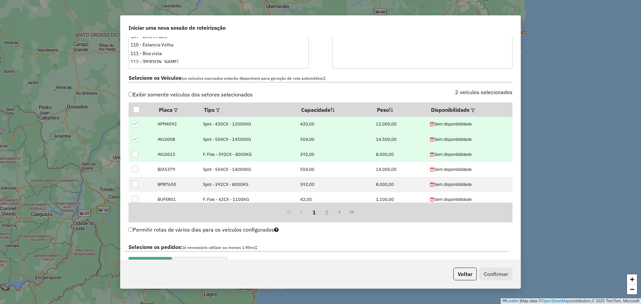
click at [136, 154] on div at bounding box center [135, 154] width 6 height 6
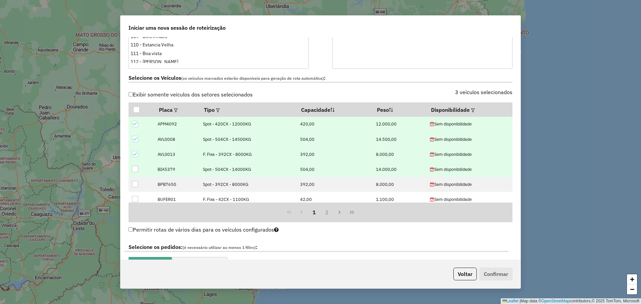
click at [137, 170] on div at bounding box center [135, 169] width 6 height 6
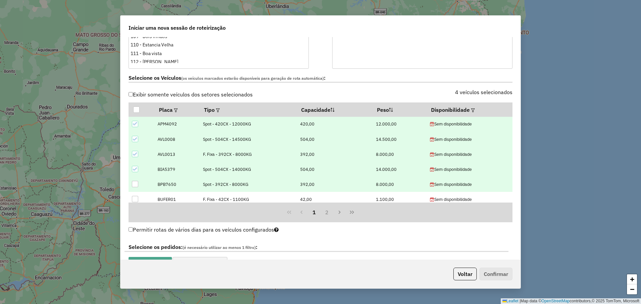
click at [136, 185] on div at bounding box center [135, 184] width 6 height 6
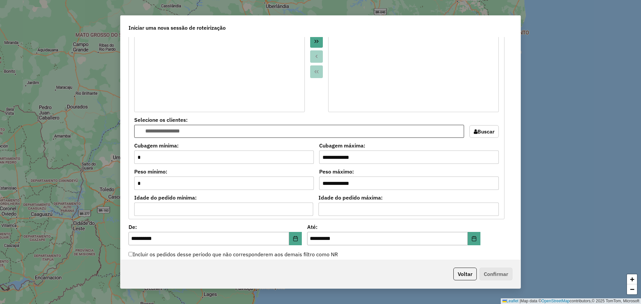
scroll to position [666, 0]
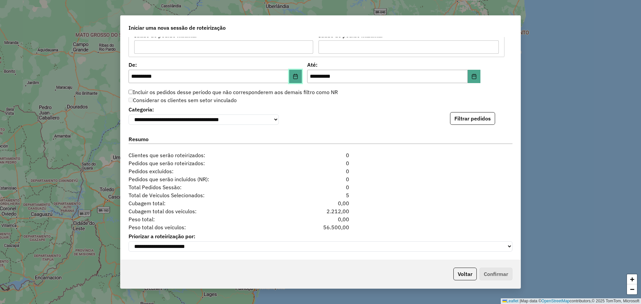
click at [295, 74] on icon "Choose Date" at bounding box center [295, 76] width 4 height 5
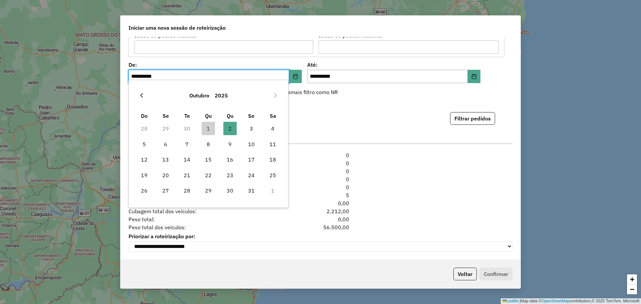
click at [140, 95] on icon "Previous Month" at bounding box center [141, 95] width 5 height 5
click at [187, 130] on span "1" at bounding box center [186, 128] width 13 height 13
type input "**********"
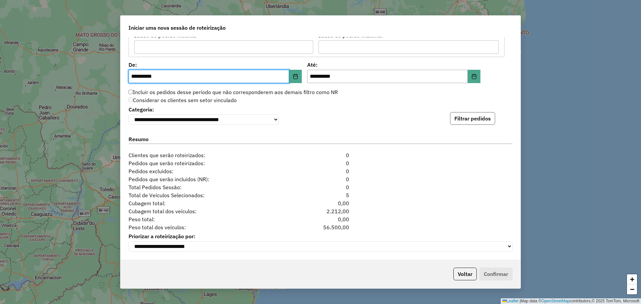
click at [483, 116] on button "Filtrar pedidos" at bounding box center [472, 118] width 45 height 13
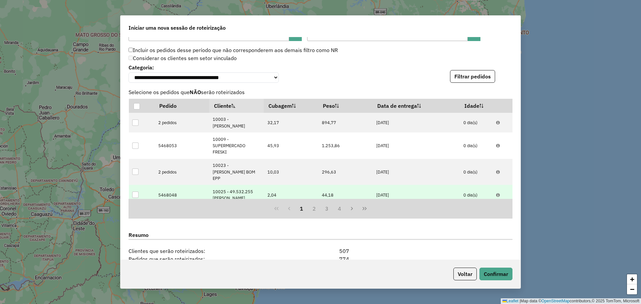
scroll to position [800, 0]
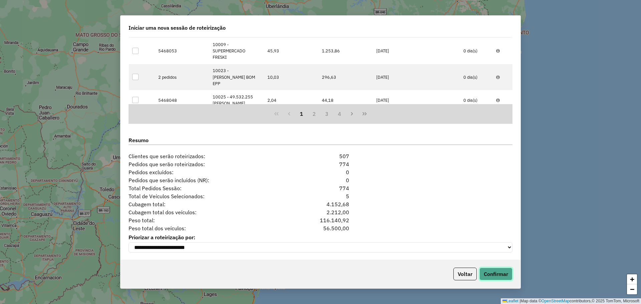
click at [500, 275] on button "Confirmar" at bounding box center [495, 274] width 33 height 13
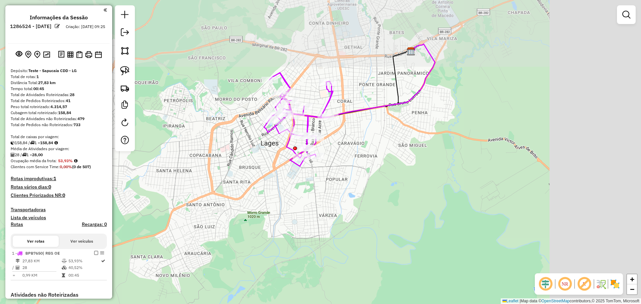
drag, startPoint x: 253, startPoint y: 177, endPoint x: 362, endPoint y: 104, distance: 130.9
click at [247, 179] on div "Janela de atendimento Grade de atendimento Capacidade Transportadoras Veículos …" at bounding box center [320, 152] width 641 height 304
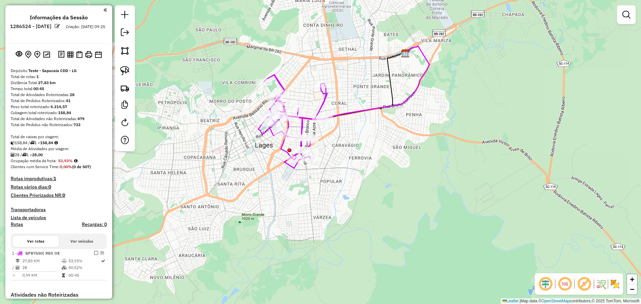
click at [356, 110] on icon at bounding box center [374, 82] width 109 height 73
select select "**********"
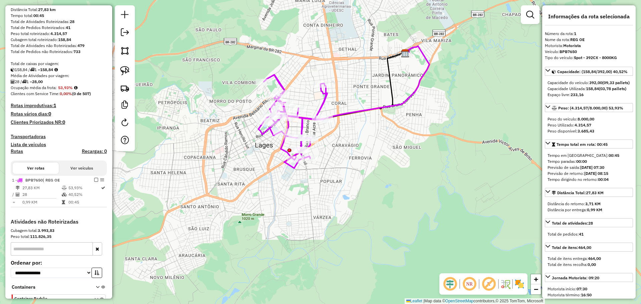
scroll to position [113, 0]
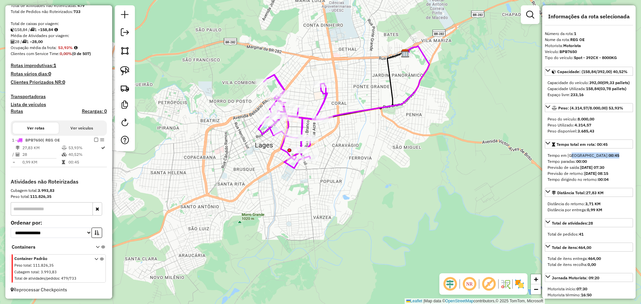
drag, startPoint x: 570, startPoint y: 164, endPoint x: 599, endPoint y: 169, distance: 29.5
click at [599, 169] on div "Tempo em rota: 00:45 Tempo paradas: 00:00 Previsão de saída: 02/10/2025 07:30 P…" at bounding box center [589, 167] width 88 height 35
click at [592, 159] on div "Tempo em rota: 00:45" at bounding box center [589, 156] width 83 height 6
drag, startPoint x: 590, startPoint y: 168, endPoint x: 548, endPoint y: 168, distance: 42.1
click at [548, 159] on div "Tempo em rota: 00:45" at bounding box center [589, 156] width 83 height 6
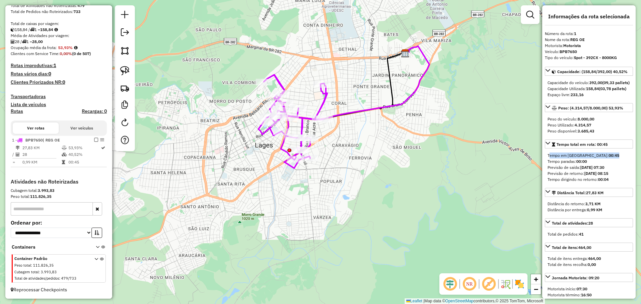
click at [565, 159] on div "Tempo em rota: 00:45" at bounding box center [589, 156] width 83 height 6
drag, startPoint x: 564, startPoint y: 167, endPoint x: 595, endPoint y: 168, distance: 30.7
click at [594, 159] on div "Tempo em rota: 00:45" at bounding box center [589, 156] width 83 height 6
click at [595, 159] on div "Tempo em rota: 00:45" at bounding box center [589, 156] width 83 height 6
drag, startPoint x: 591, startPoint y: 168, endPoint x: 544, endPoint y: 169, distance: 46.4
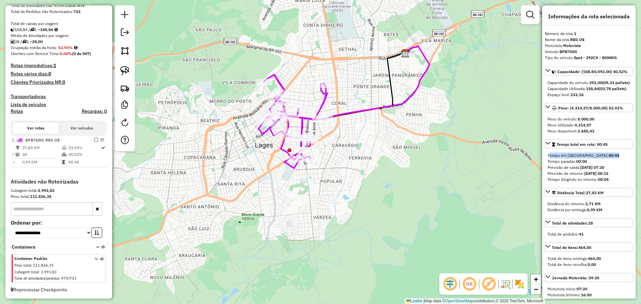
click at [544, 169] on div "Informações da rota selecionada Número da rota: 1 Nome da rota: REG OE Motorist…" at bounding box center [588, 151] width 93 height 293
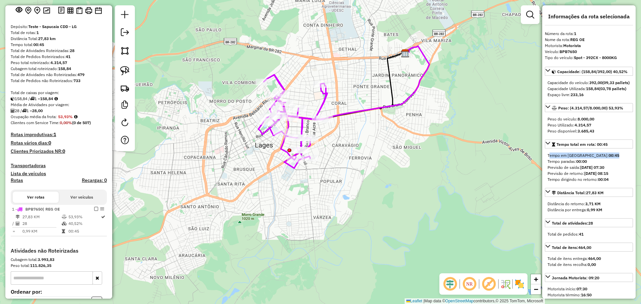
scroll to position [0, 0]
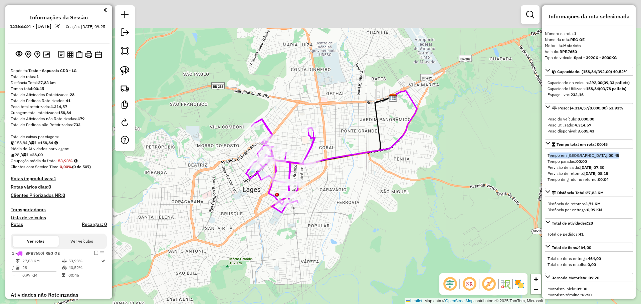
drag, startPoint x: 406, startPoint y: 125, endPoint x: 393, endPoint y: 170, distance: 46.1
click at [393, 170] on div "Janela de atendimento Grade de atendimento Capacidade Transportadoras Veículos …" at bounding box center [320, 152] width 641 height 304
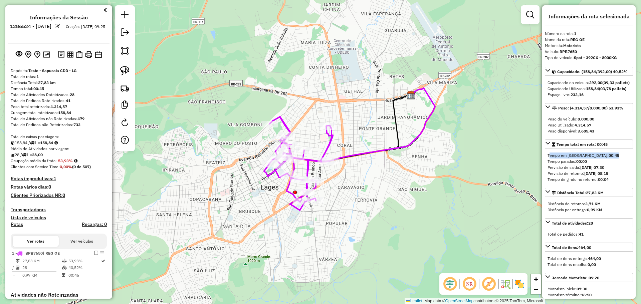
click at [370, 119] on div "Janela de atendimento Grade de atendimento Capacidade Transportadoras Veículos …" at bounding box center [320, 152] width 641 height 304
click at [520, 285] on img at bounding box center [519, 284] width 11 height 11
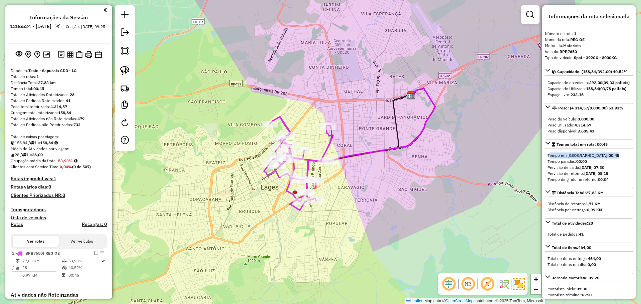
click at [328, 147] on icon at bounding box center [298, 163] width 69 height 93
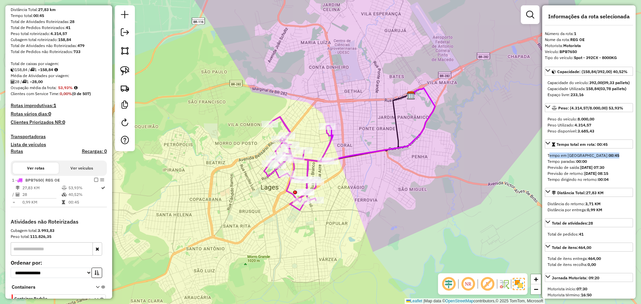
scroll to position [113, 0]
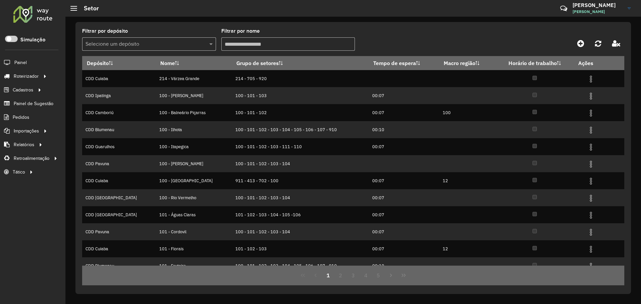
click at [264, 42] on input "Filtrar por nome" at bounding box center [288, 43] width 134 height 13
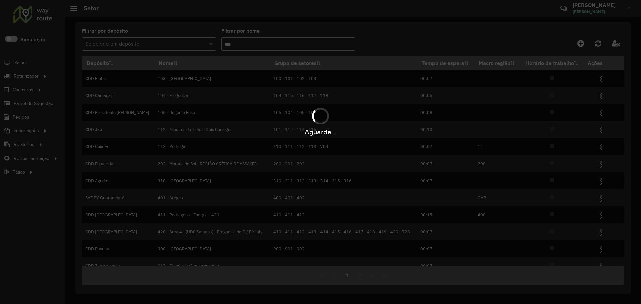
type input "***"
click at [164, 41] on input "text" at bounding box center [142, 44] width 114 height 8
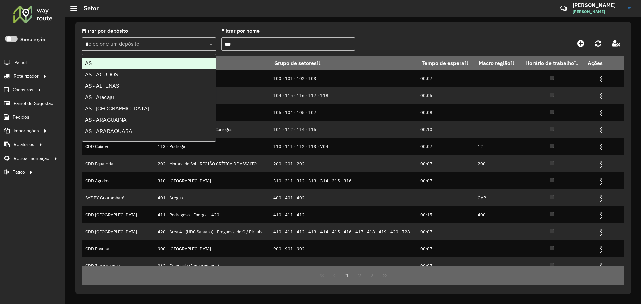
type input "**"
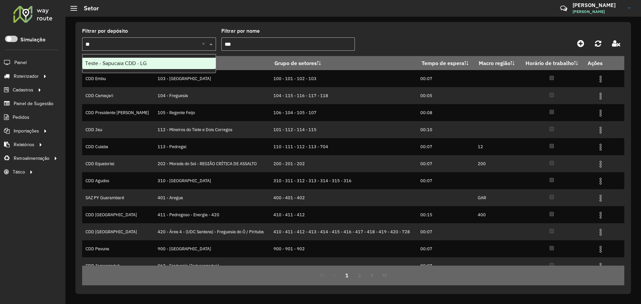
click at [162, 61] on div "Teste - Sapucaia CDD - LG" at bounding box center [148, 63] width 133 height 11
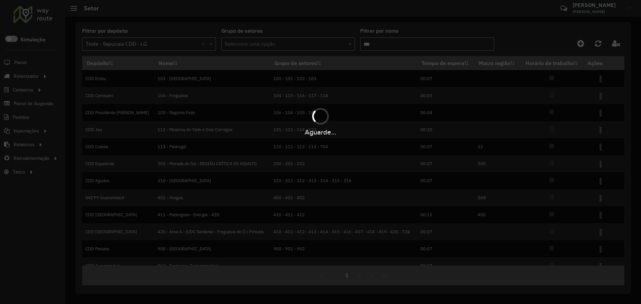
click at [273, 43] on div "Aguarde..." at bounding box center [320, 152] width 641 height 304
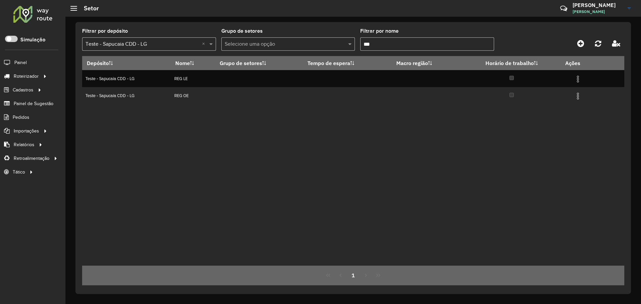
click at [214, 118] on div "Depósito Nome Grupo de setores Tempo de espera Macro região Horário de trabalho…" at bounding box center [353, 161] width 542 height 210
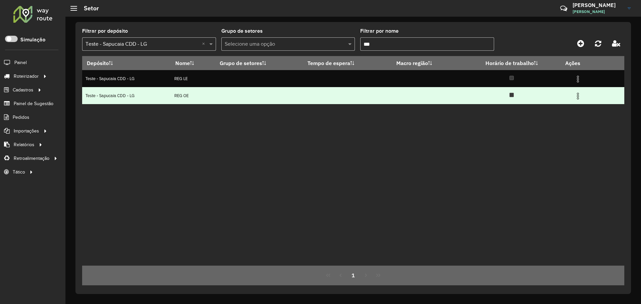
click at [205, 99] on td "REG OE" at bounding box center [193, 95] width 44 height 17
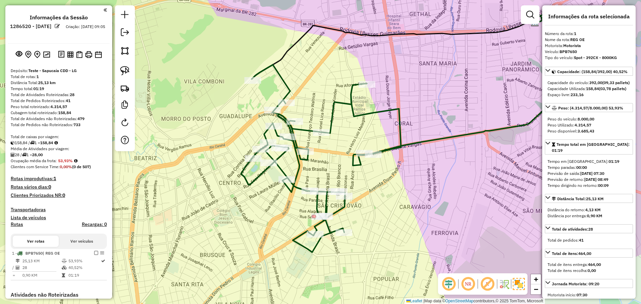
select select "**********"
